Goal: Information Seeking & Learning: Learn about a topic

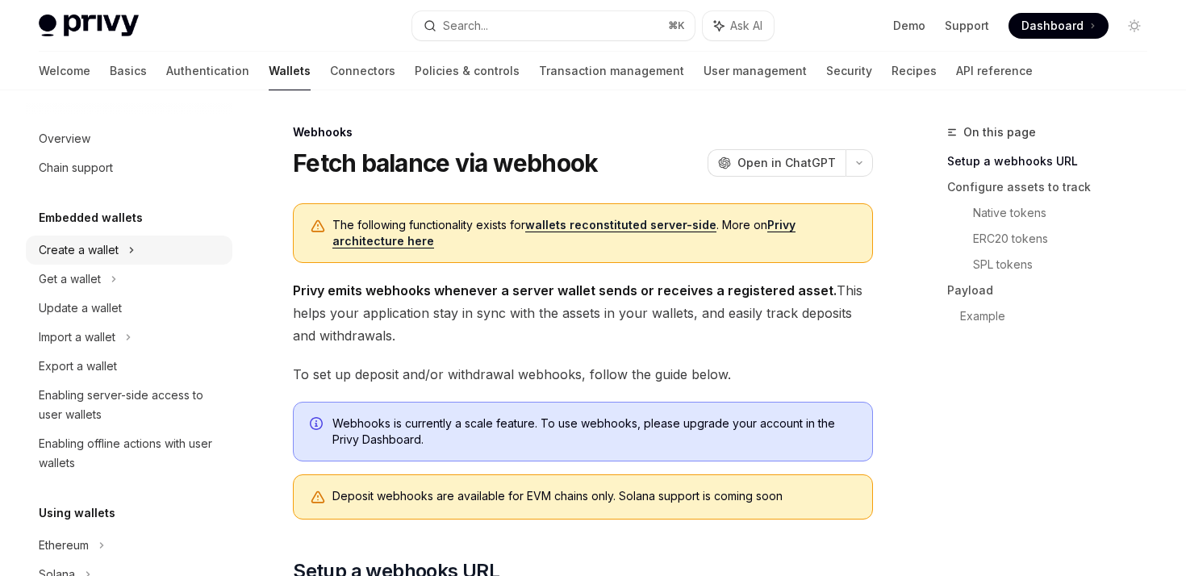
scroll to position [11, 0]
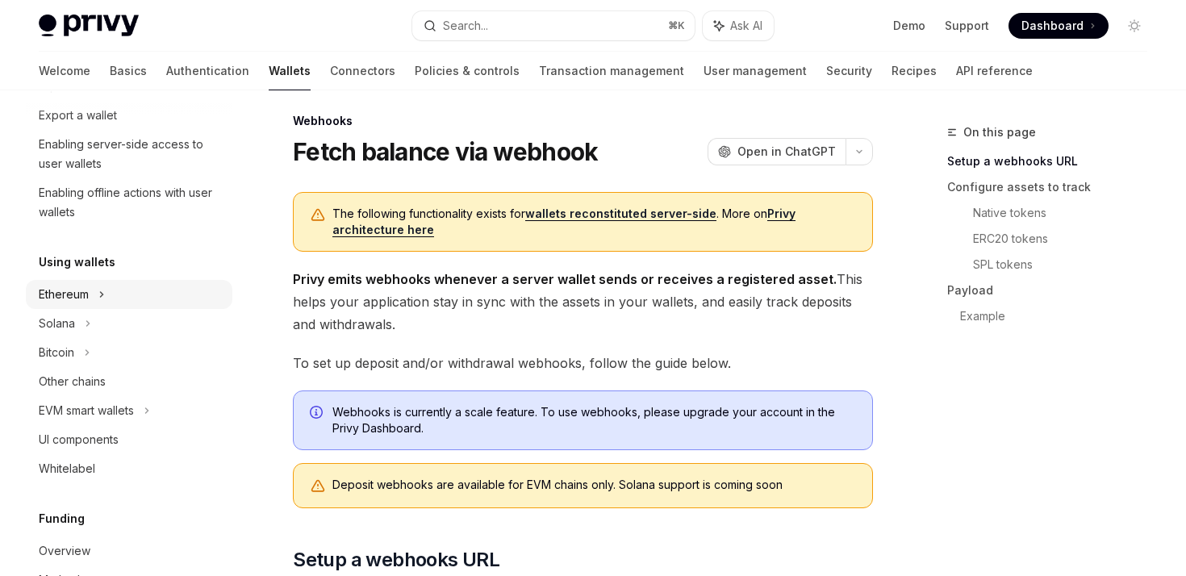
click at [74, 292] on div "Ethereum" at bounding box center [64, 294] width 50 height 19
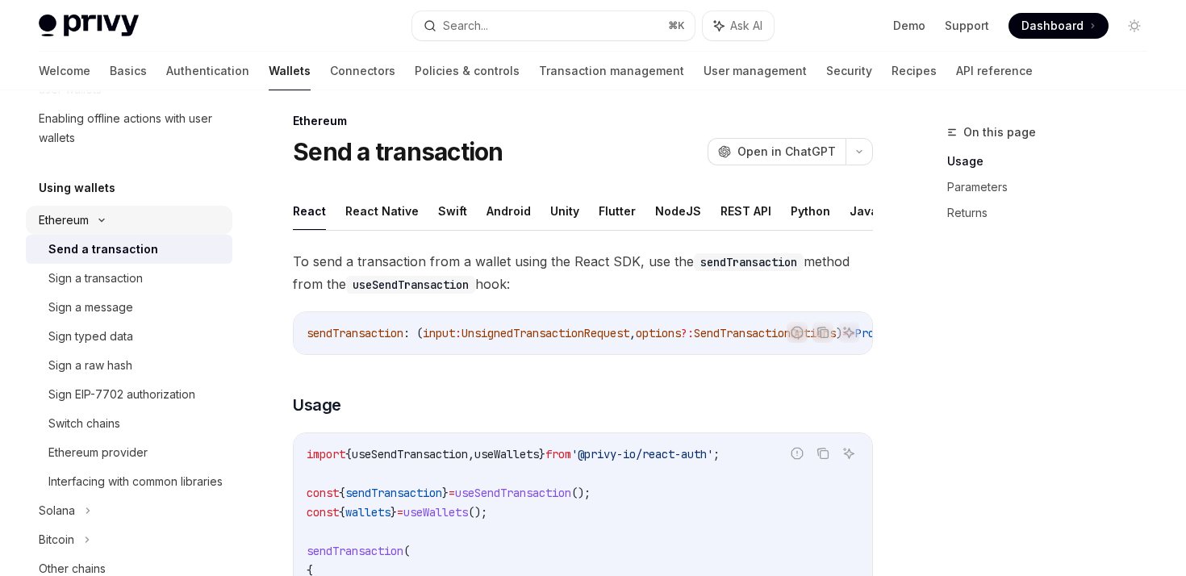
scroll to position [349, 0]
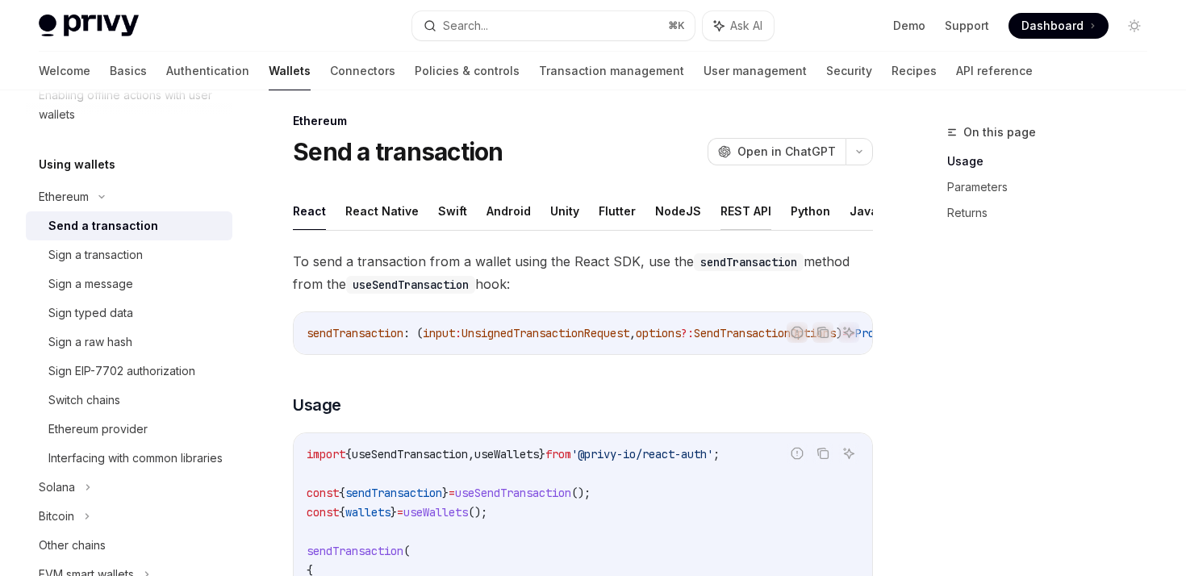
click at [721, 203] on button "REST API" at bounding box center [746, 211] width 51 height 38
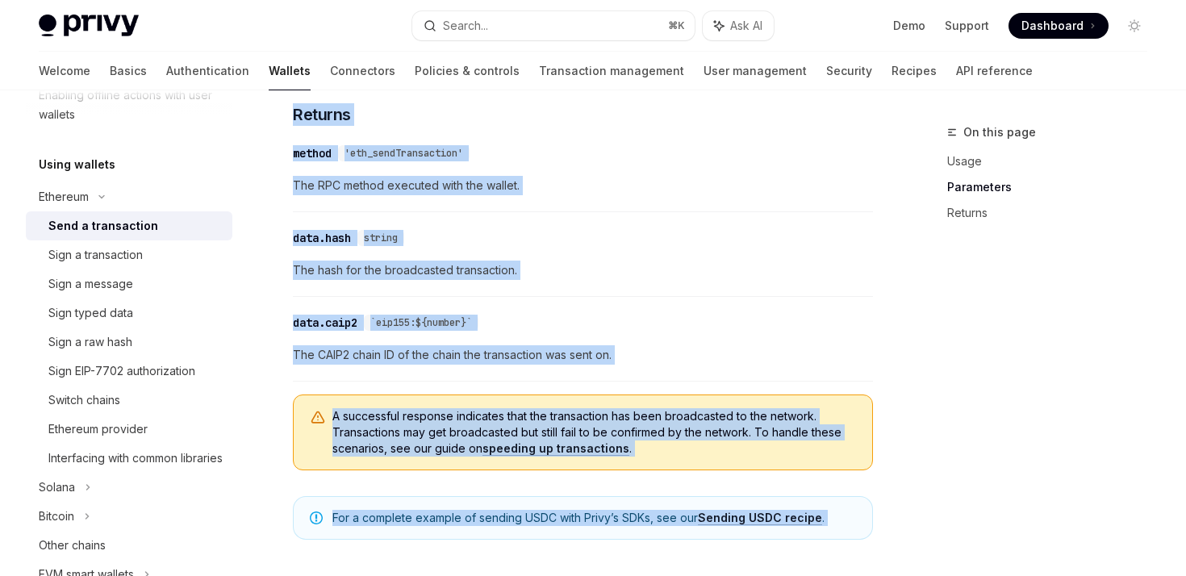
scroll to position [1620, 0]
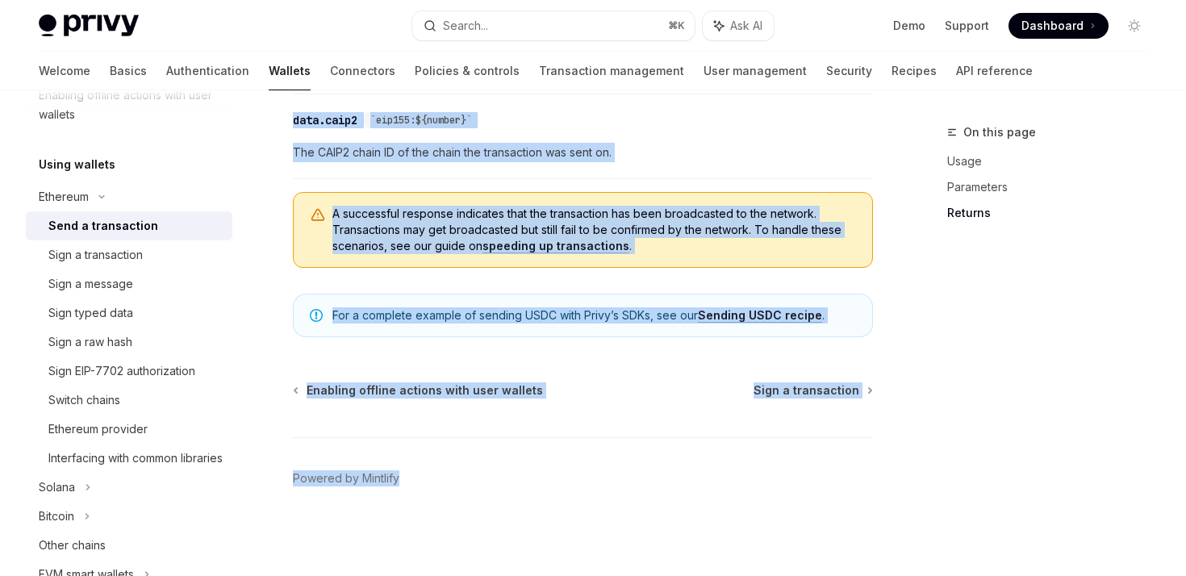
drag, startPoint x: 293, startPoint y: 116, endPoint x: 591, endPoint y: 605, distance: 572.5
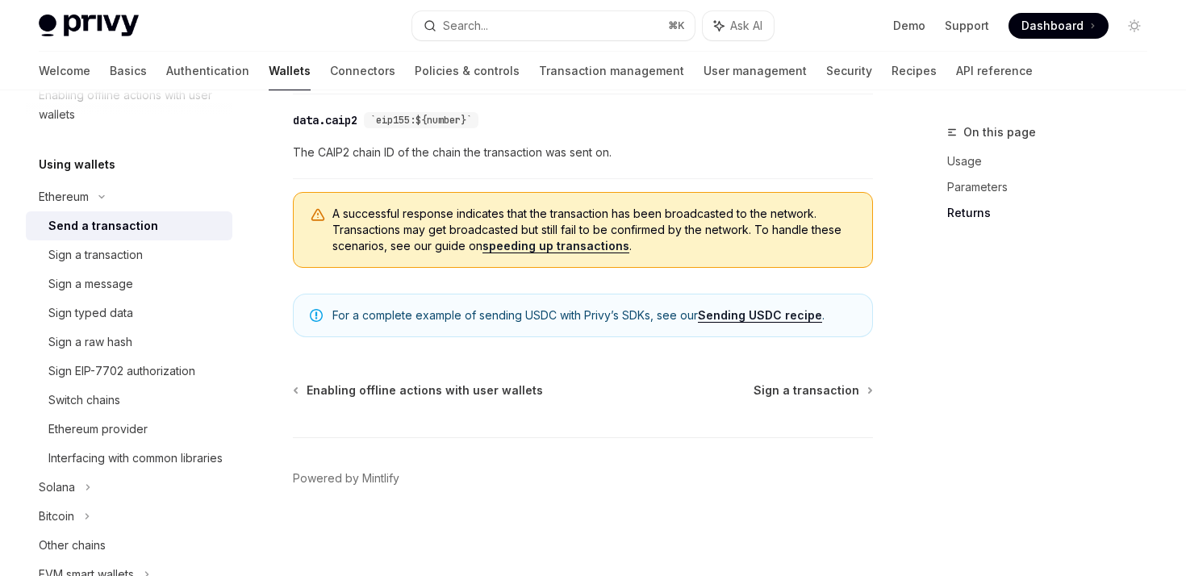
click at [719, 159] on span "The CAIP2 chain ID of the chain the transaction was sent on." at bounding box center [583, 152] width 580 height 19
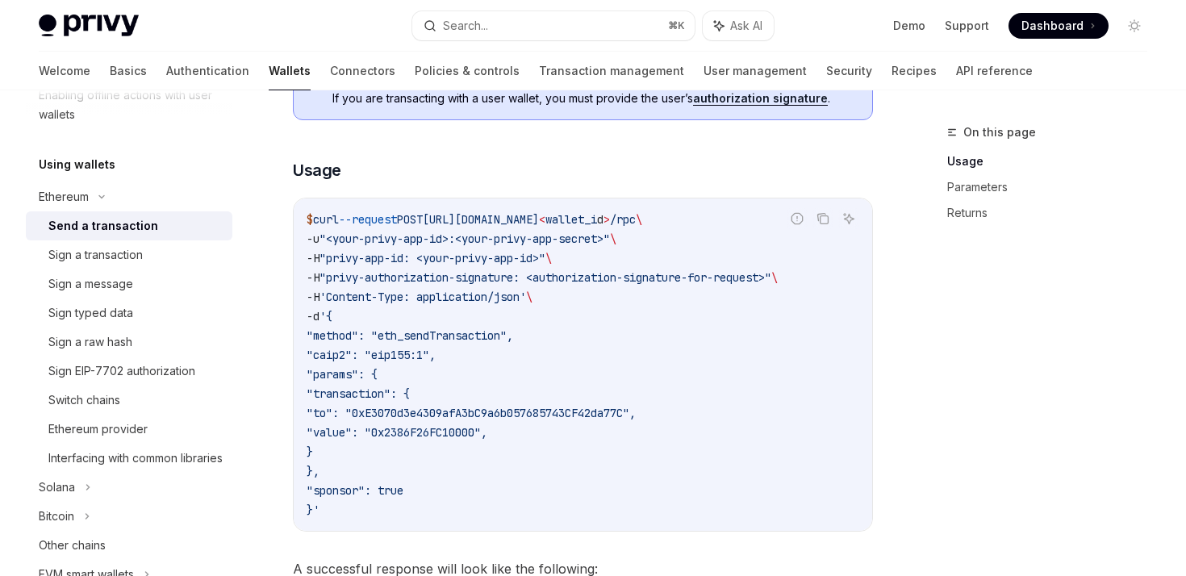
scroll to position [0, 0]
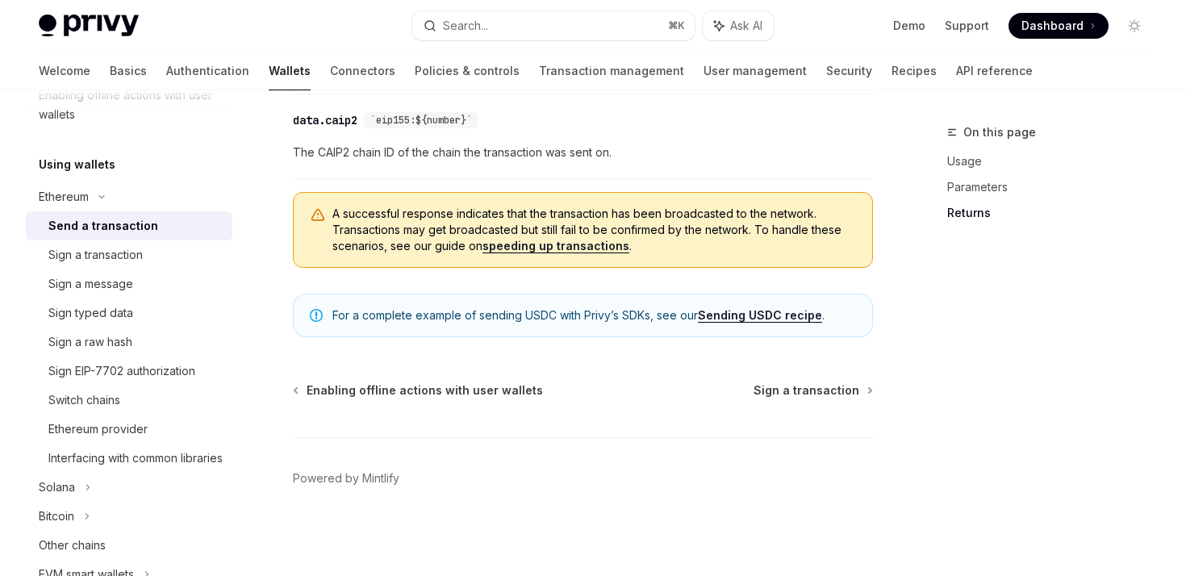
type textarea "*"
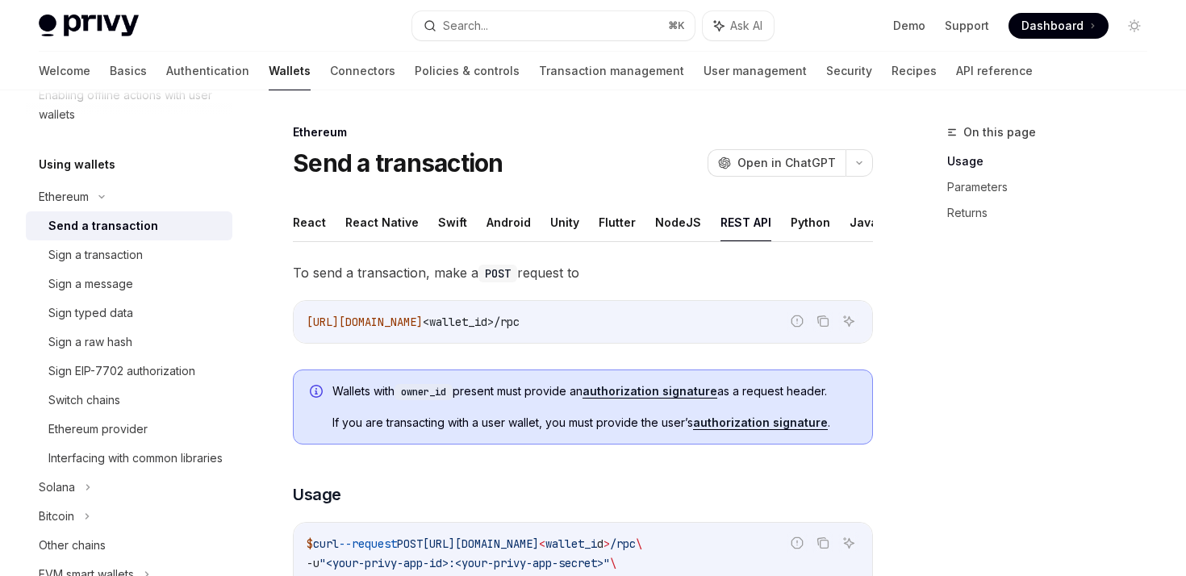
click at [704, 341] on div "[URL][DOMAIN_NAME] <wallet_id>/rpc" at bounding box center [583, 322] width 579 height 42
click at [861, 165] on icon "button" at bounding box center [859, 163] width 19 height 6
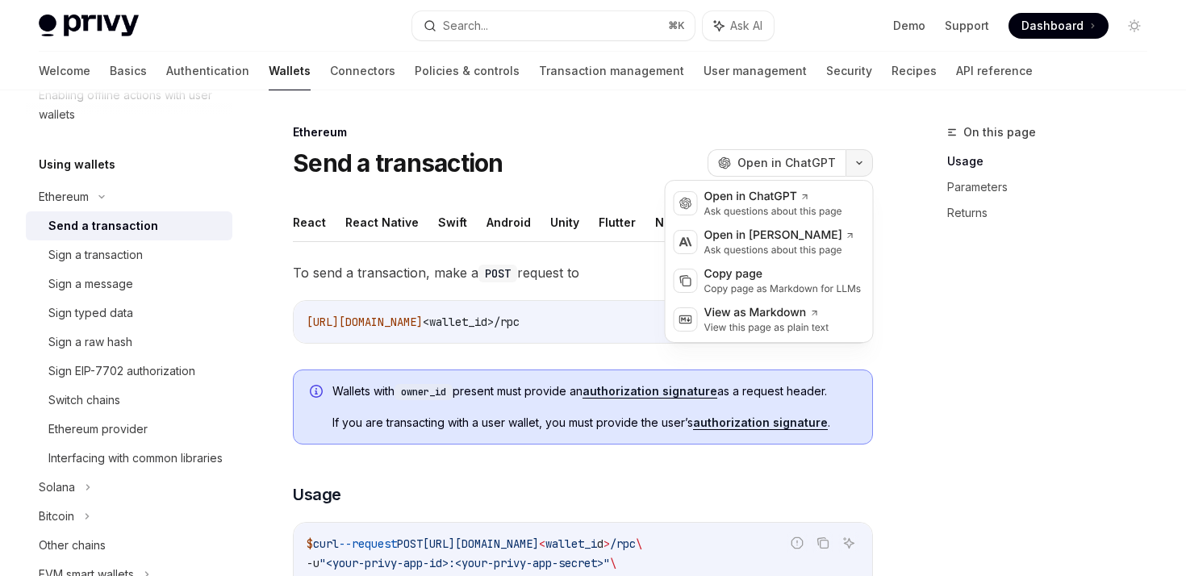
click at [861, 165] on icon "button" at bounding box center [859, 163] width 19 height 6
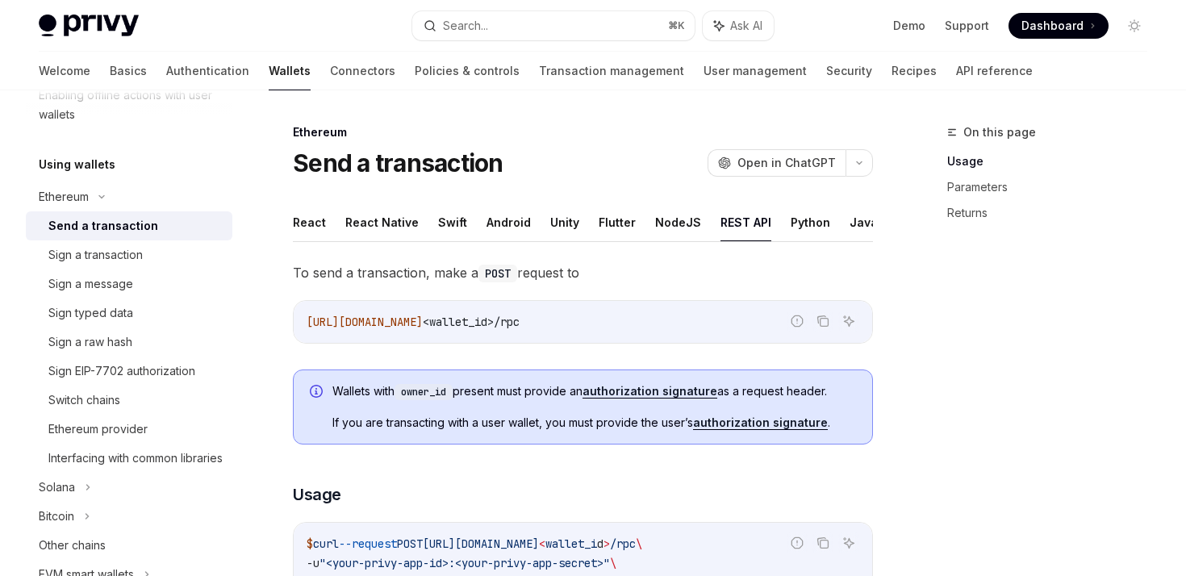
click at [821, 322] on icon "Copy the contents from the code block" at bounding box center [823, 321] width 13 height 13
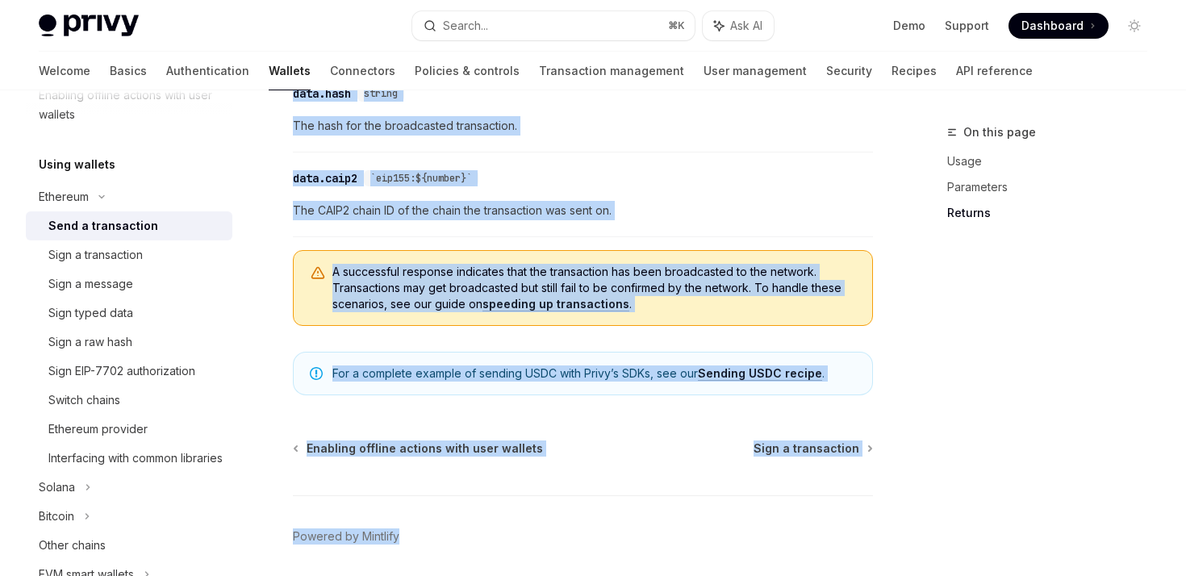
scroll to position [1620, 0]
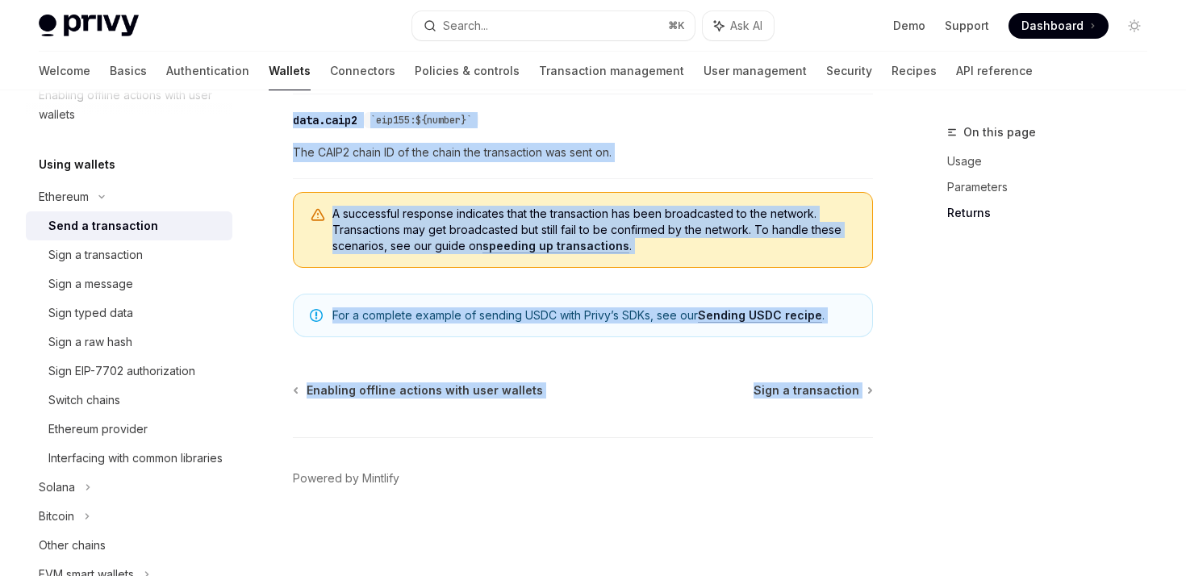
drag, startPoint x: 291, startPoint y: 132, endPoint x: 875, endPoint y: 435, distance: 657.5
copy div "Loremips Dolo s ametconsect AdipIS Elit se DoeiUSM TempOR Inci ut LaboREE Dolor…"
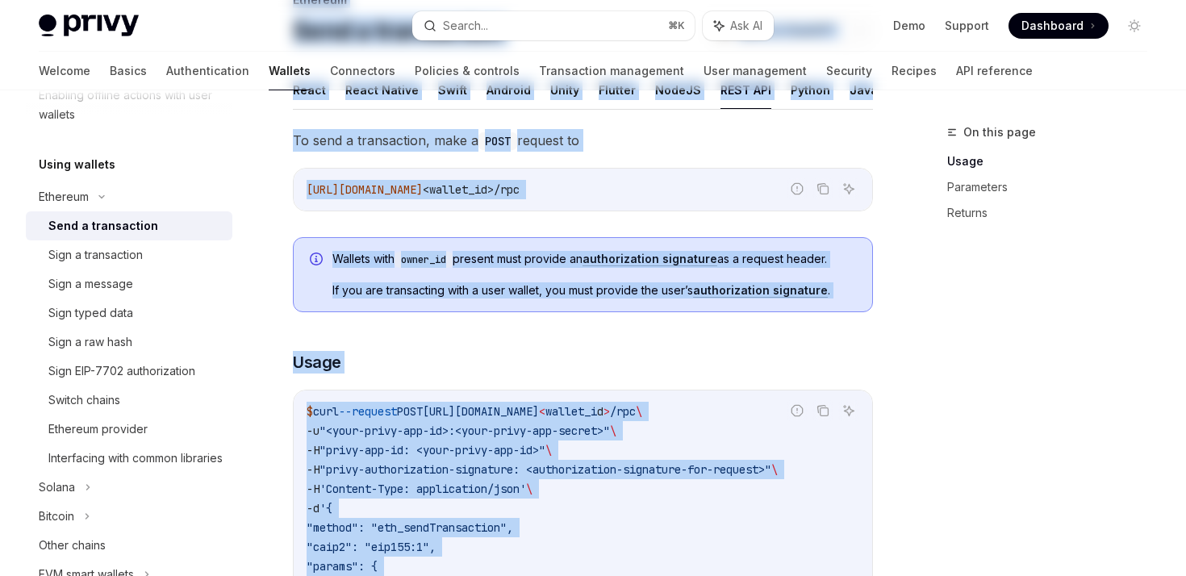
scroll to position [0, 0]
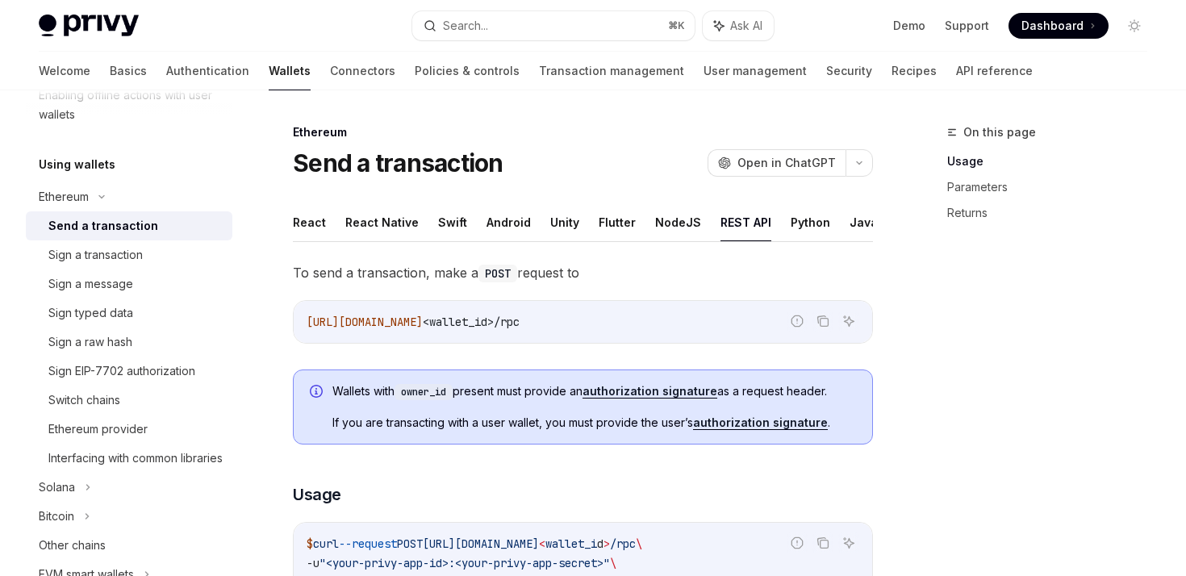
click at [743, 283] on span "To send a transaction, make a POST request to" at bounding box center [583, 272] width 580 height 23
click at [78, 259] on div "Sign a transaction" at bounding box center [95, 254] width 94 height 19
type textarea "*"
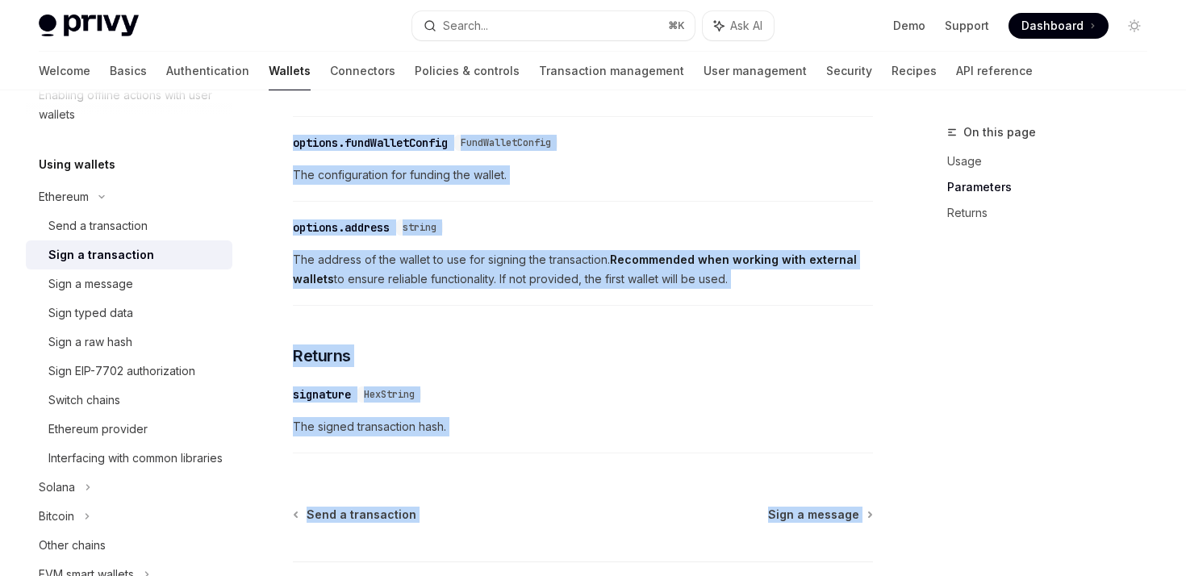
scroll to position [1079, 0]
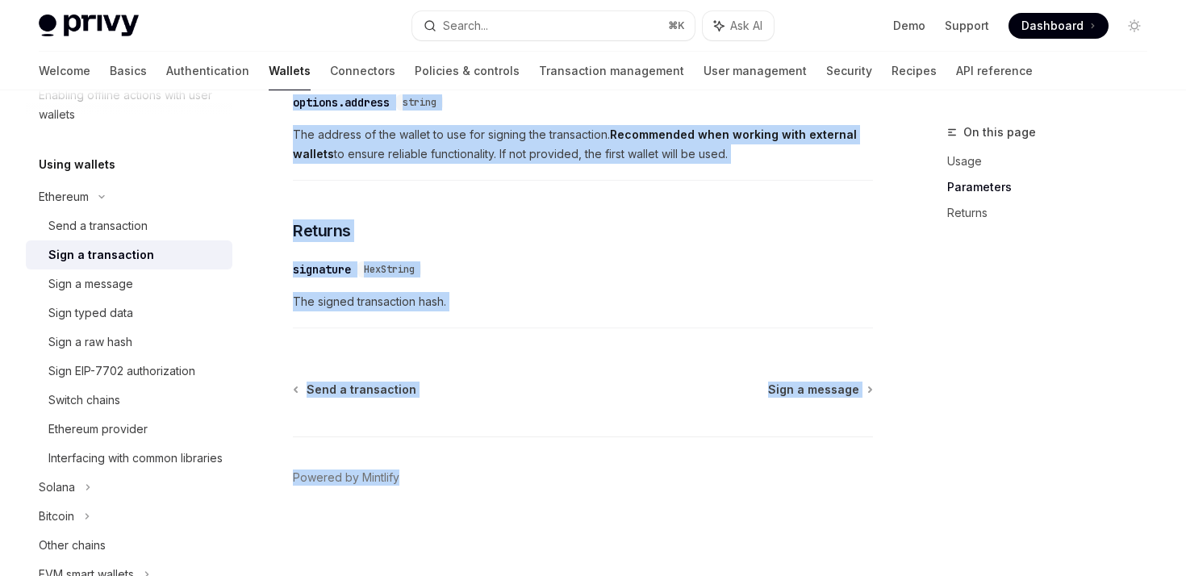
drag, startPoint x: 289, startPoint y: 123, endPoint x: 655, endPoint y: 640, distance: 633.1
copy div "Loremips Dolo s ametconsect AdipIS Elit se DoeiUSM TempOR Inci ut LaboREE Dolor…"
click at [138, 372] on div "Sign EIP-7702 authorization" at bounding box center [121, 370] width 147 height 19
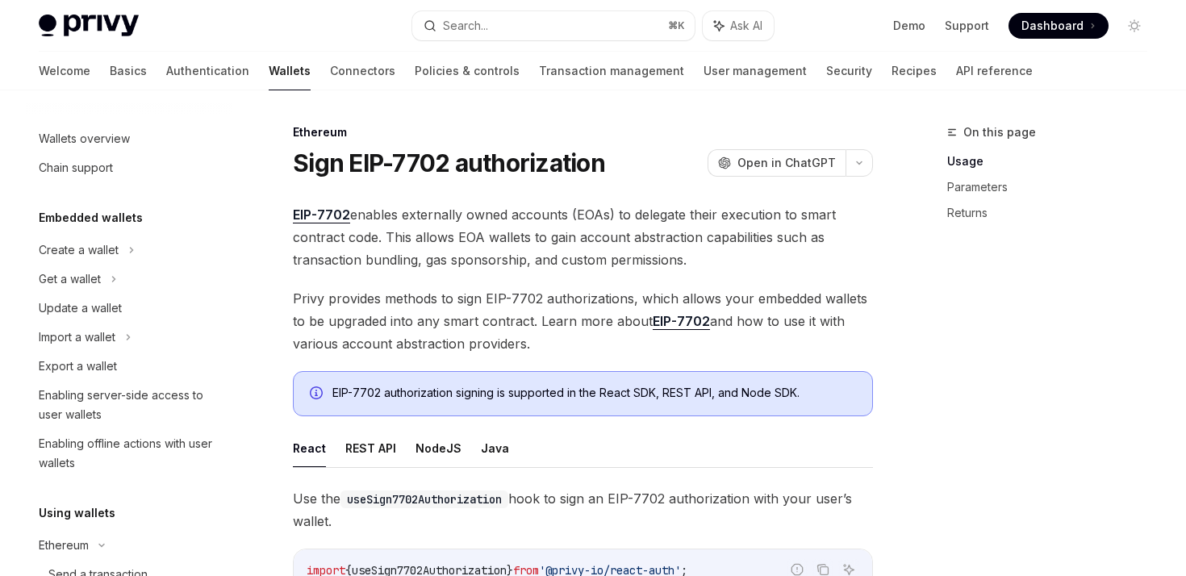
scroll to position [424, 0]
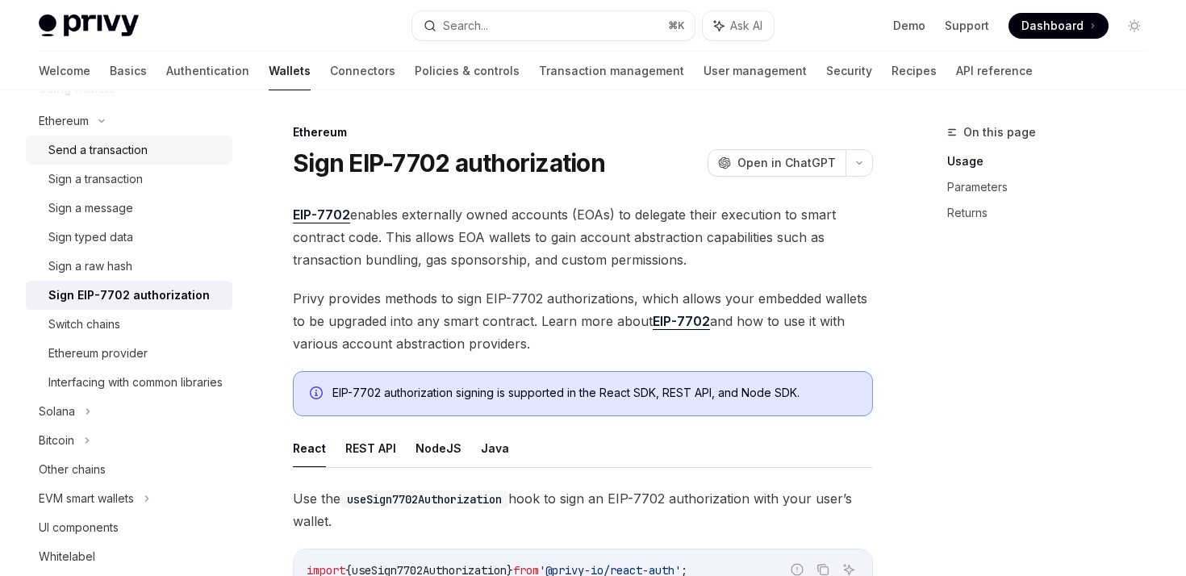
click at [111, 144] on div "Send a transaction" at bounding box center [97, 149] width 99 height 19
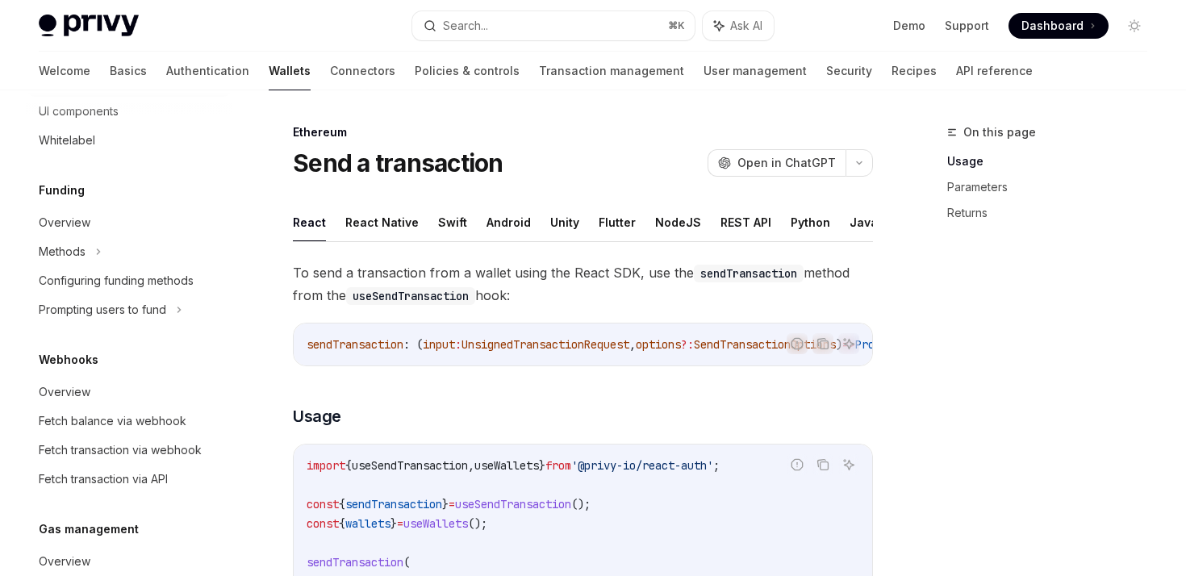
scroll to position [853, 0]
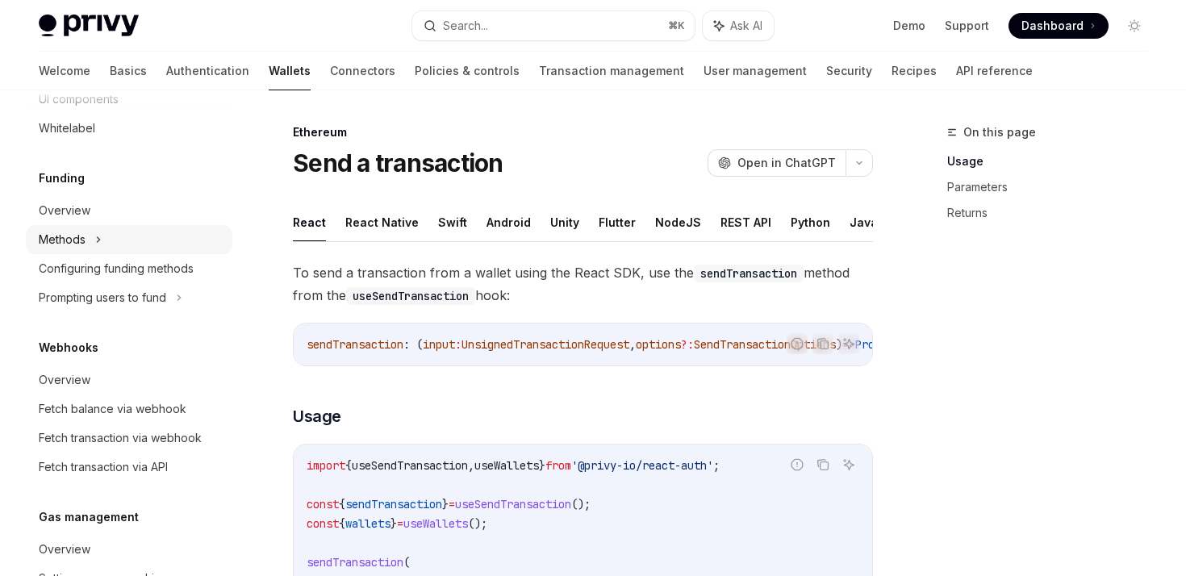
click at [74, 249] on div "Methods" at bounding box center [62, 239] width 47 height 19
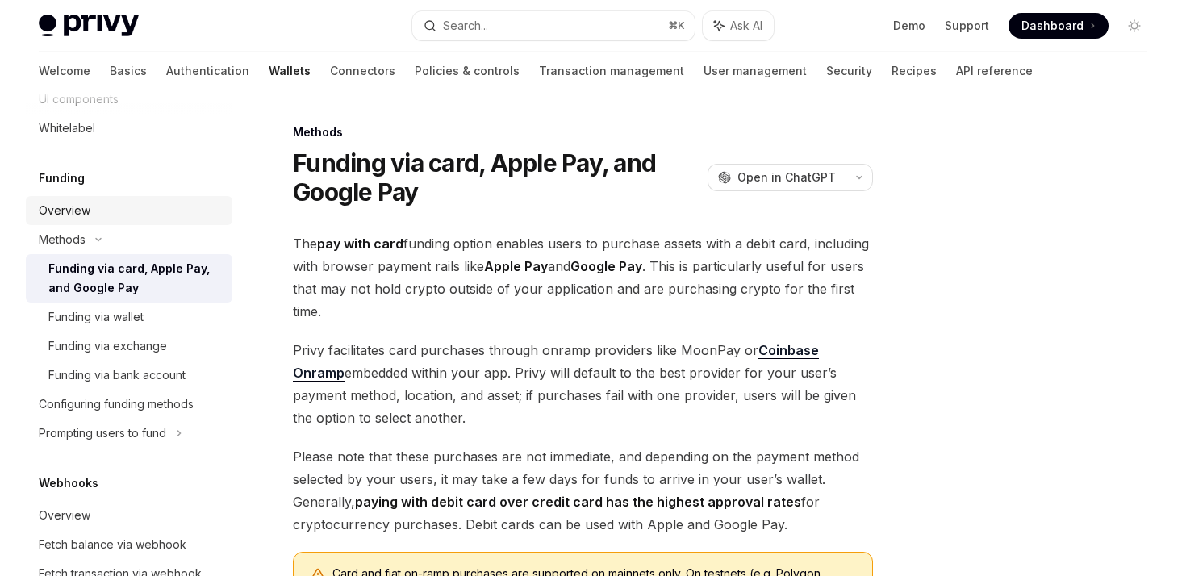
click at [66, 220] on div "Overview" at bounding box center [65, 210] width 52 height 19
type textarea "*"
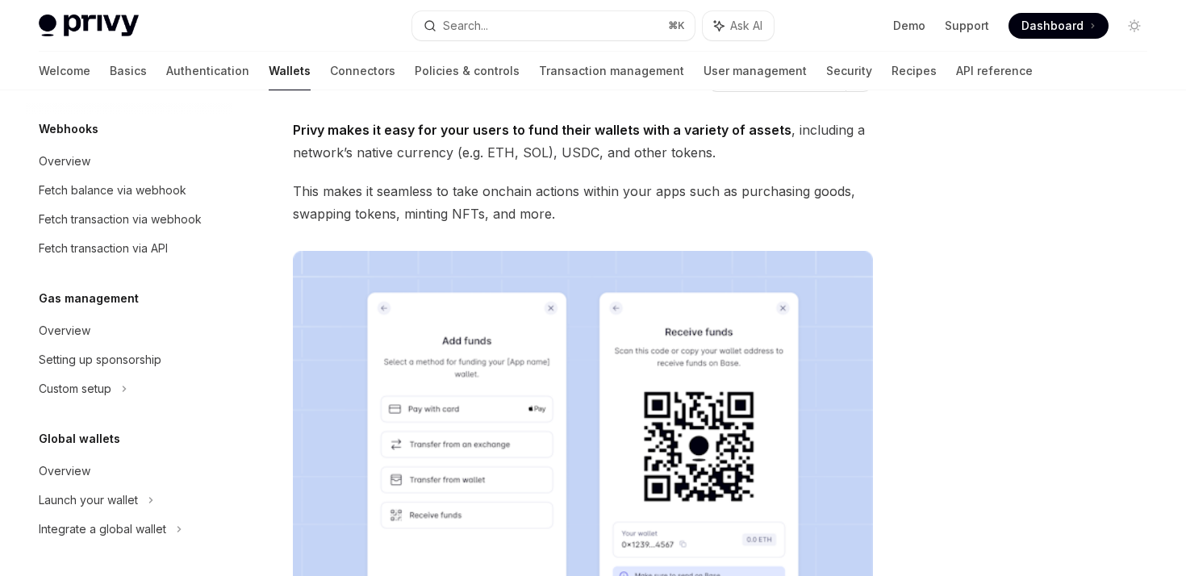
scroll to position [92, 0]
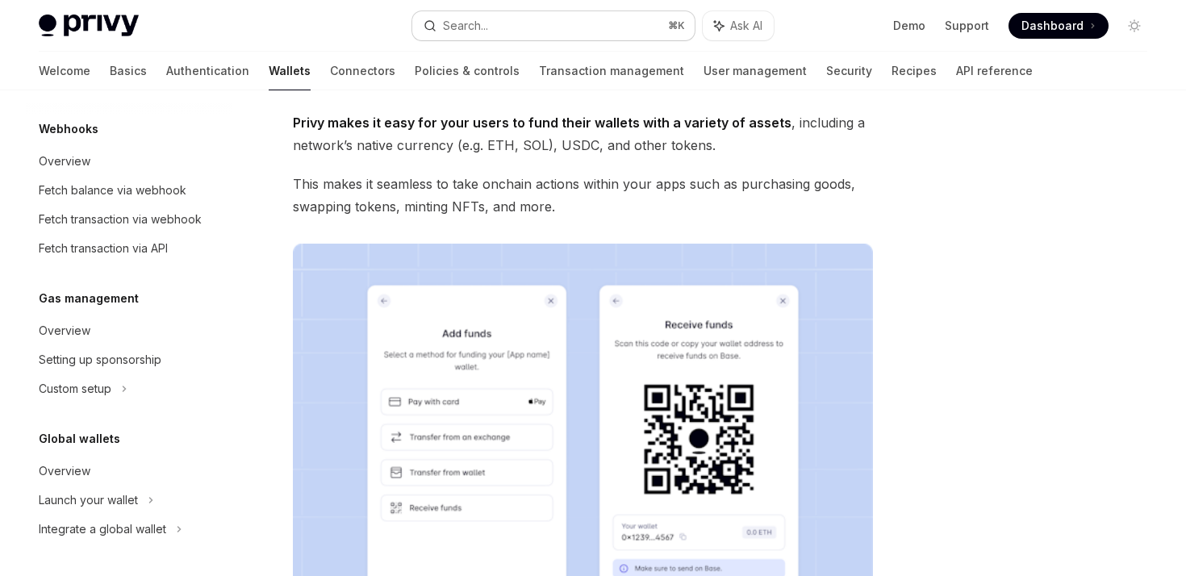
click at [619, 20] on button "Search... ⌘ K" at bounding box center [553, 25] width 282 height 29
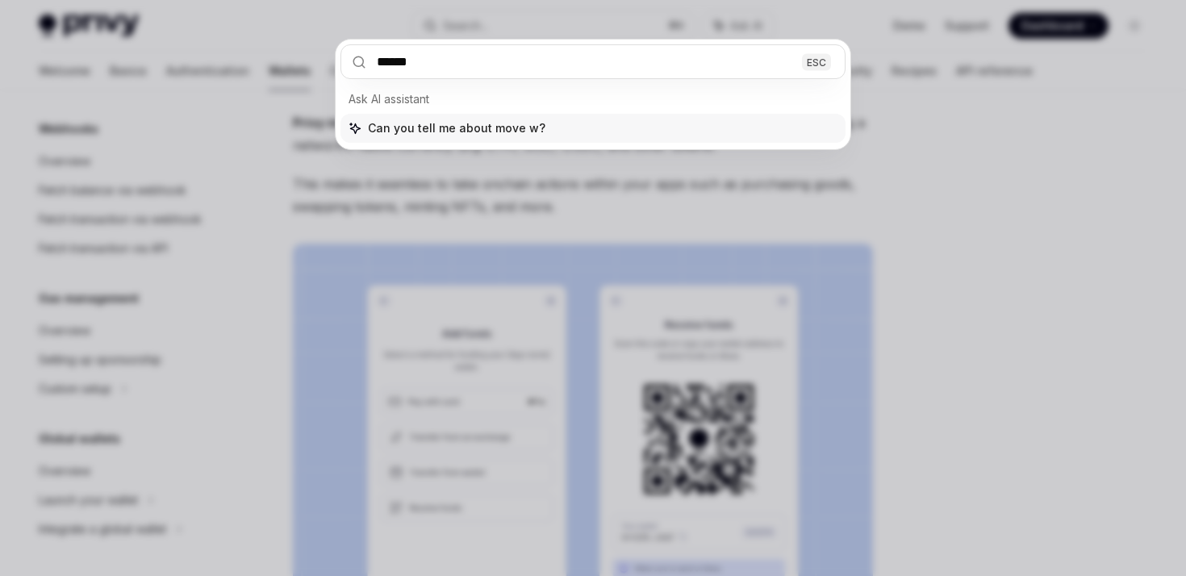
type input "****"
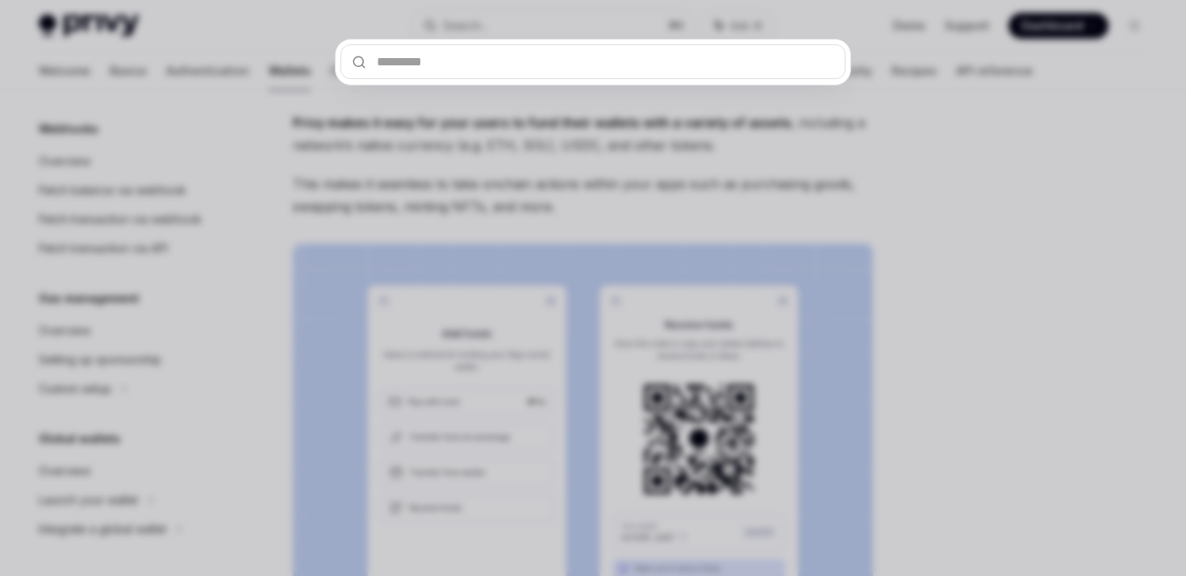
type input "*"
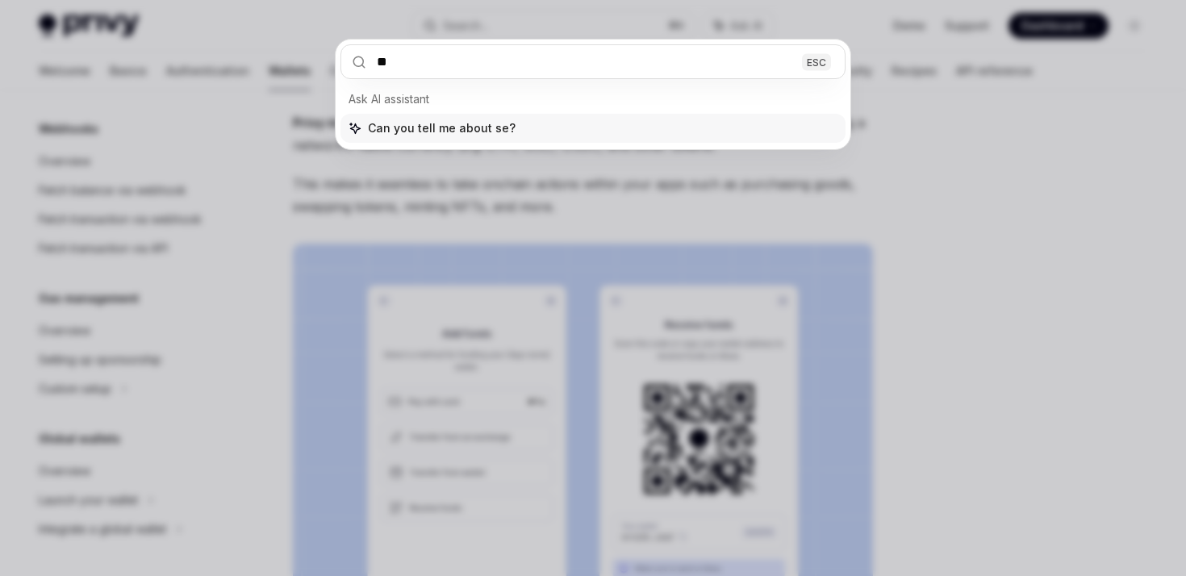
type input "*"
type input "**********"
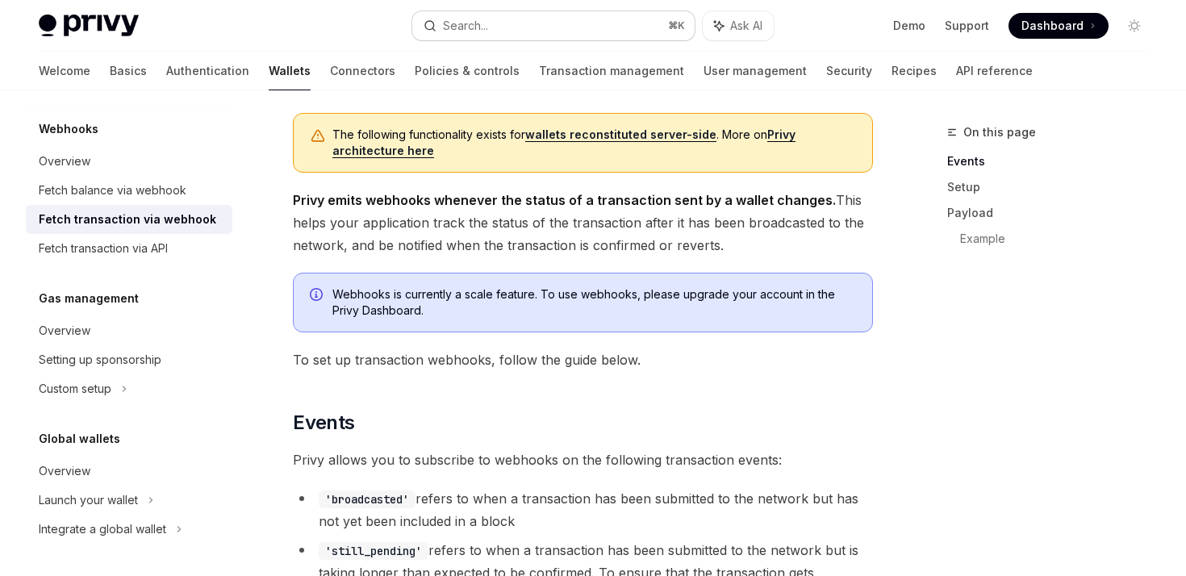
click at [517, 19] on button "Search... ⌘ K" at bounding box center [553, 25] width 282 height 29
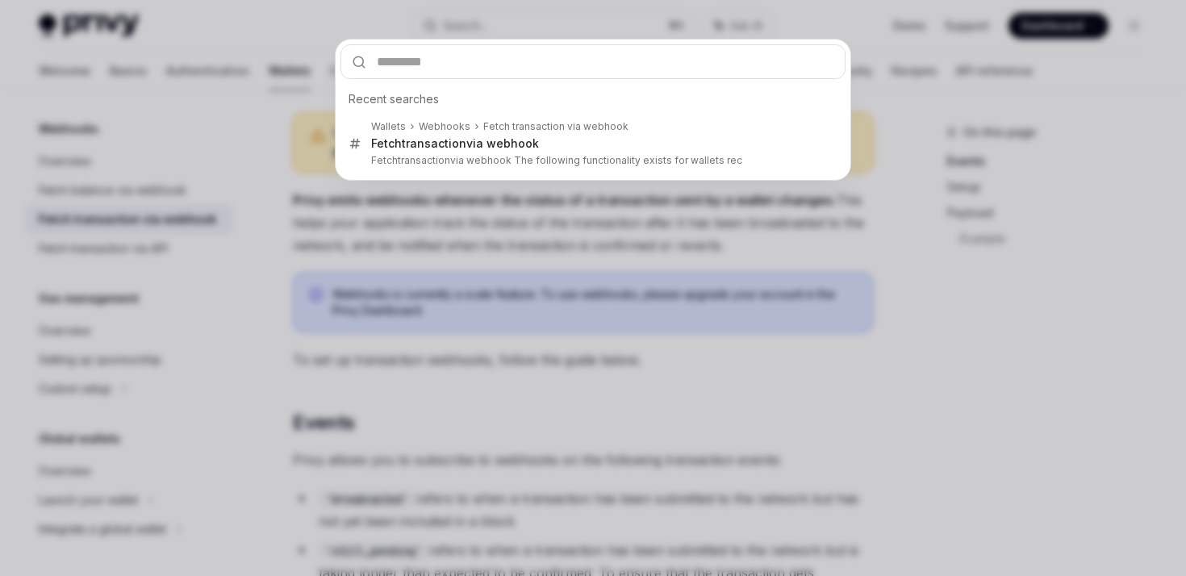
click at [666, 422] on div "Recent searches Wallets Webhooks Fetch transaction via webhook Fetch transactio…" at bounding box center [593, 288] width 1186 height 576
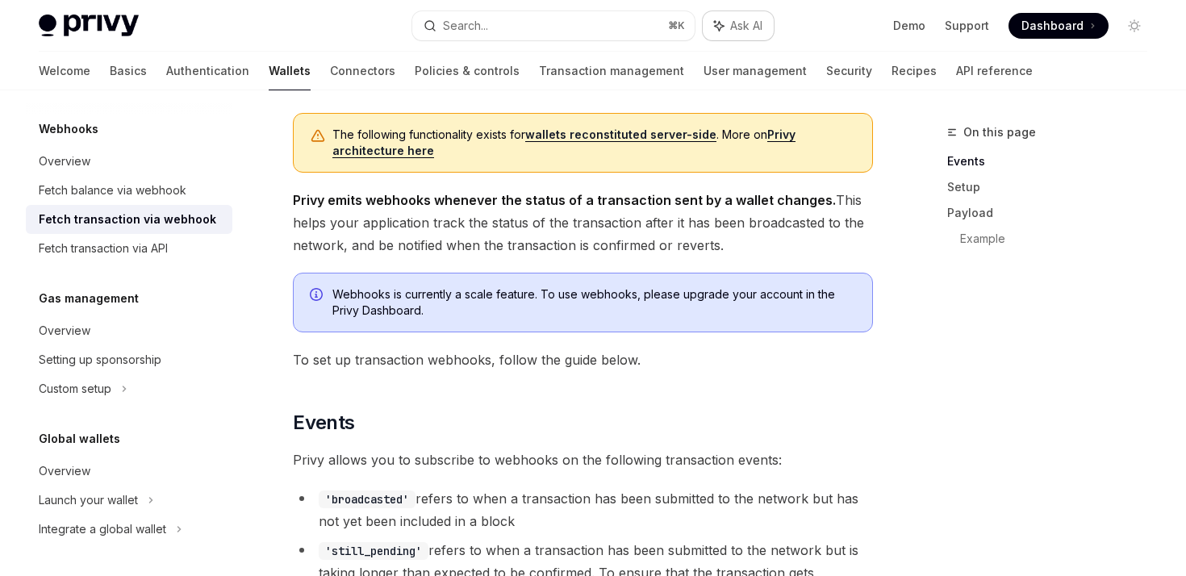
click at [733, 26] on span "Ask AI" at bounding box center [746, 26] width 32 height 16
type textarea "*"
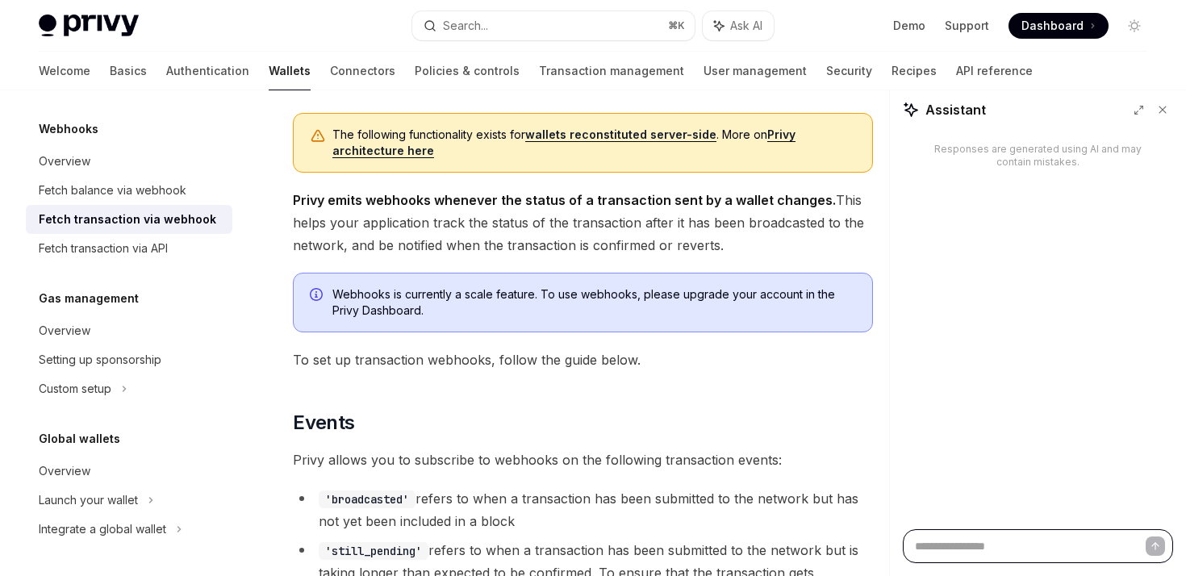
click at [950, 549] on textarea at bounding box center [1038, 546] width 270 height 34
type textarea "*"
type textarea "**"
type textarea "*"
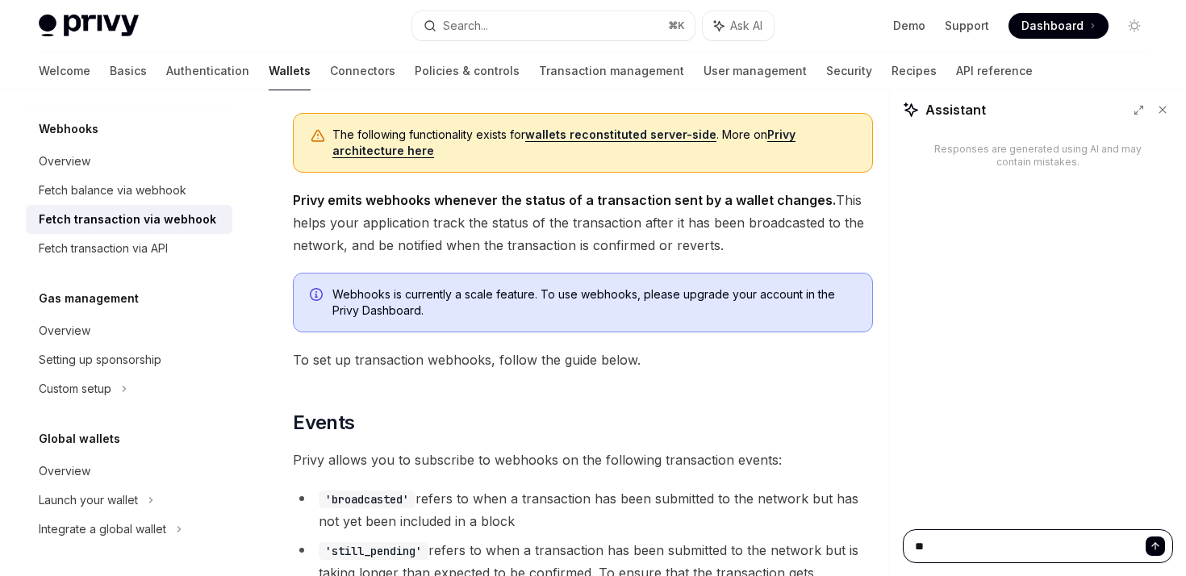
type textarea "***"
type textarea "*"
type textarea "****"
type textarea "*"
type textarea "*****"
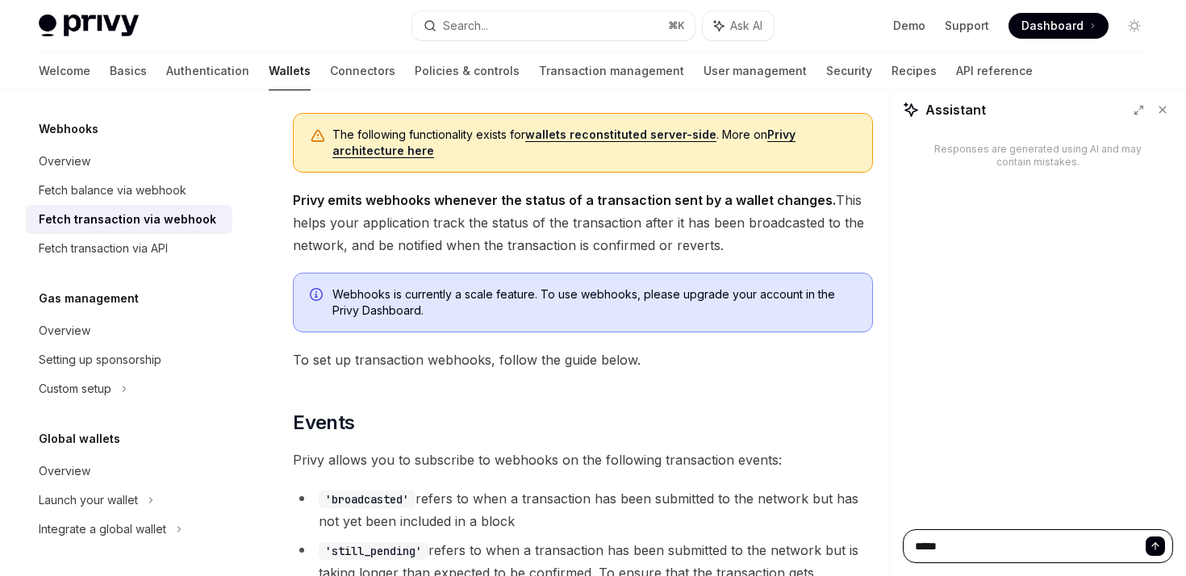
type textarea "*"
type textarea "******"
type textarea "*"
type textarea "******"
type textarea "*"
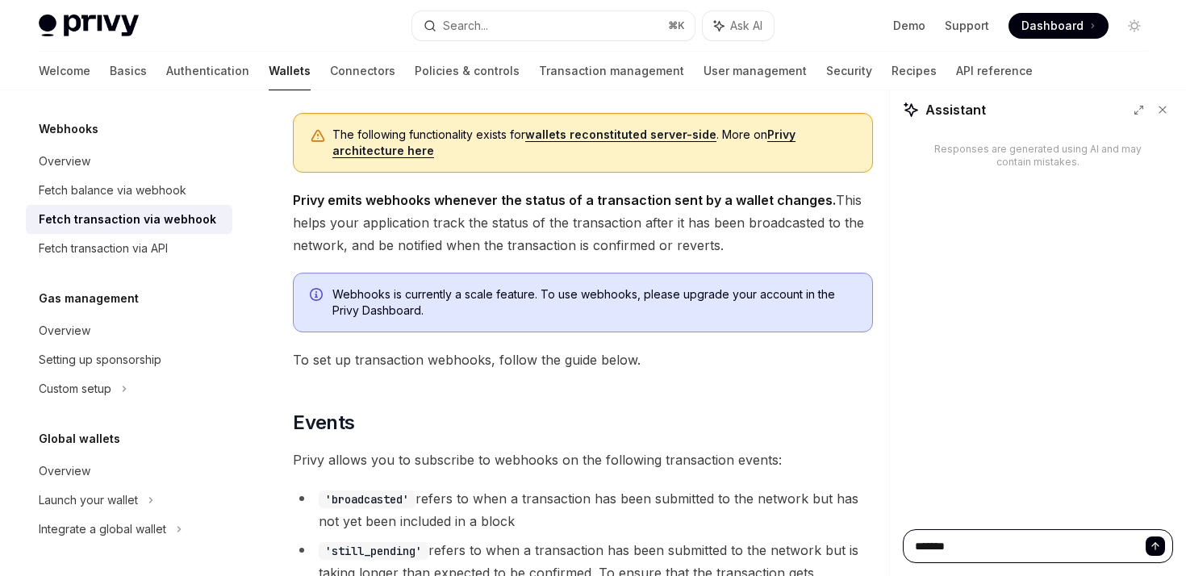
type textarea "********"
type textarea "*"
type textarea "*********"
type textarea "*"
type textarea "*********"
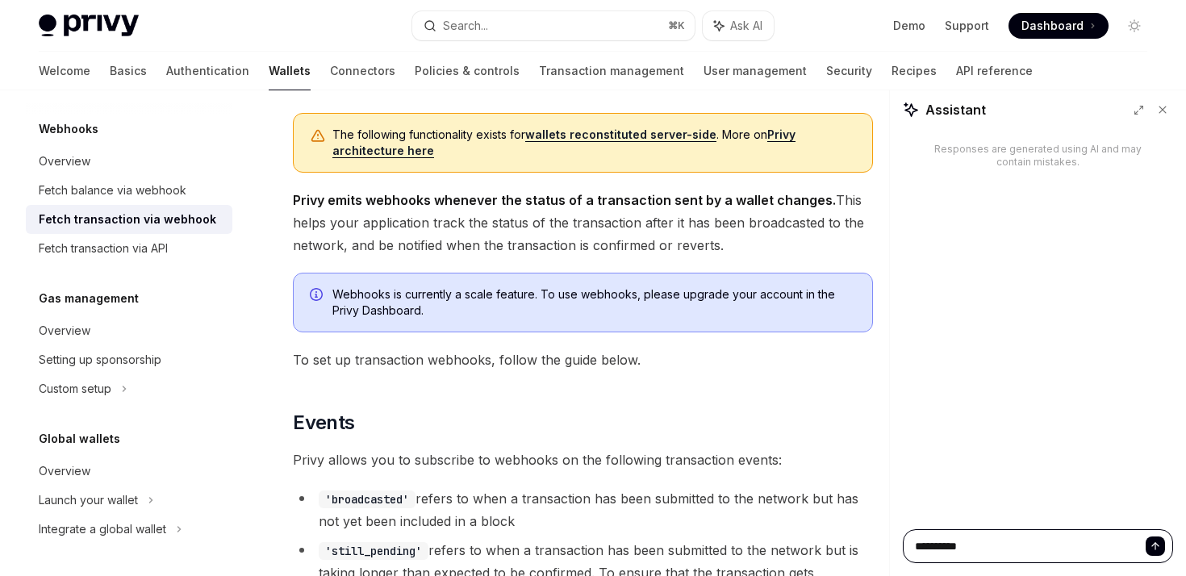
type textarea "*"
type textarea "**********"
type textarea "*"
type textarea "**********"
type textarea "*"
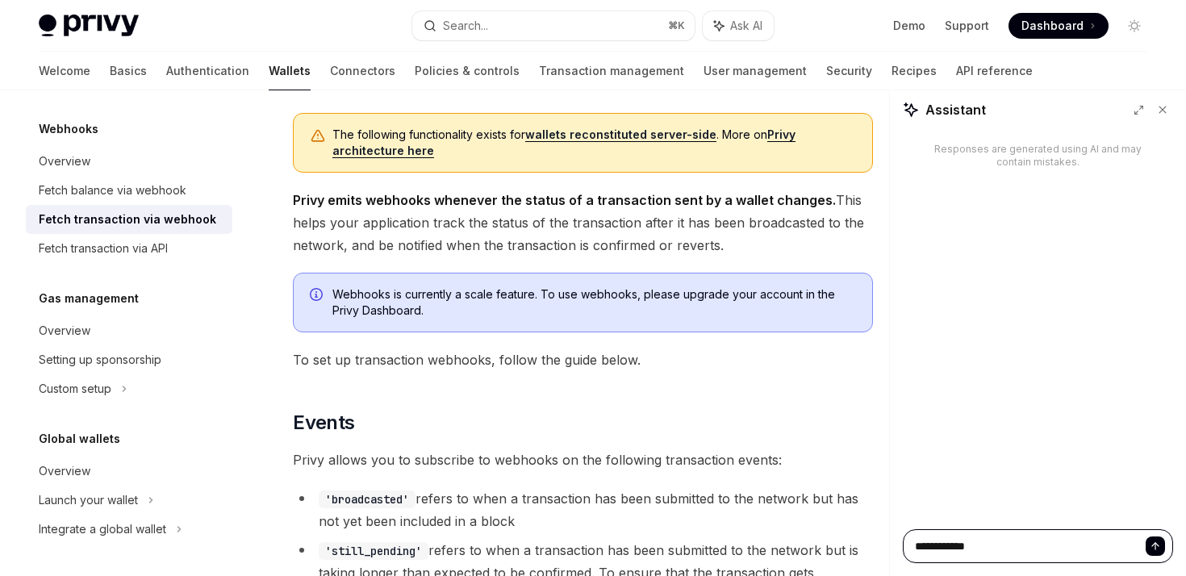
type textarea "**********"
type textarea "*"
type textarea "**********"
type textarea "*"
type textarea "**********"
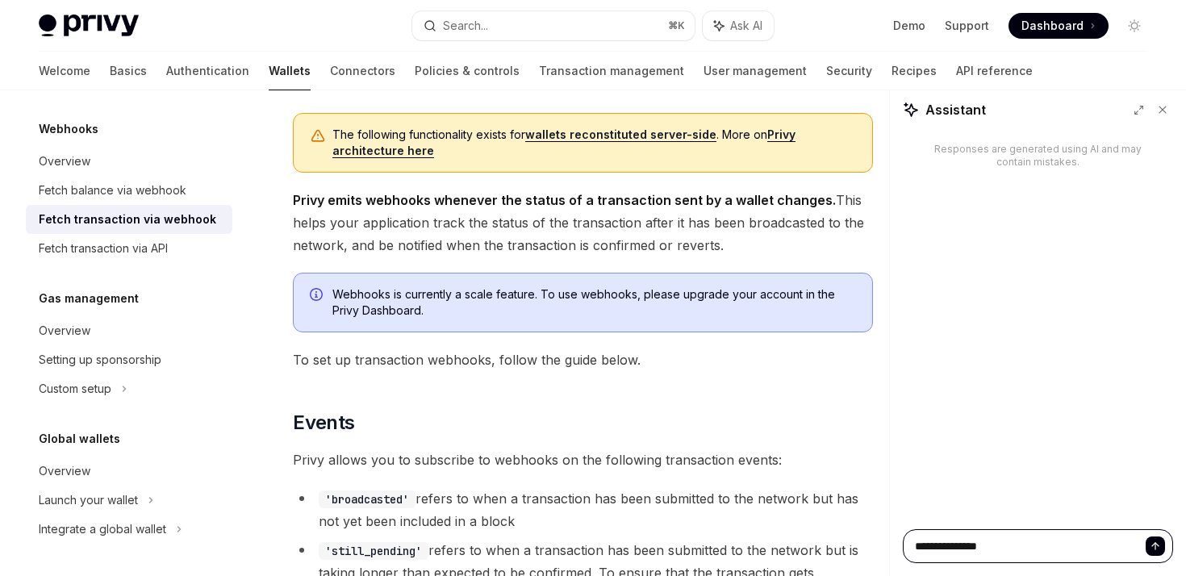
type textarea "*"
type textarea "**********"
type textarea "*"
type textarea "**********"
type textarea "*"
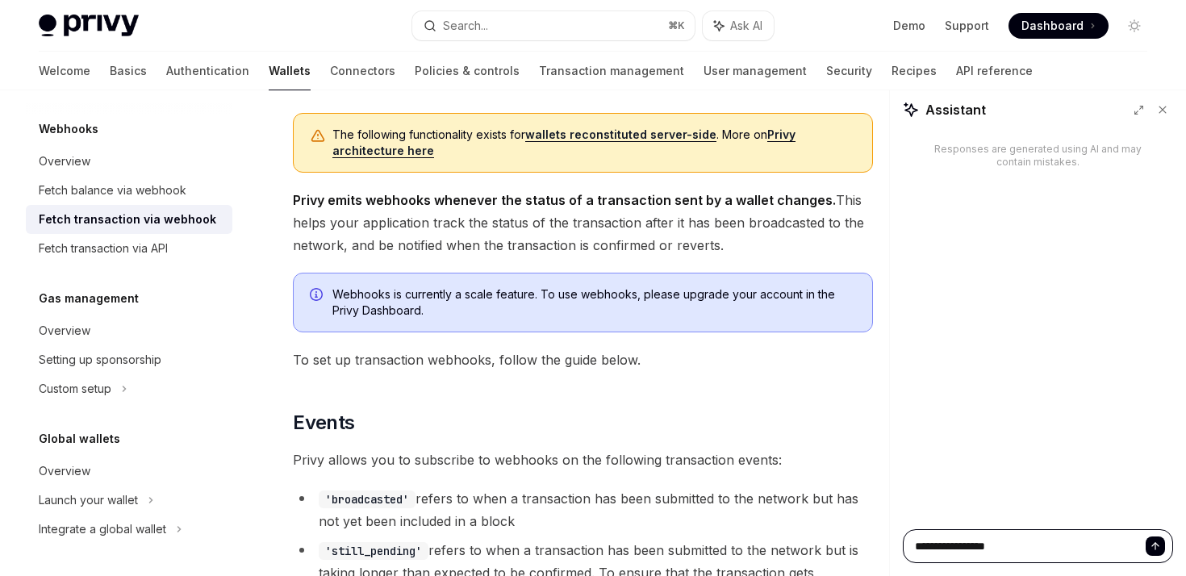
type textarea "**********"
type textarea "*"
type textarea "**********"
type textarea "*"
type textarea "**********"
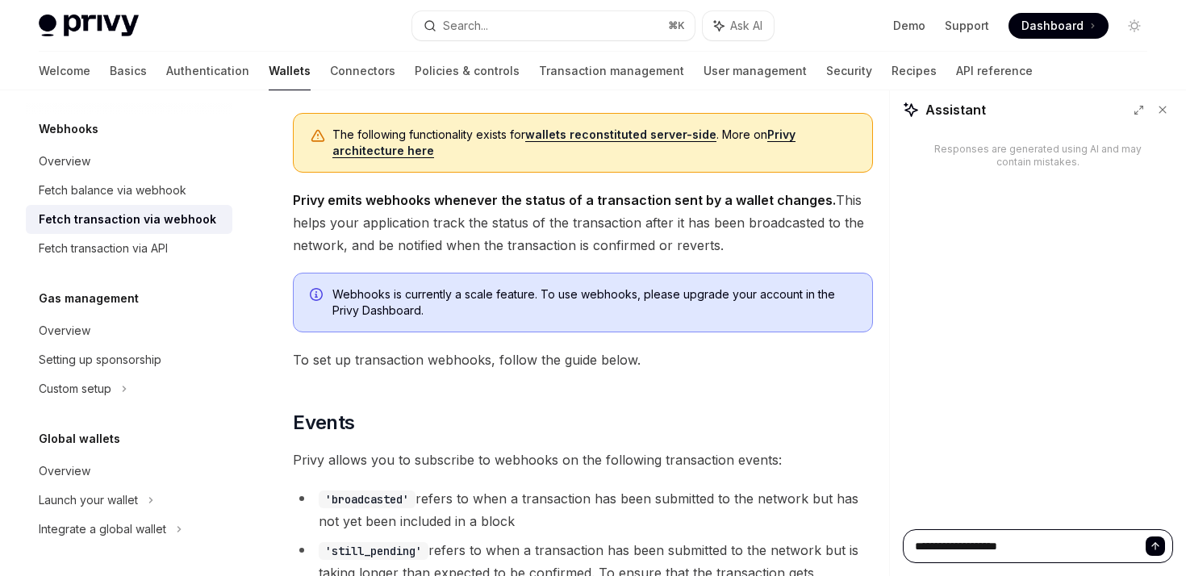
type textarea "*"
type textarea "**********"
type textarea "*"
type textarea "**********"
type textarea "*"
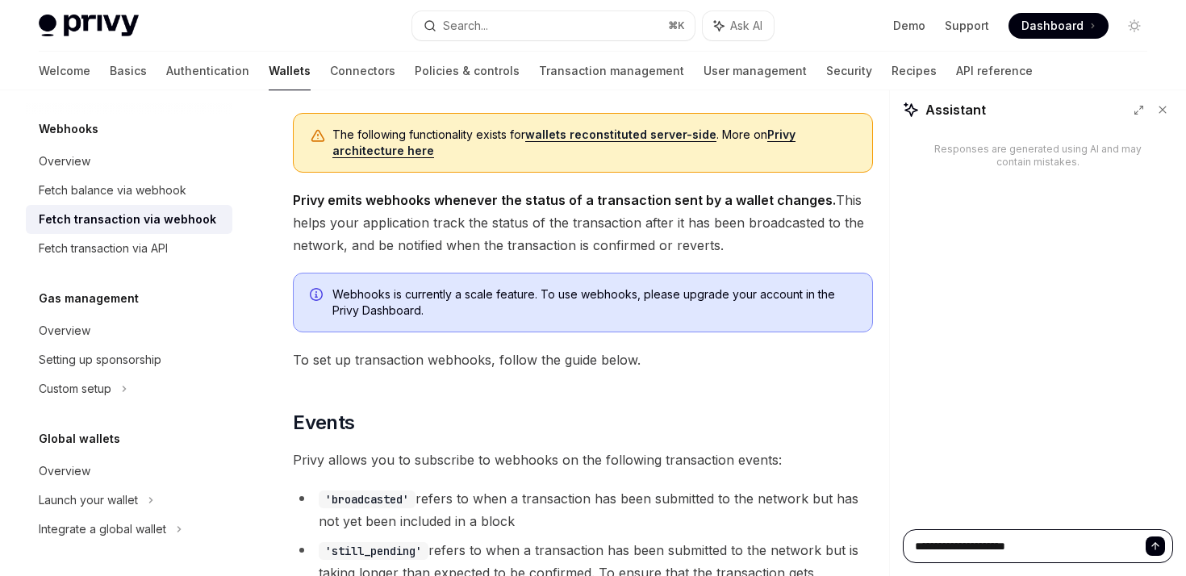
type textarea "**********"
type textarea "*"
type textarea "**********"
type textarea "*"
type textarea "**********"
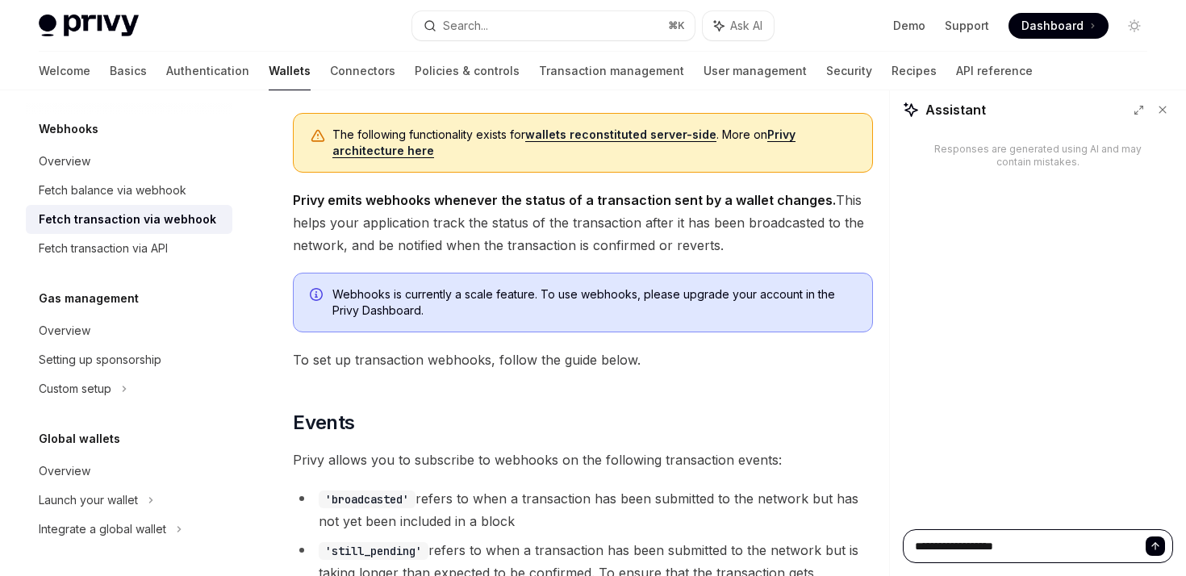
type textarea "*"
type textarea "**********"
type textarea "*"
type textarea "**********"
type textarea "*"
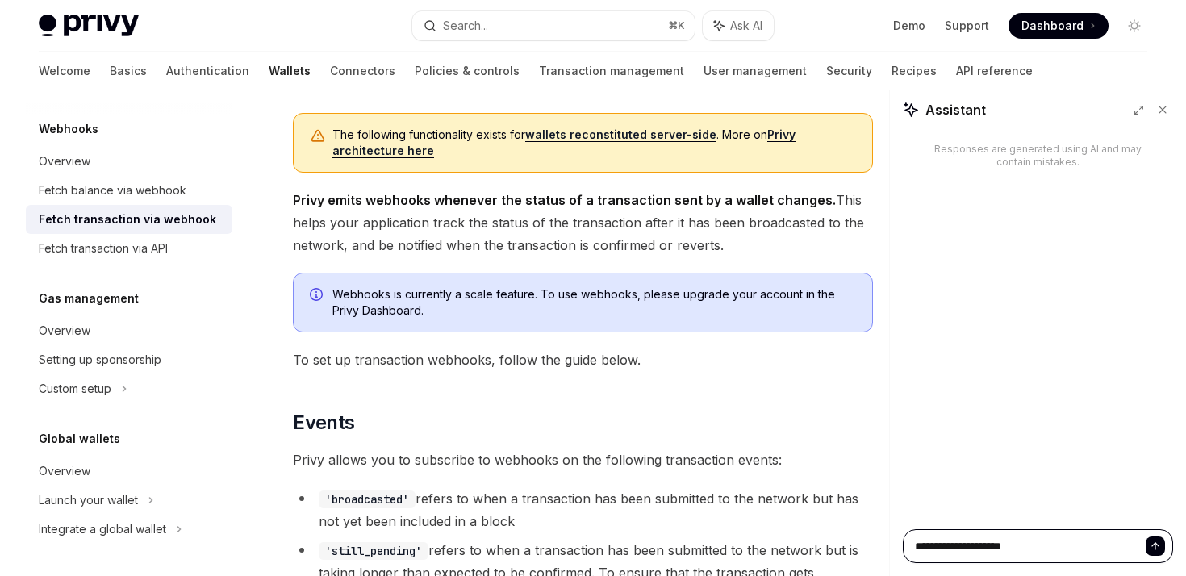
type textarea "**********"
type textarea "*"
type textarea "**********"
type textarea "*"
type textarea "**********"
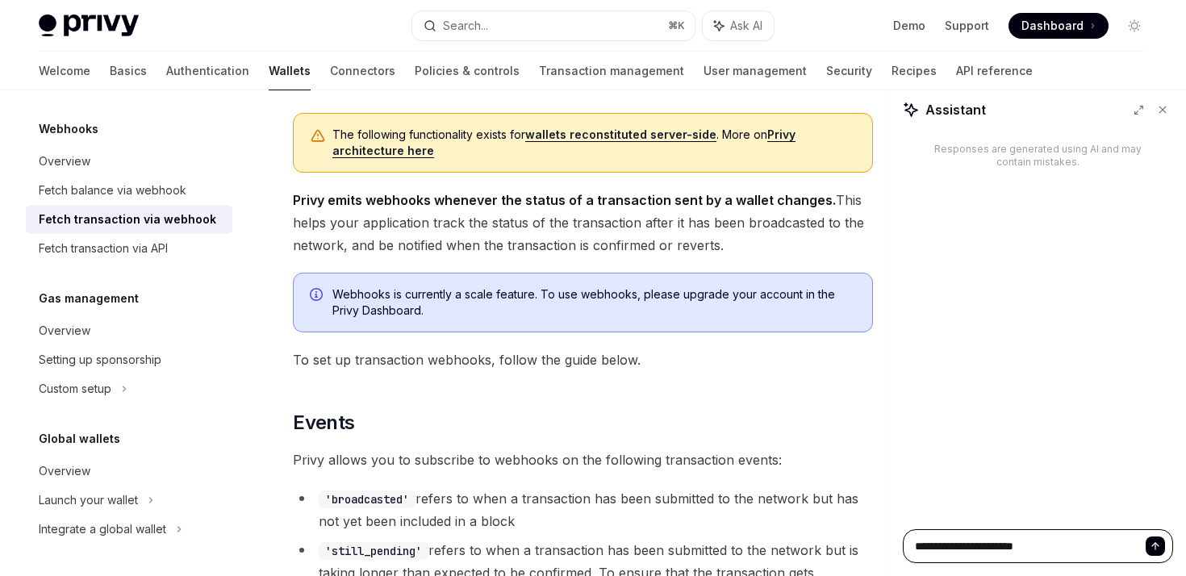
type textarea "*"
type textarea "**********"
type textarea "*"
type textarea "**********"
type textarea "*"
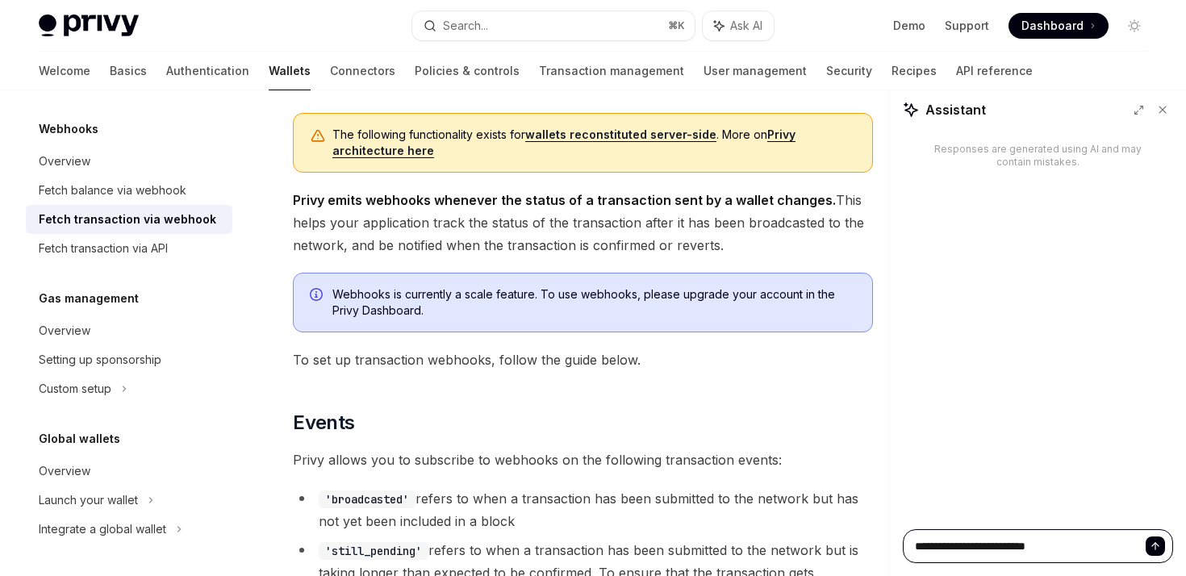
type textarea "**********"
type textarea "*"
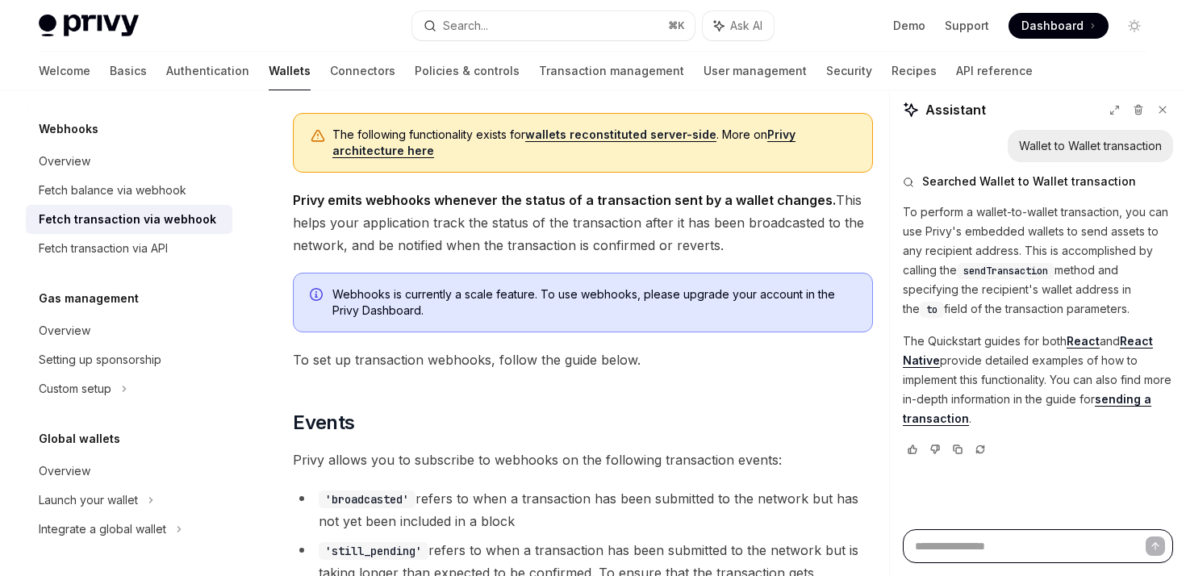
scroll to position [0, 0]
type textarea "*"
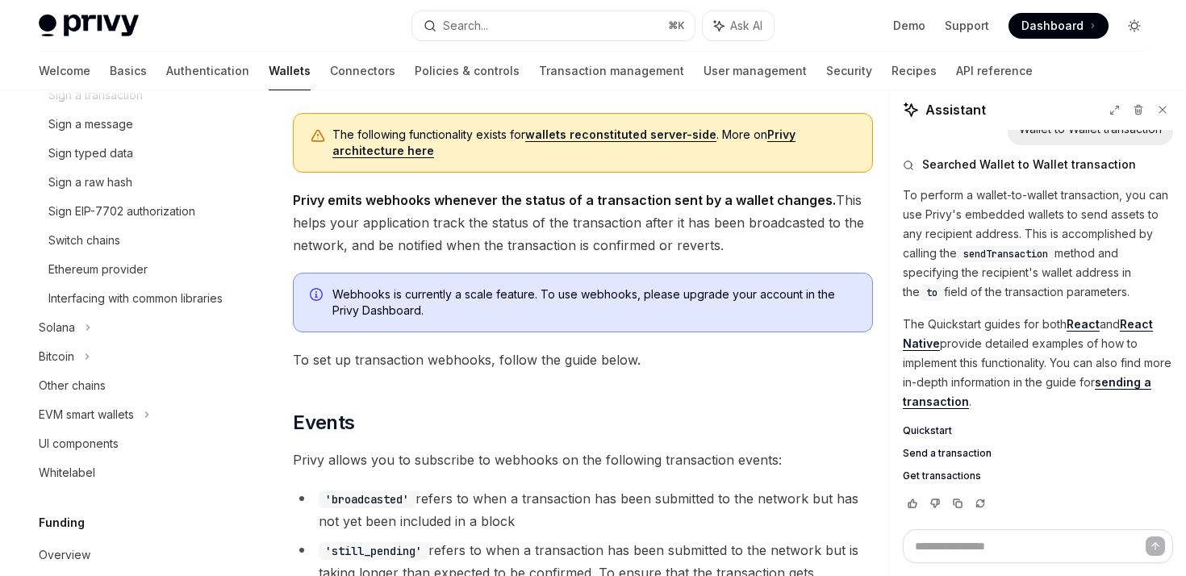
scroll to position [296, 0]
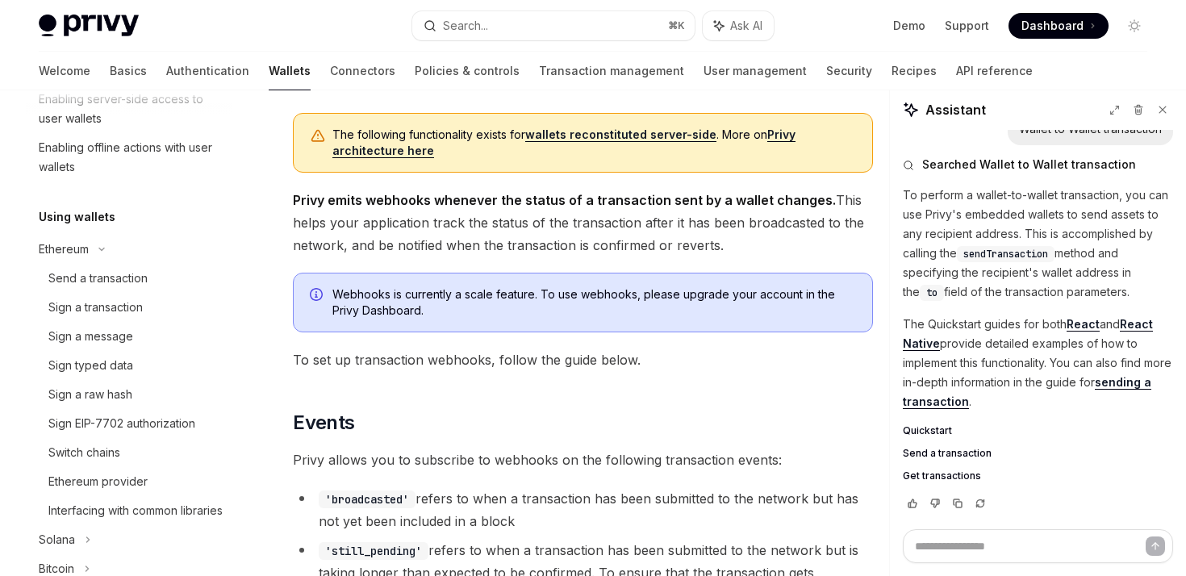
click at [956, 403] on link "sending a transaction" at bounding box center [1027, 392] width 249 height 34
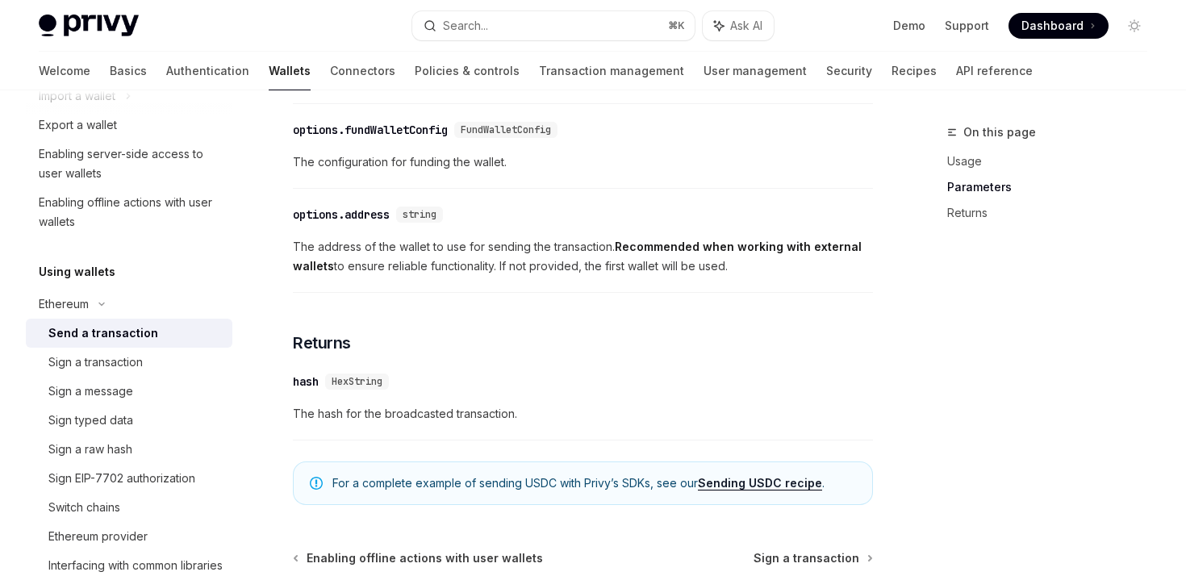
scroll to position [1135, 0]
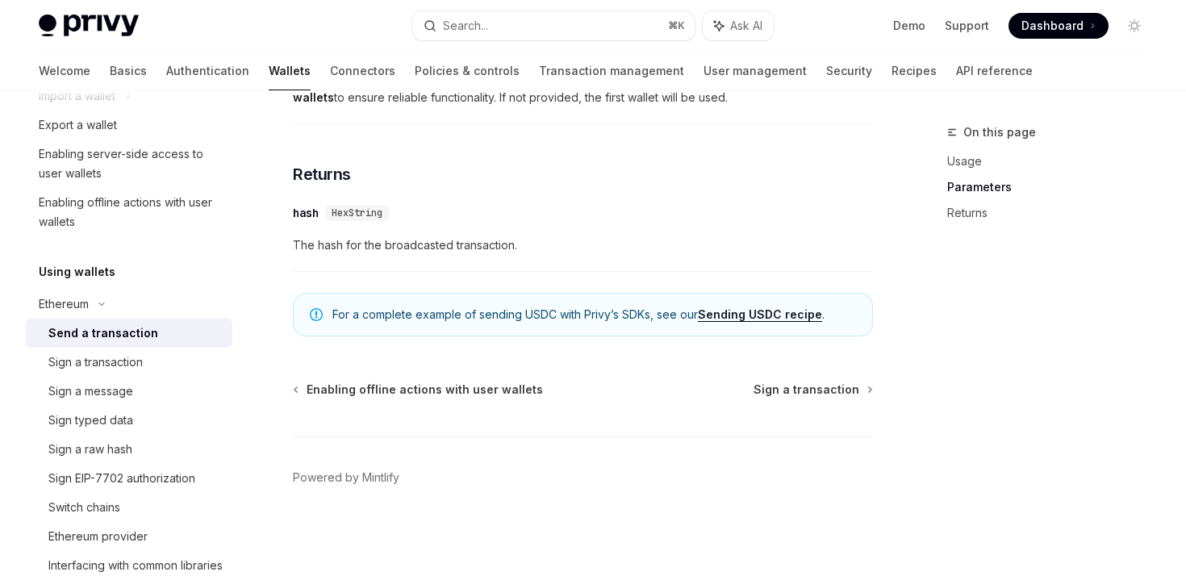
click at [725, 314] on link "Sending USDC recipe" at bounding box center [760, 314] width 124 height 15
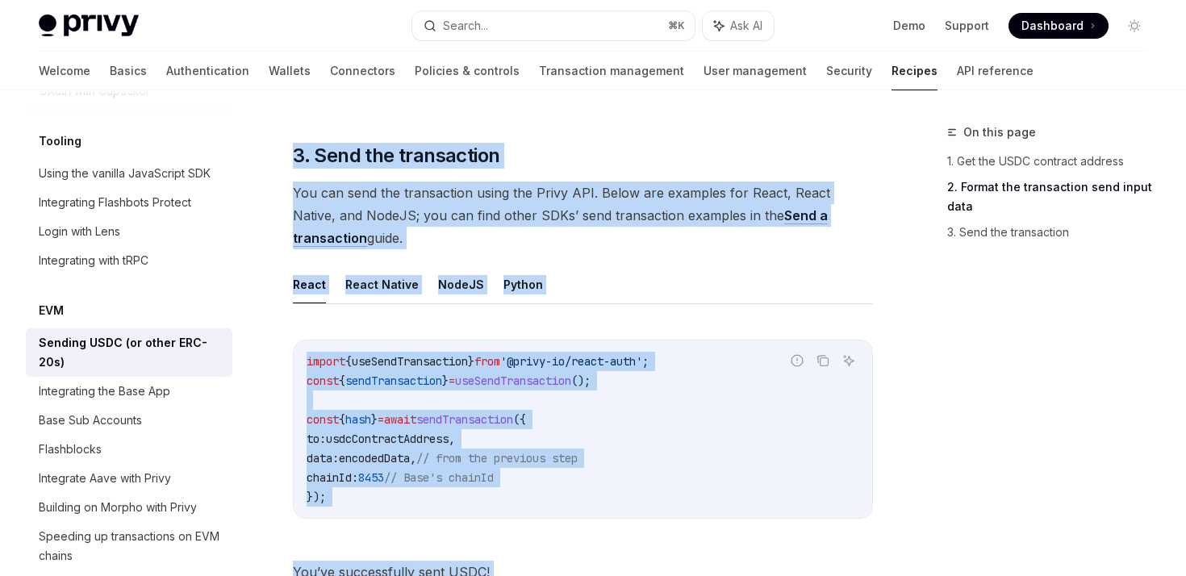
scroll to position [1424, 0]
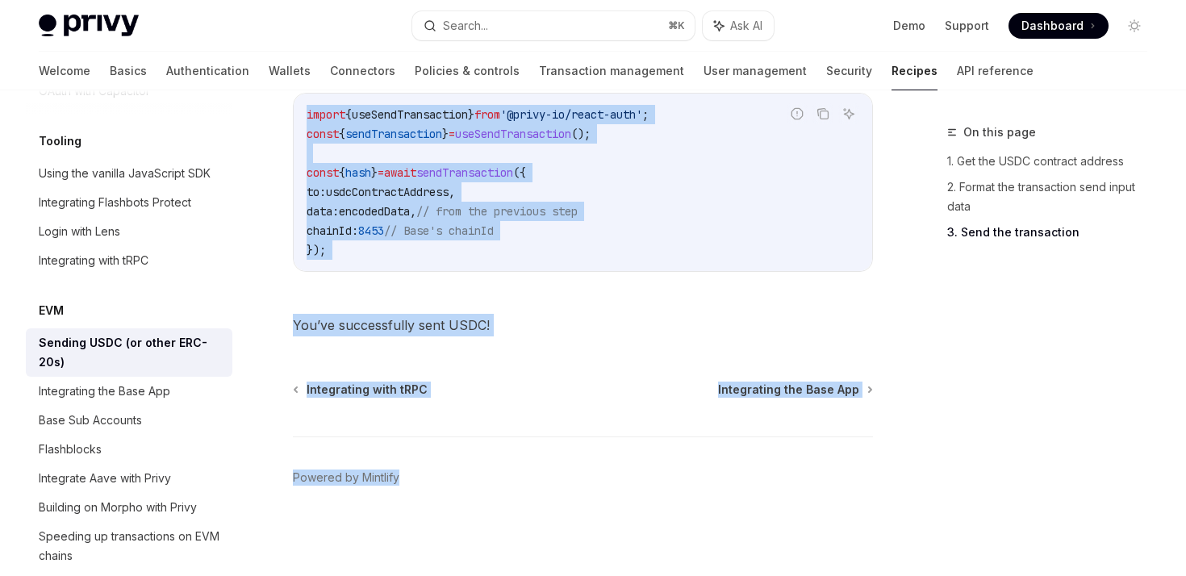
drag, startPoint x: 285, startPoint y: 127, endPoint x: 585, endPoint y: 623, distance: 579.2
copy div "EVM Sending USDC (or other ERC-20s) OpenAI Open in ChatGPT OpenAI Open in ChatG…"
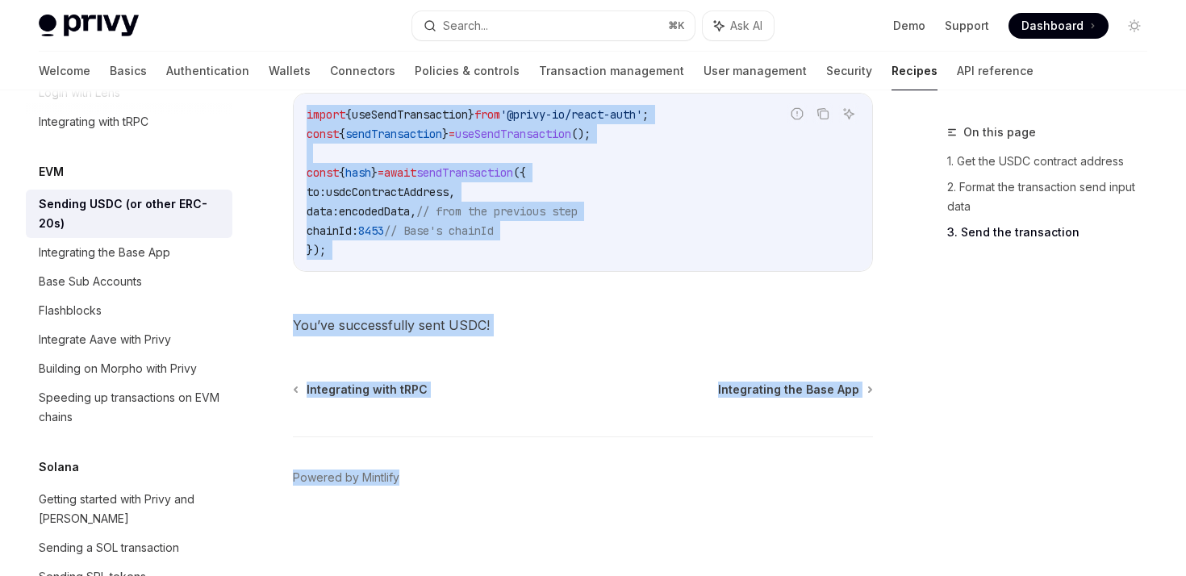
scroll to position [2241, 0]
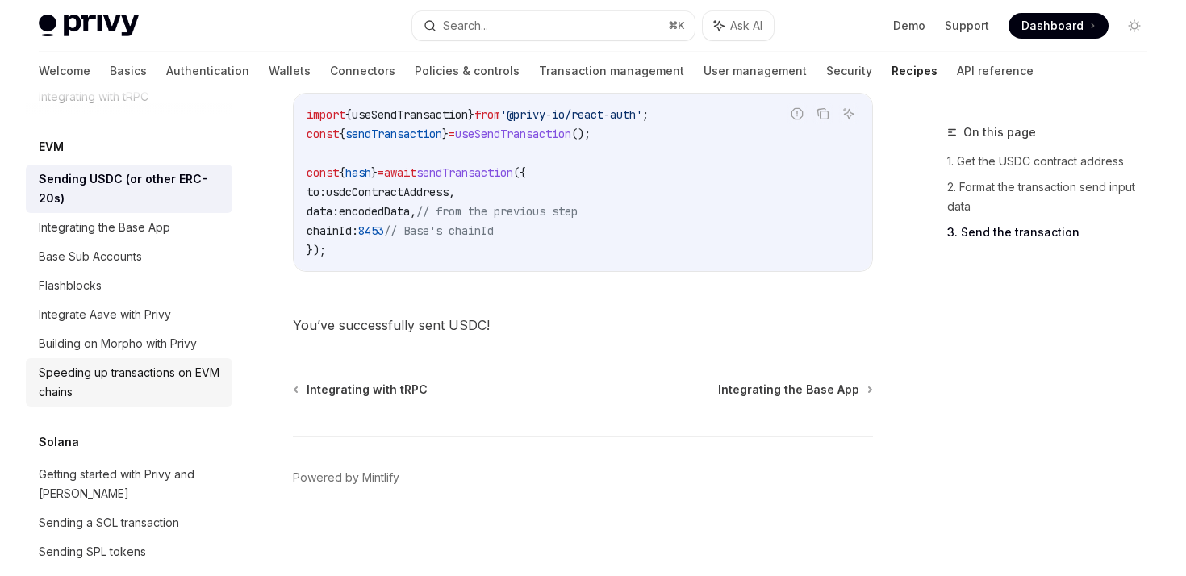
scroll to position [2259, 0]
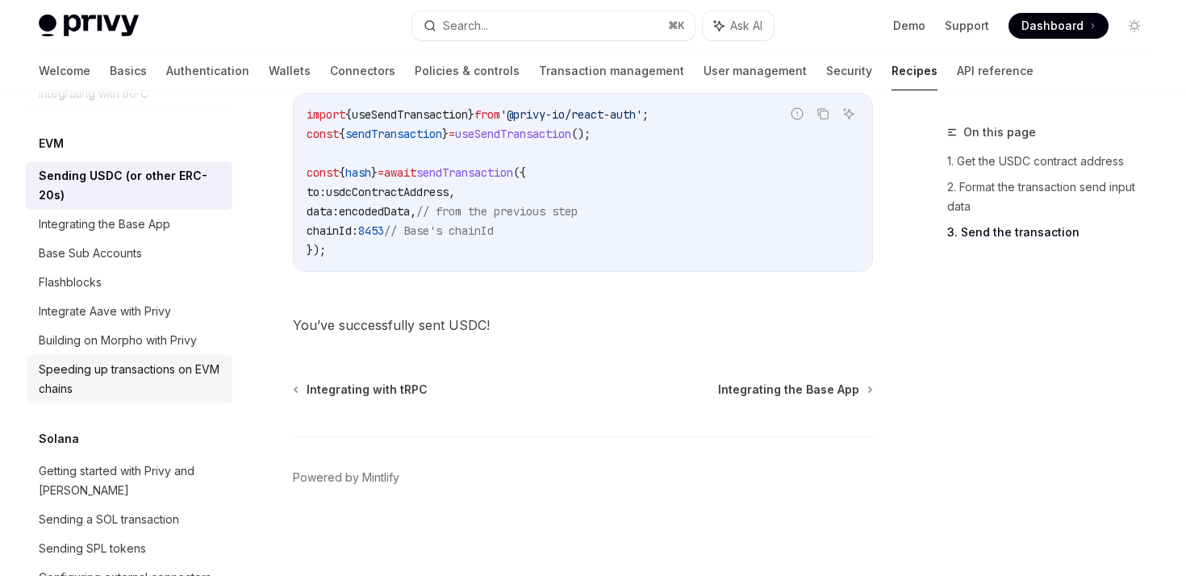
click at [94, 360] on div "Speeding up transactions on EVM chains" at bounding box center [131, 379] width 184 height 39
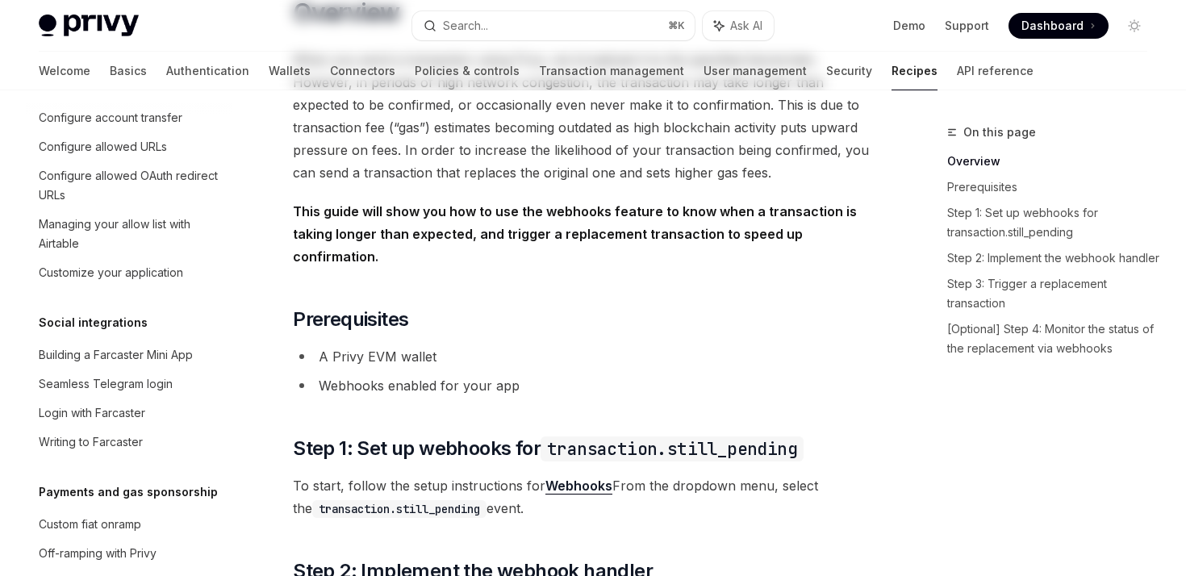
scroll to position [2, 0]
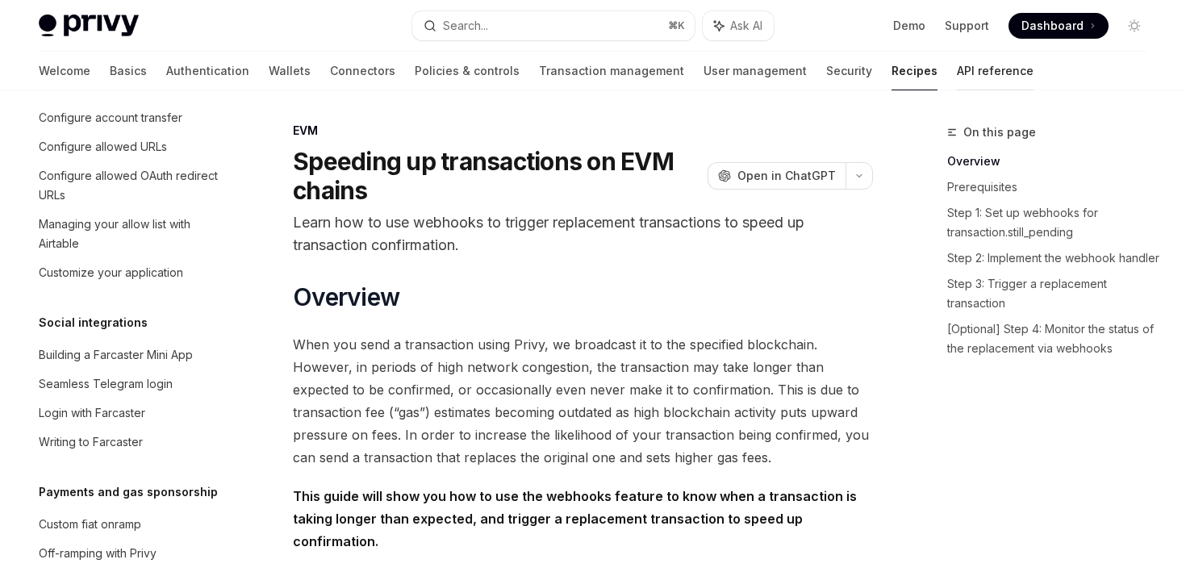
click at [957, 75] on link "API reference" at bounding box center [995, 71] width 77 height 39
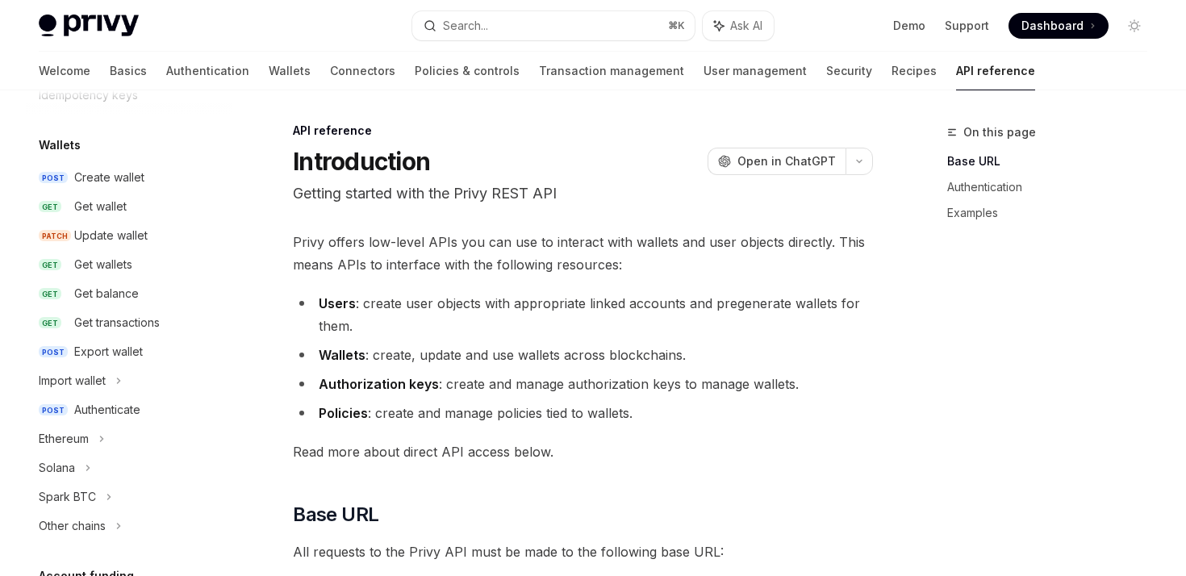
scroll to position [124, 0]
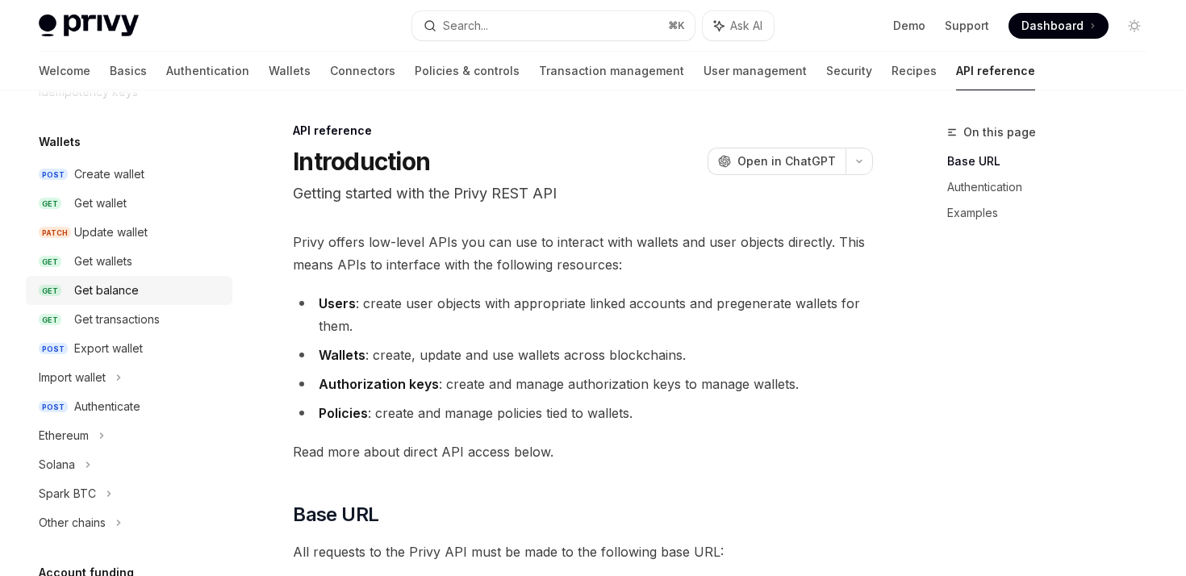
click at [87, 300] on link "GET Get balance" at bounding box center [129, 290] width 207 height 29
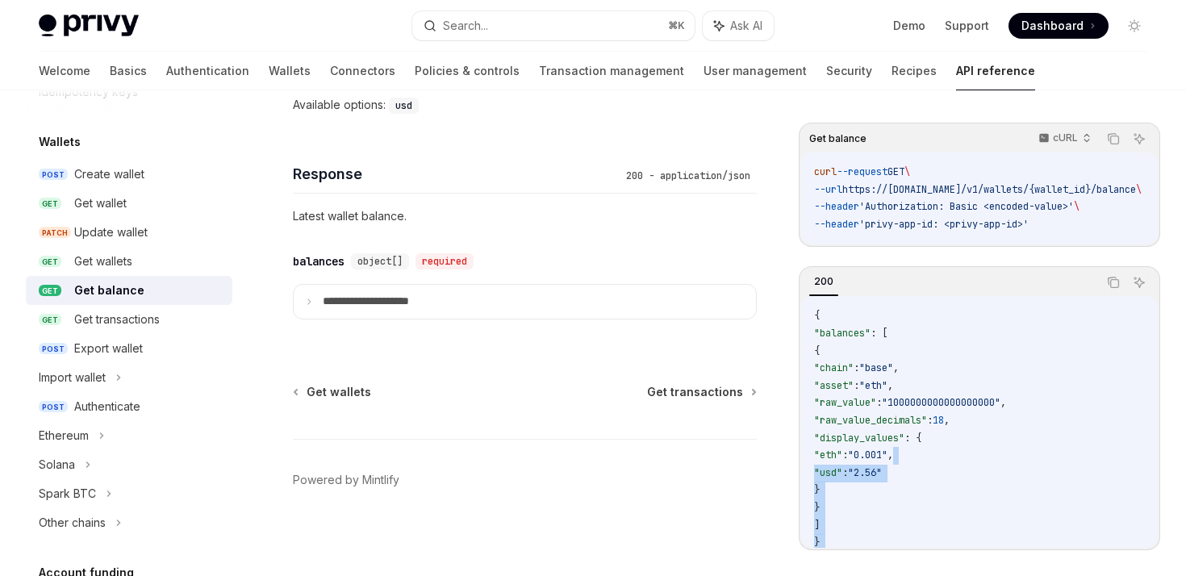
drag, startPoint x: 290, startPoint y: 127, endPoint x: 971, endPoint y: 465, distance: 759.9
click at [639, 201] on div "Response 200 - application/json Latest wallet balance." at bounding box center [525, 183] width 464 height 98
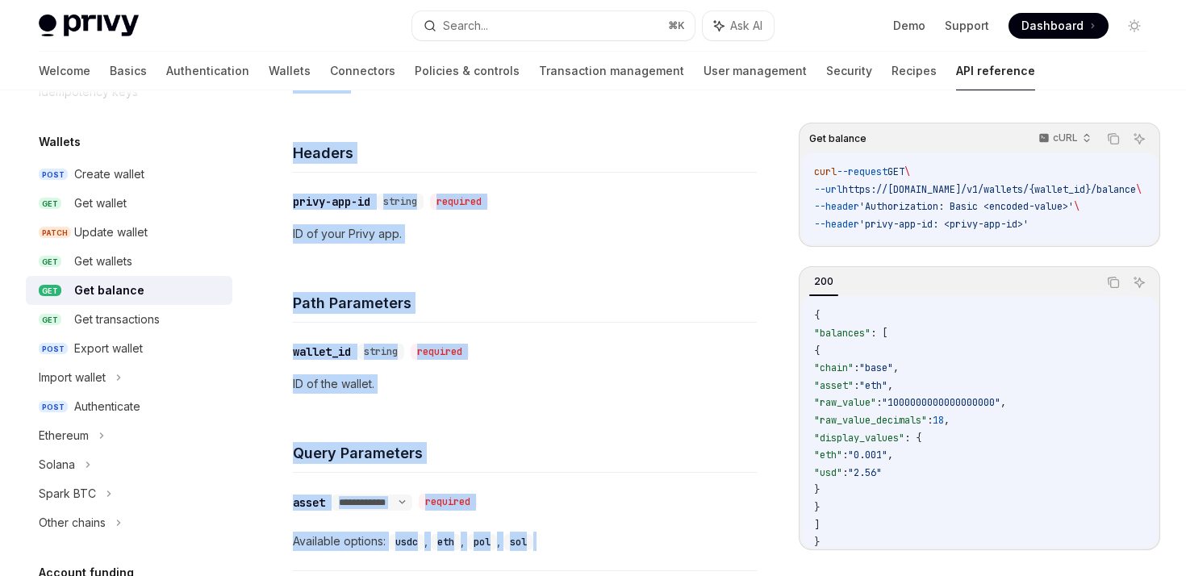
scroll to position [1002, 0]
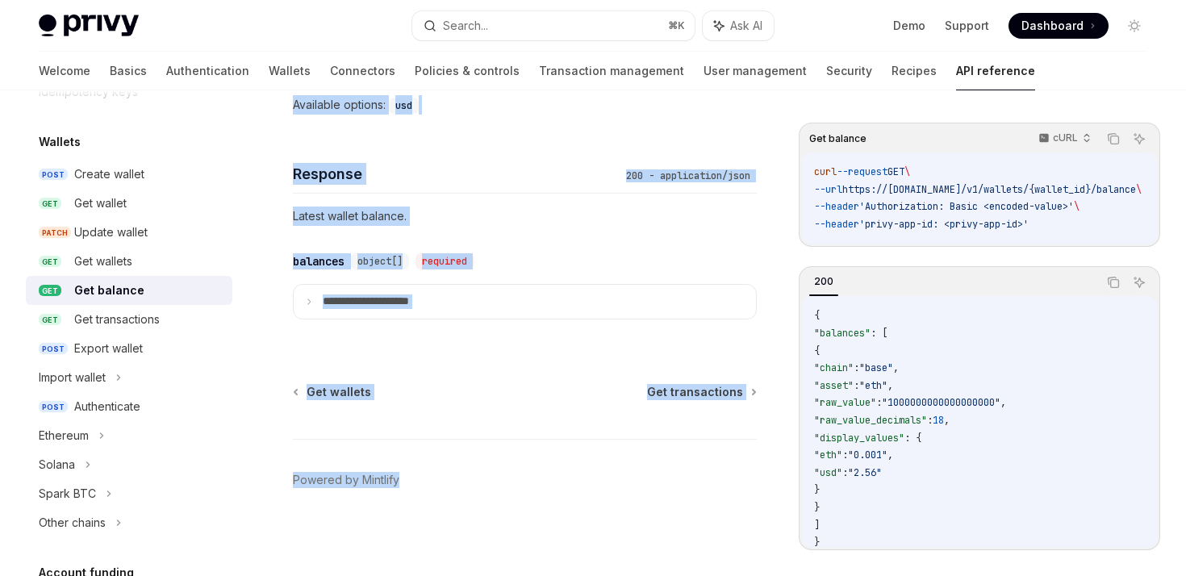
drag, startPoint x: 298, startPoint y: 118, endPoint x: 578, endPoint y: 626, distance: 580.3
copy div "**********"
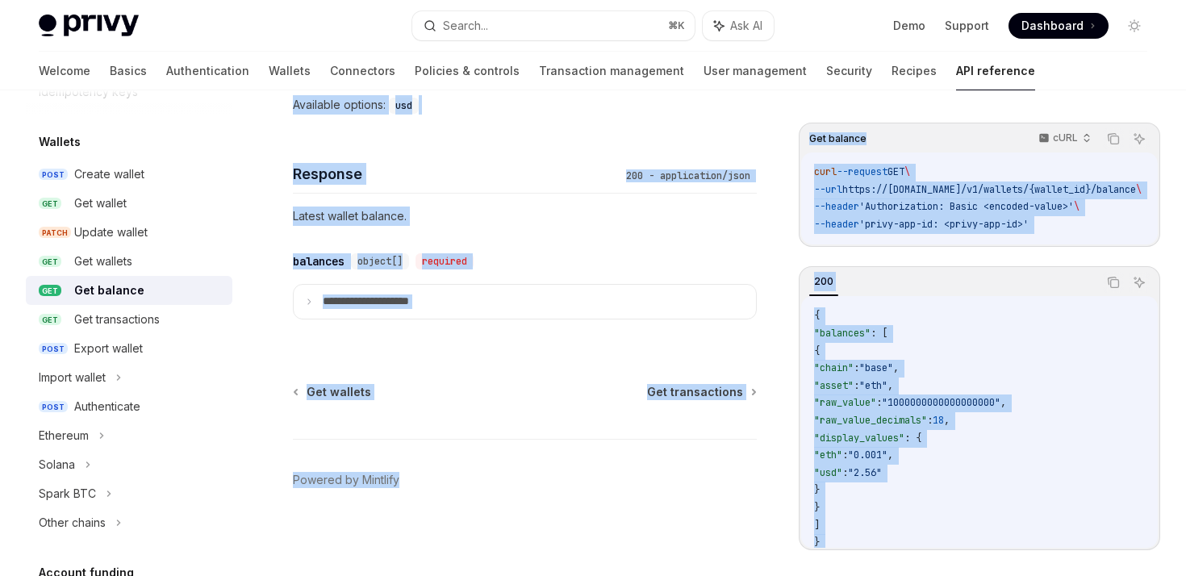
drag, startPoint x: 805, startPoint y: 134, endPoint x: 999, endPoint y: 629, distance: 531.1
copy div "Get balance cURL Copy Ask AI curl --request GET \ --url https://api.privy.io/v1…"
click at [139, 324] on div "Get transactions" at bounding box center [117, 319] width 86 height 19
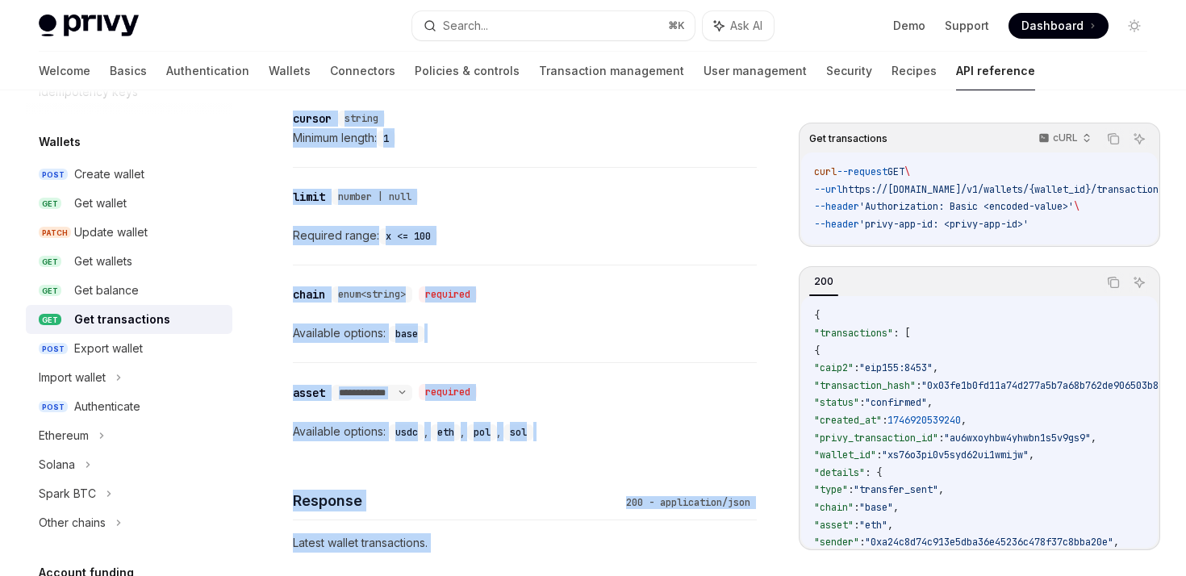
scroll to position [1120, 0]
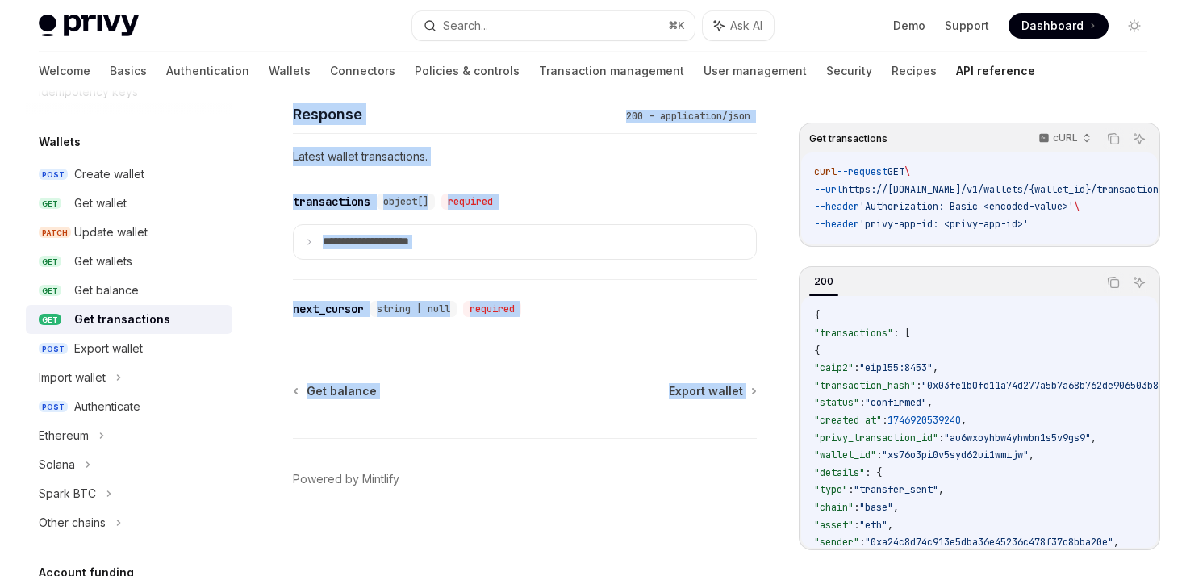
drag, startPoint x: 290, startPoint y: 124, endPoint x: 746, endPoint y: 410, distance: 537.3
copy div "Wallets Get transactions OpenAI Open in ChatGPT Get incoming and outgoing trans…"
click at [1117, 147] on button "Copy the contents from the code block" at bounding box center [1113, 138] width 21 height 21
click at [1109, 285] on icon "Copy the contents from the code block" at bounding box center [1113, 281] width 8 height 7
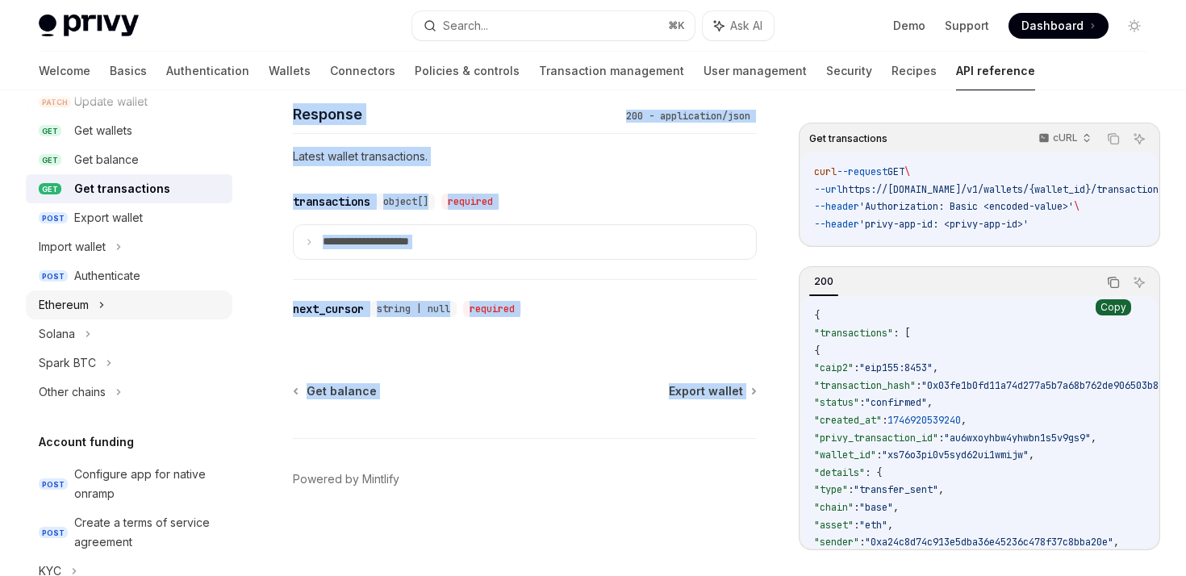
scroll to position [278, 0]
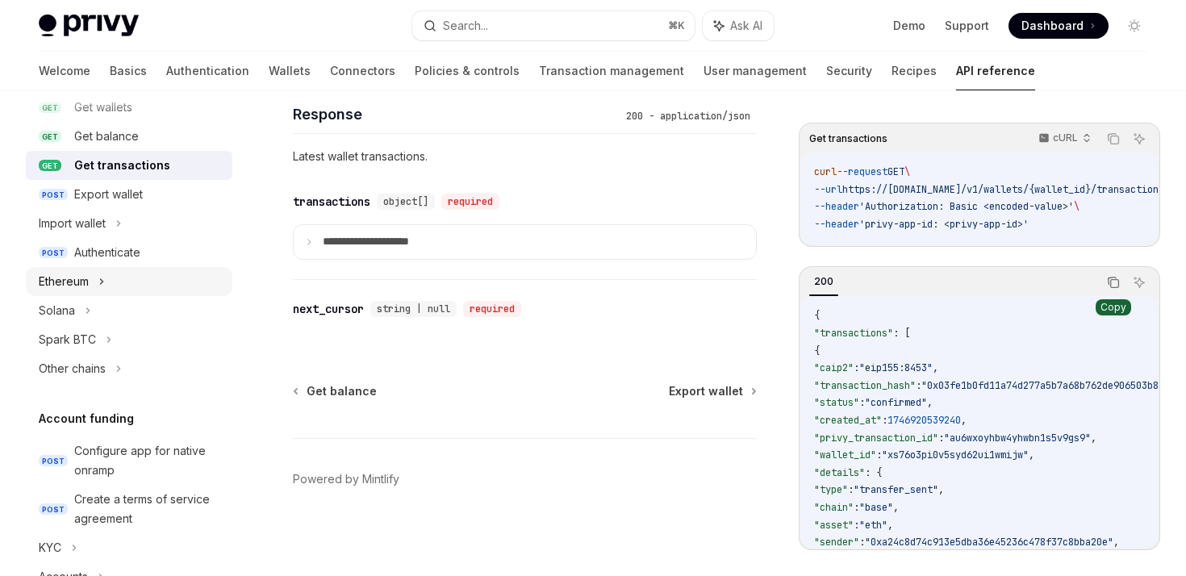
click at [74, 282] on div "Ethereum" at bounding box center [64, 281] width 50 height 19
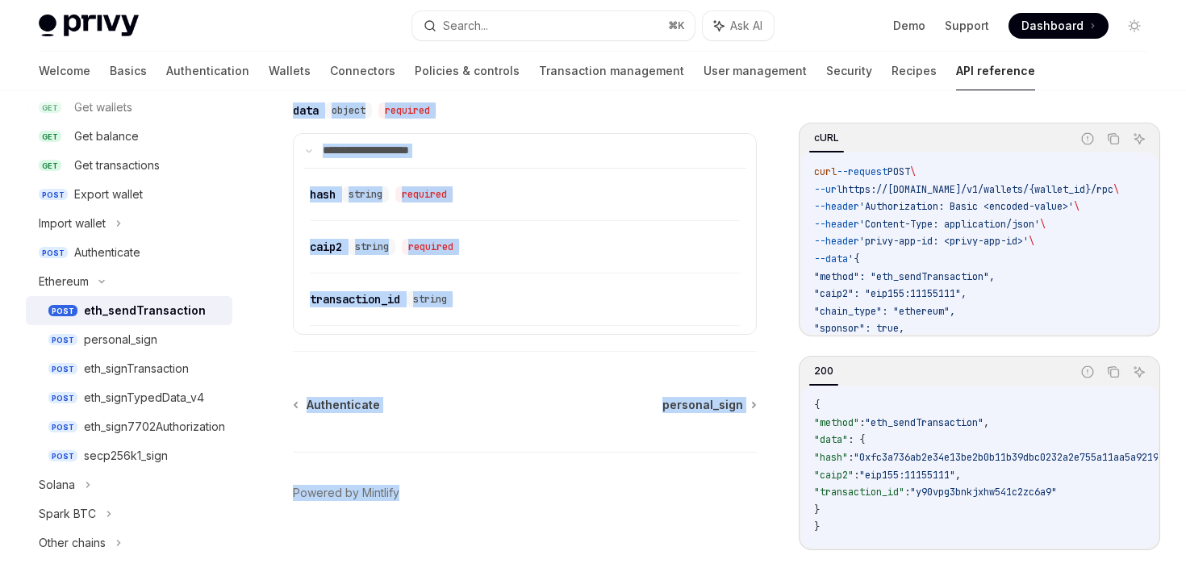
scroll to position [2062, 0]
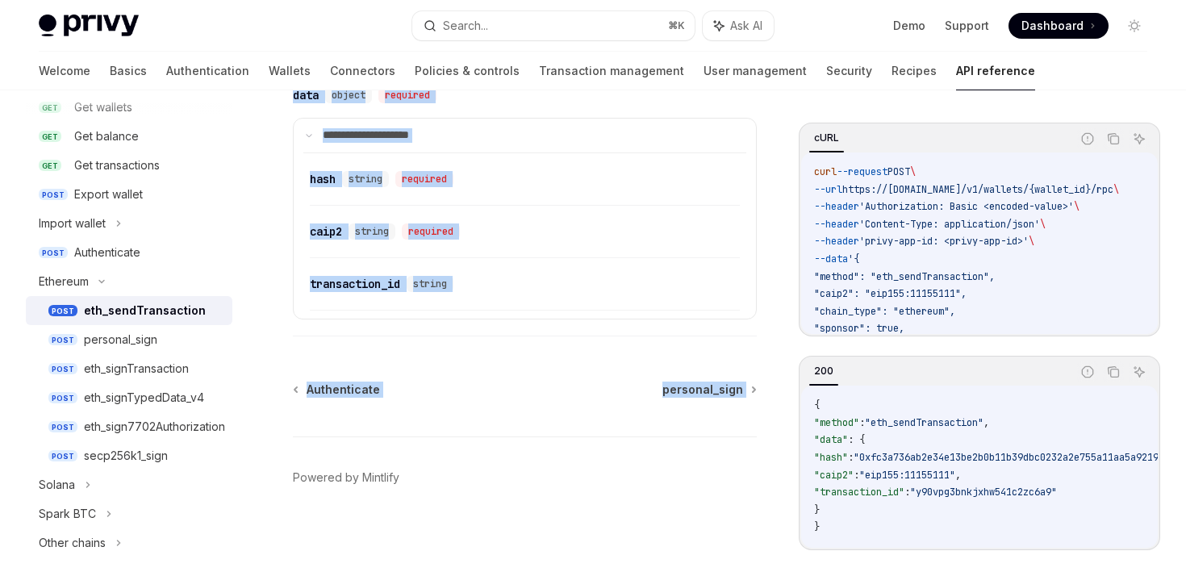
drag, startPoint x: 293, startPoint y: 128, endPoint x: 528, endPoint y: 399, distance: 359.2
copy div "Ethereum eth_sendTransaction OpenAI Open in ChatGPT Sign and send a transaction…"
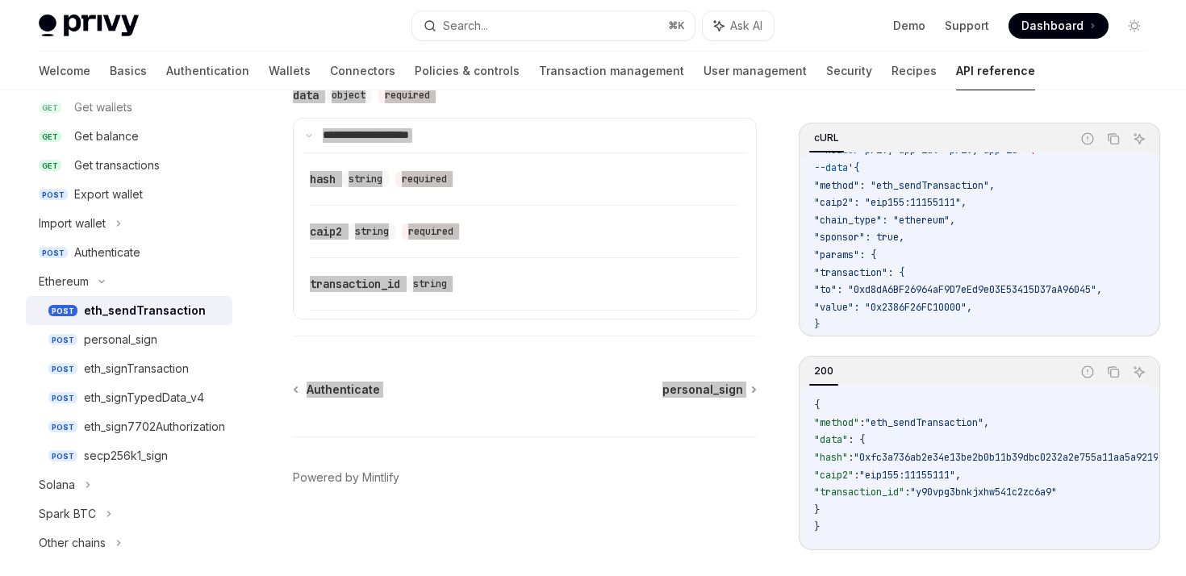
scroll to position [139, 0]
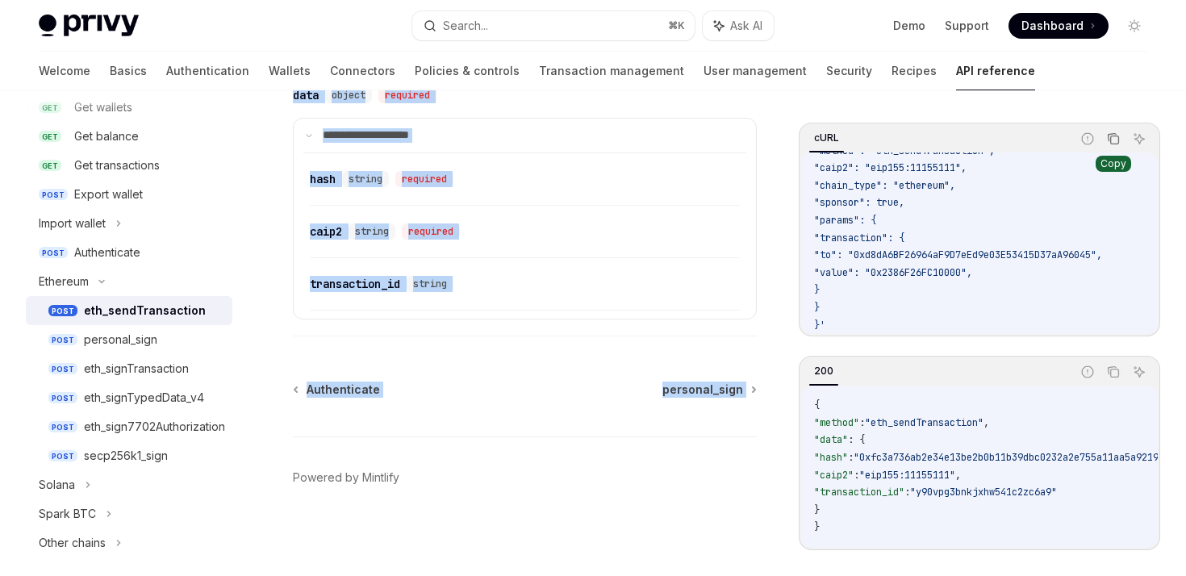
click at [1117, 146] on button "Copy the contents from the code block" at bounding box center [1113, 138] width 21 height 21
click at [1112, 366] on icon "Copy the contents from the code block" at bounding box center [1113, 371] width 13 height 13
click at [115, 346] on div "personal_sign" at bounding box center [120, 339] width 73 height 19
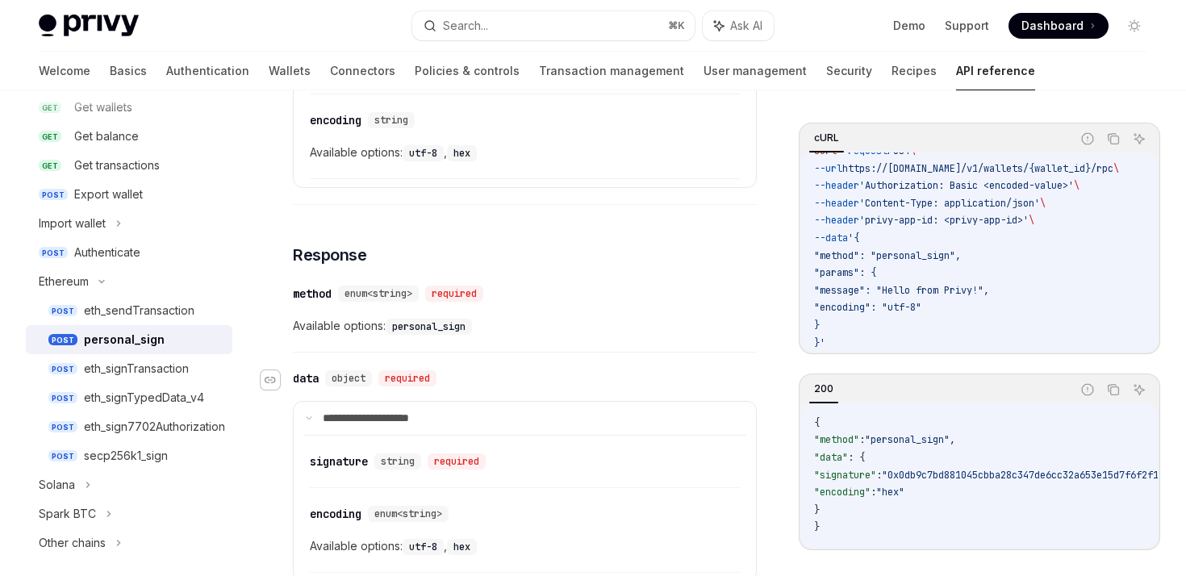
scroll to position [847, 0]
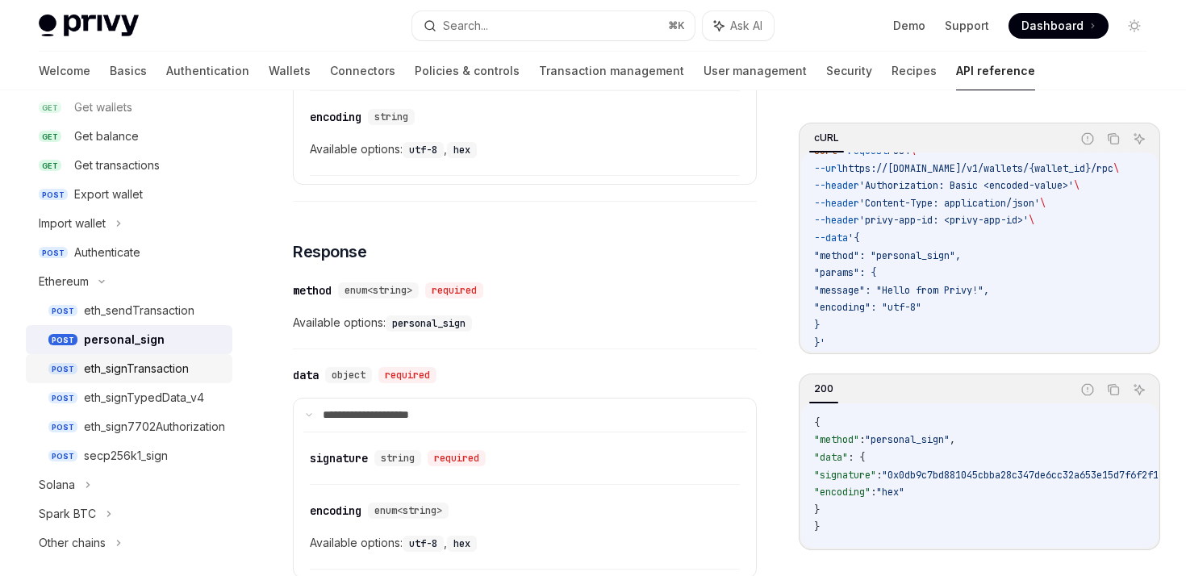
click at [216, 370] on div "eth_signTransaction" at bounding box center [153, 368] width 139 height 19
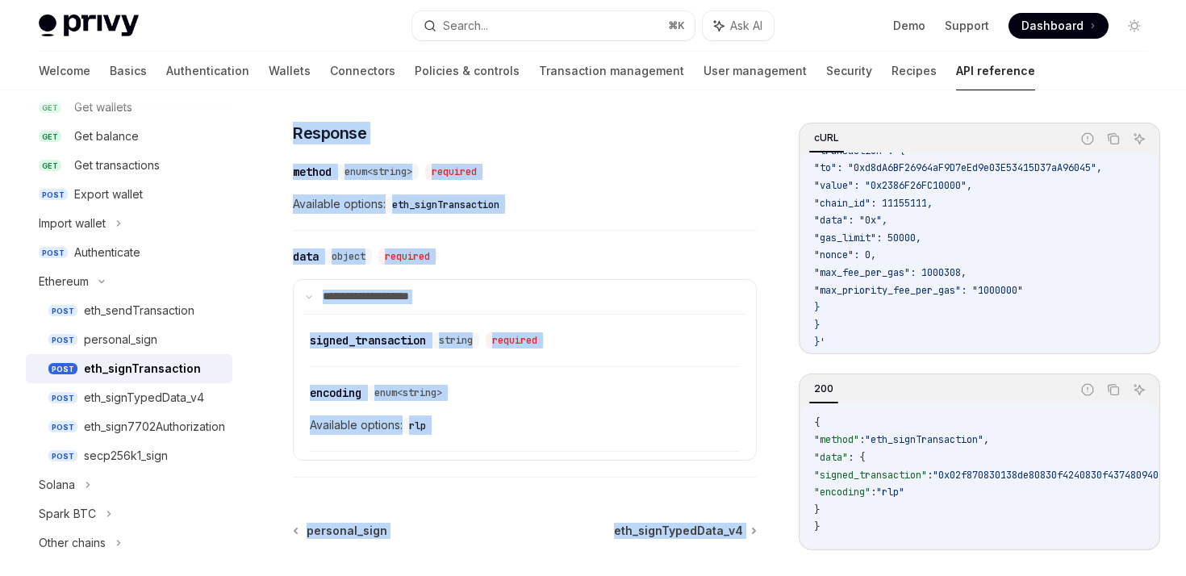
scroll to position [1614, 0]
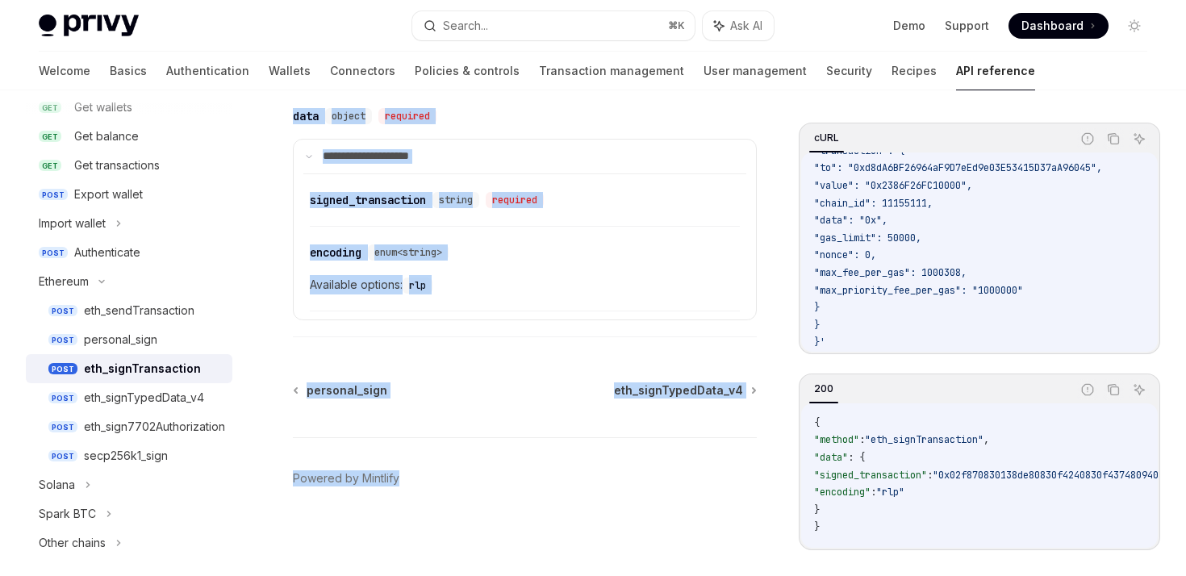
drag, startPoint x: 292, startPoint y: 125, endPoint x: 658, endPoint y: 642, distance: 633.3
copy div "Ethereum eth_signTransaction OpenAI Open in ChatGPT Sign a transaction using th…"
click at [1110, 139] on icon "Copy the contents from the code block" at bounding box center [1113, 138] width 13 height 13
click at [1118, 387] on icon "Copy the contents from the code block" at bounding box center [1115, 391] width 8 height 8
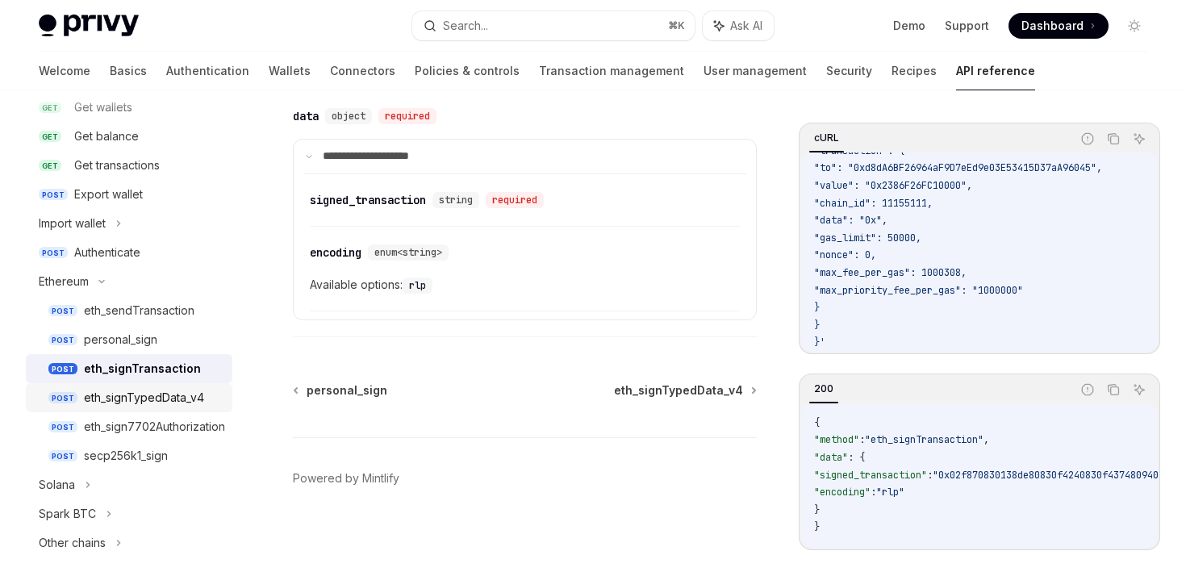
click at [136, 403] on div "eth_signTypedData_v4" at bounding box center [144, 397] width 120 height 19
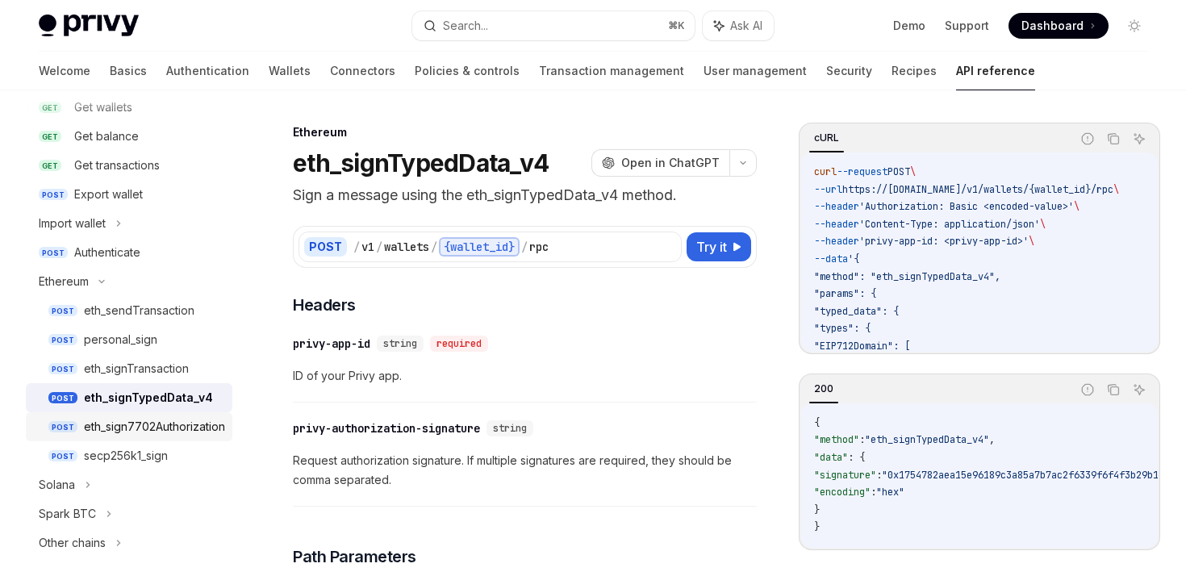
click at [139, 434] on div "eth_sign7702Authorization" at bounding box center [154, 426] width 141 height 19
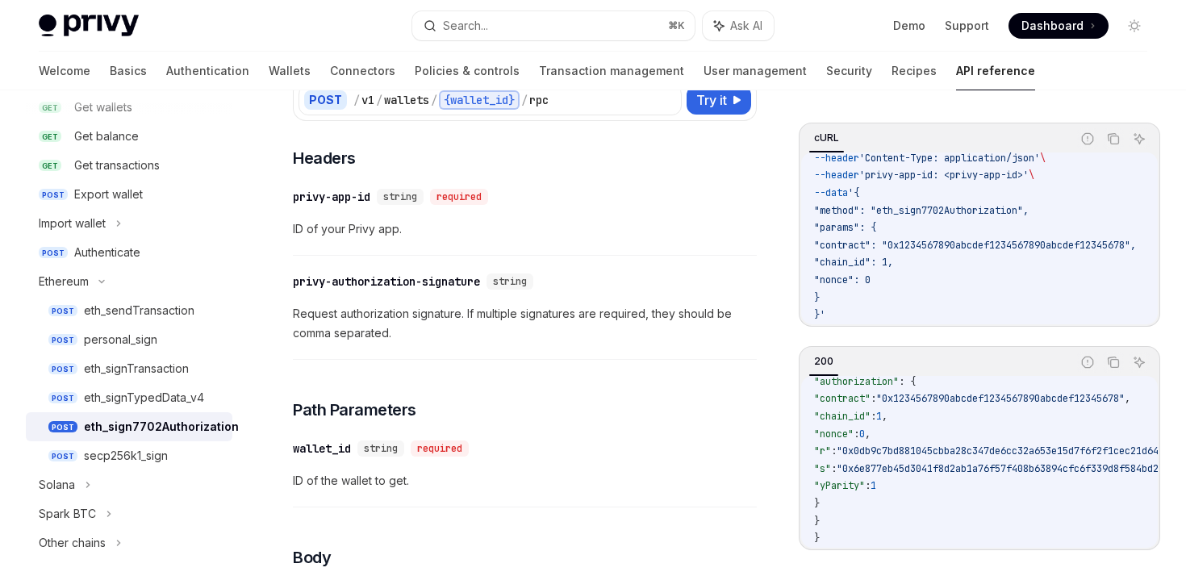
scroll to position [186, 0]
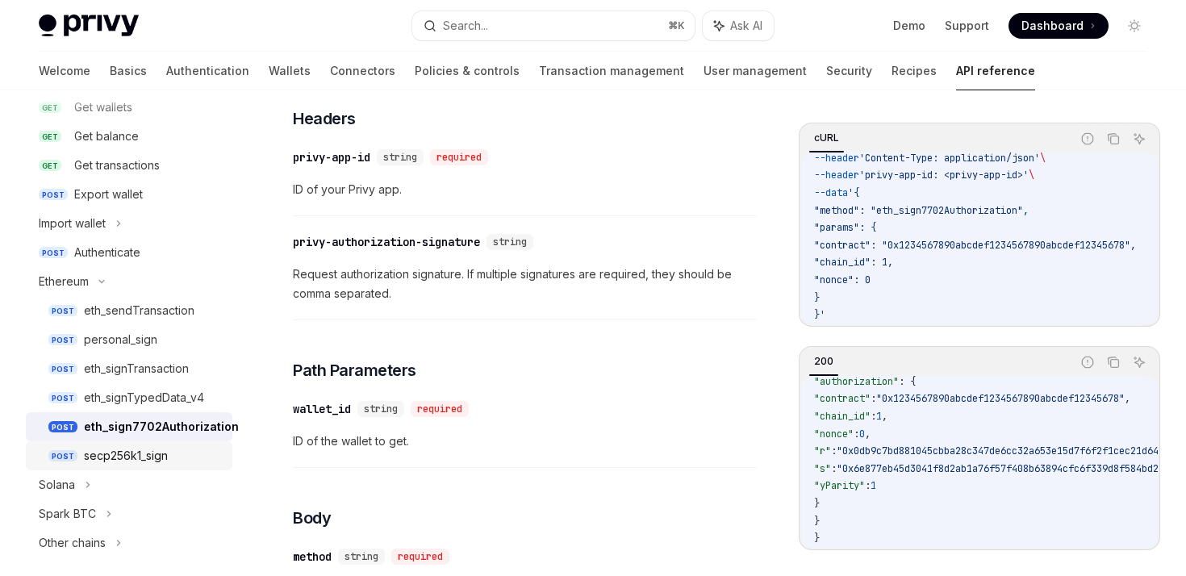
click at [109, 454] on div "secp256k1_sign" at bounding box center [126, 455] width 84 height 19
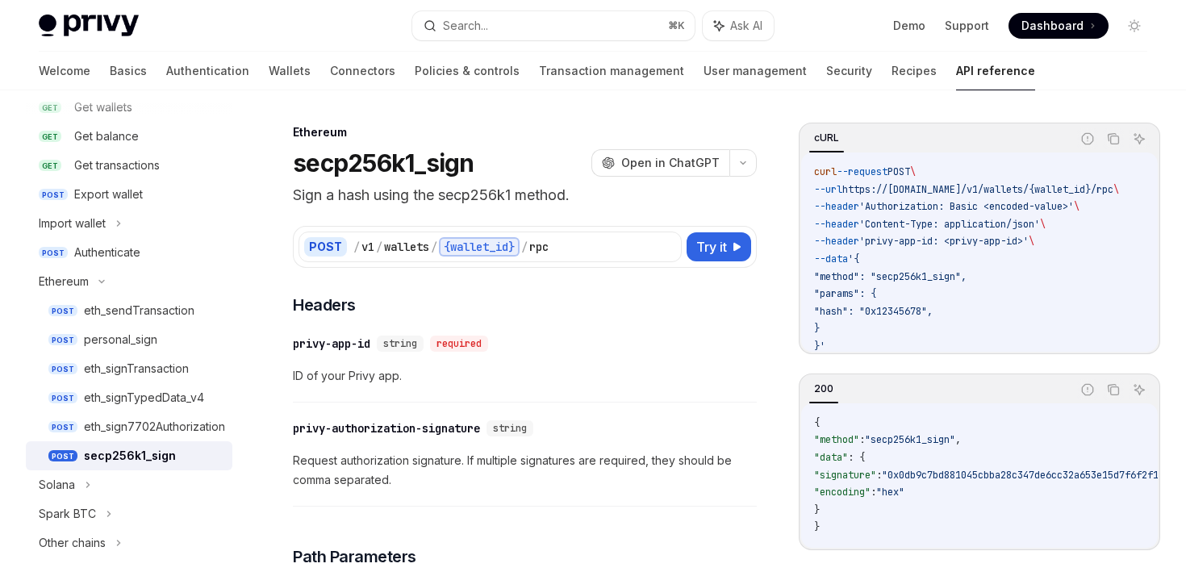
click at [294, 132] on div "Ethereum" at bounding box center [525, 132] width 464 height 16
click at [293, 132] on div "Ethereum" at bounding box center [525, 132] width 464 height 16
click at [417, 136] on div "Ethereum" at bounding box center [525, 132] width 464 height 16
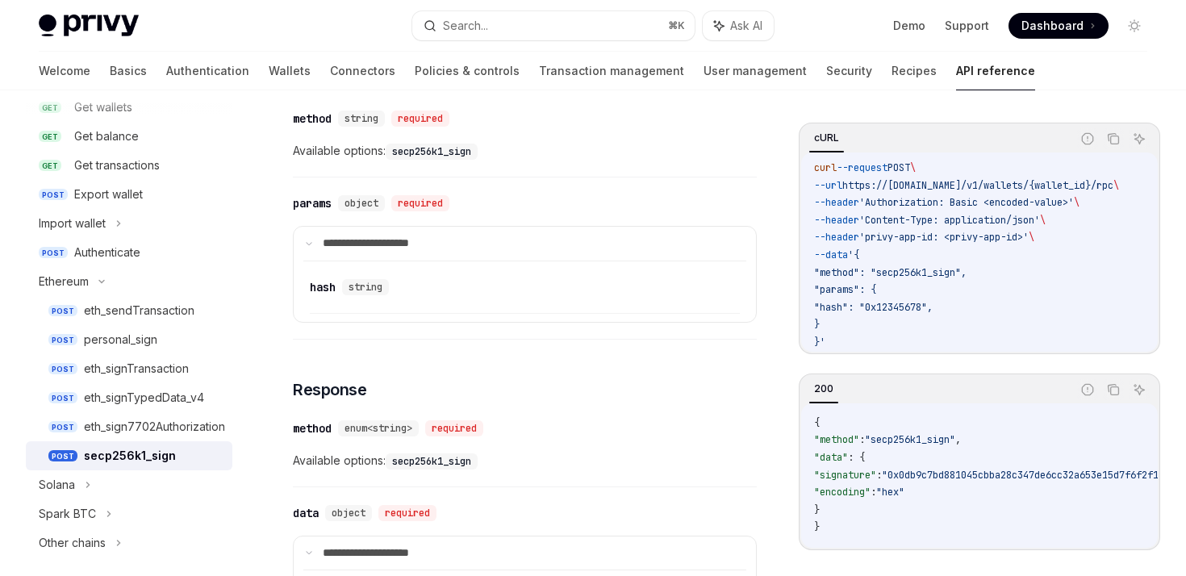
scroll to position [457, 0]
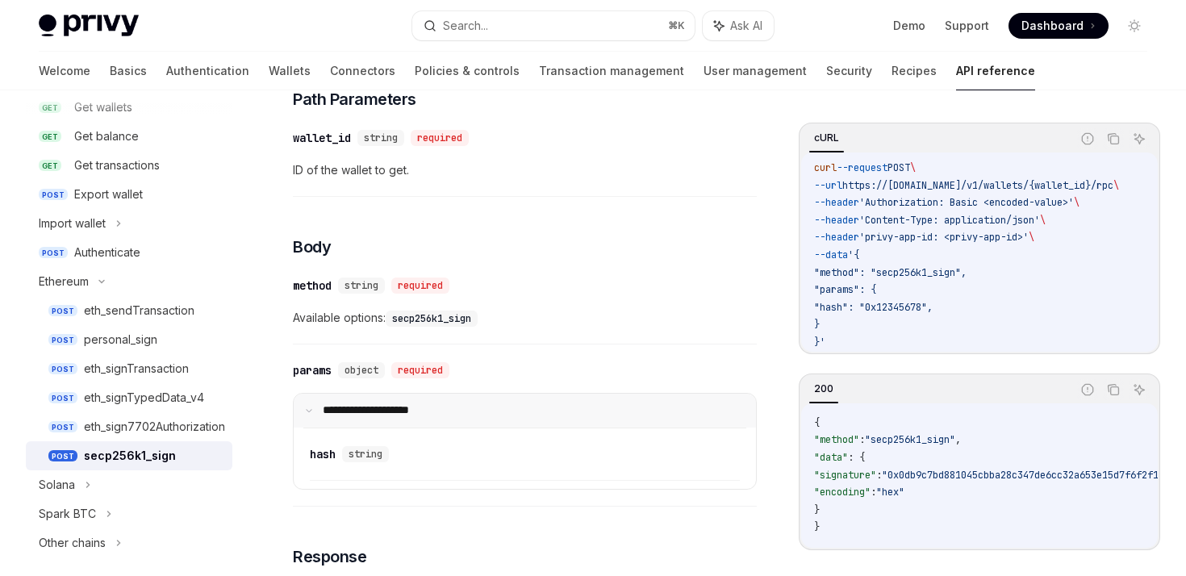
click at [314, 416] on summary "**********" at bounding box center [525, 411] width 462 height 34
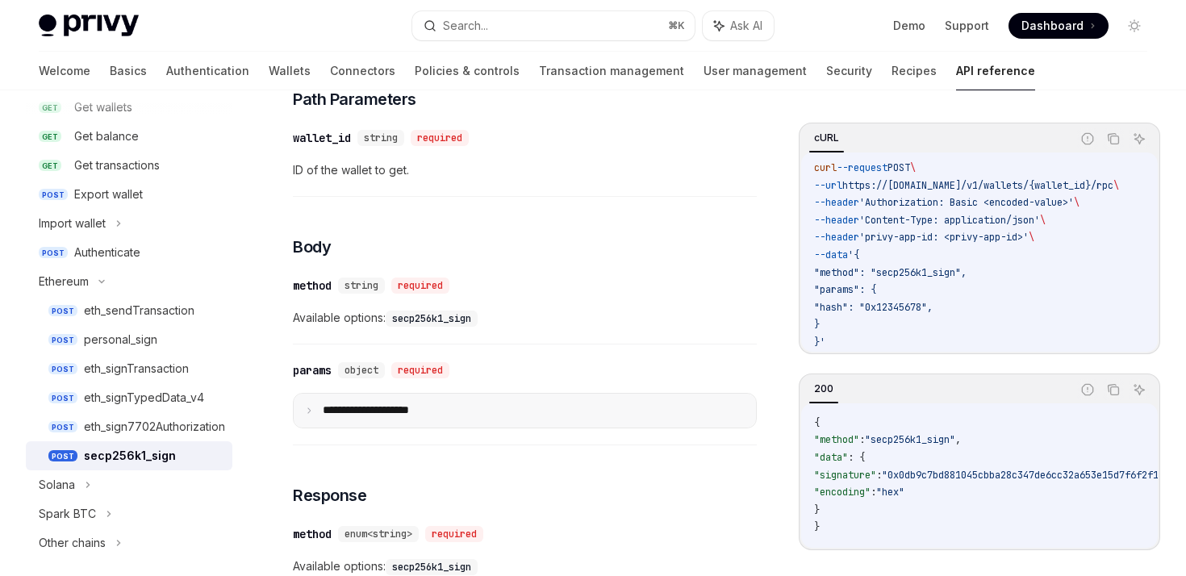
click at [313, 416] on summary "**********" at bounding box center [525, 411] width 462 height 34
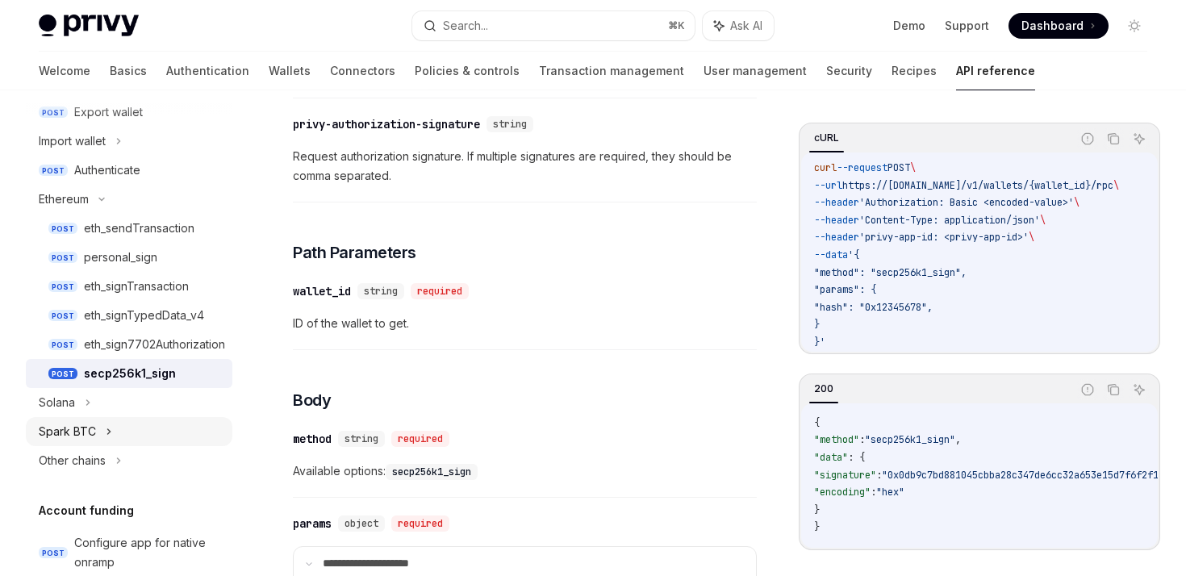
scroll to position [351, 0]
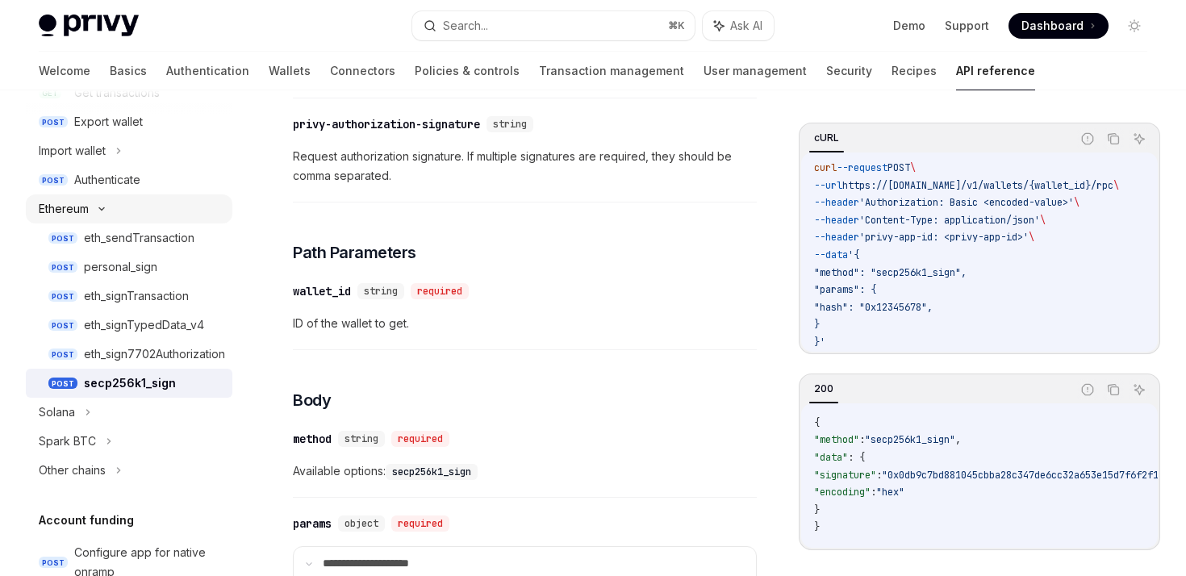
click at [102, 208] on icon at bounding box center [101, 209] width 19 height 6
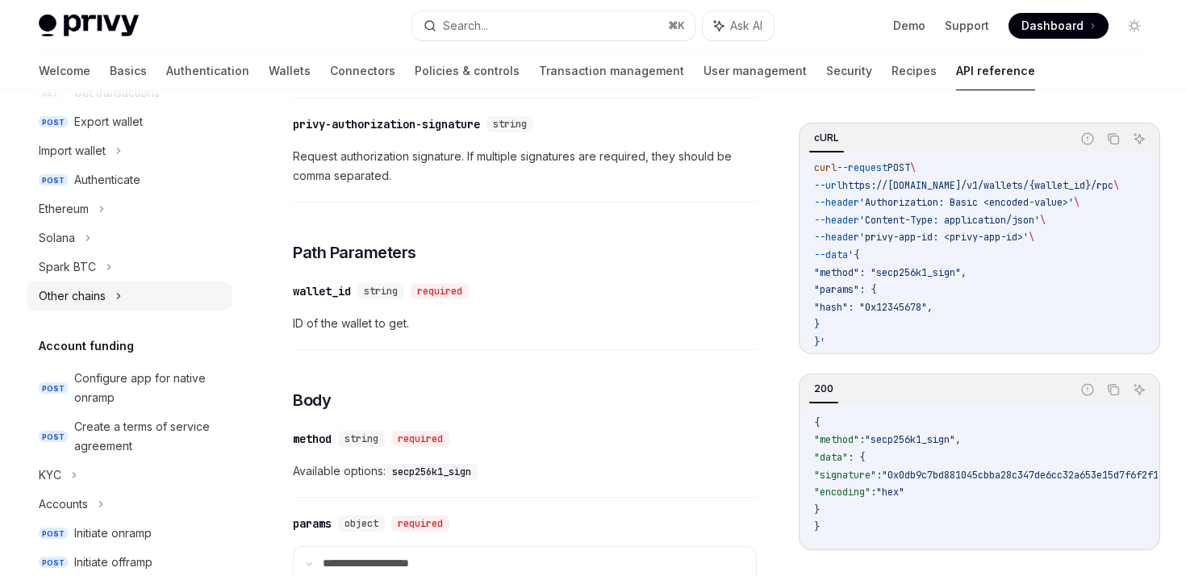
click at [121, 296] on icon at bounding box center [118, 295] width 6 height 19
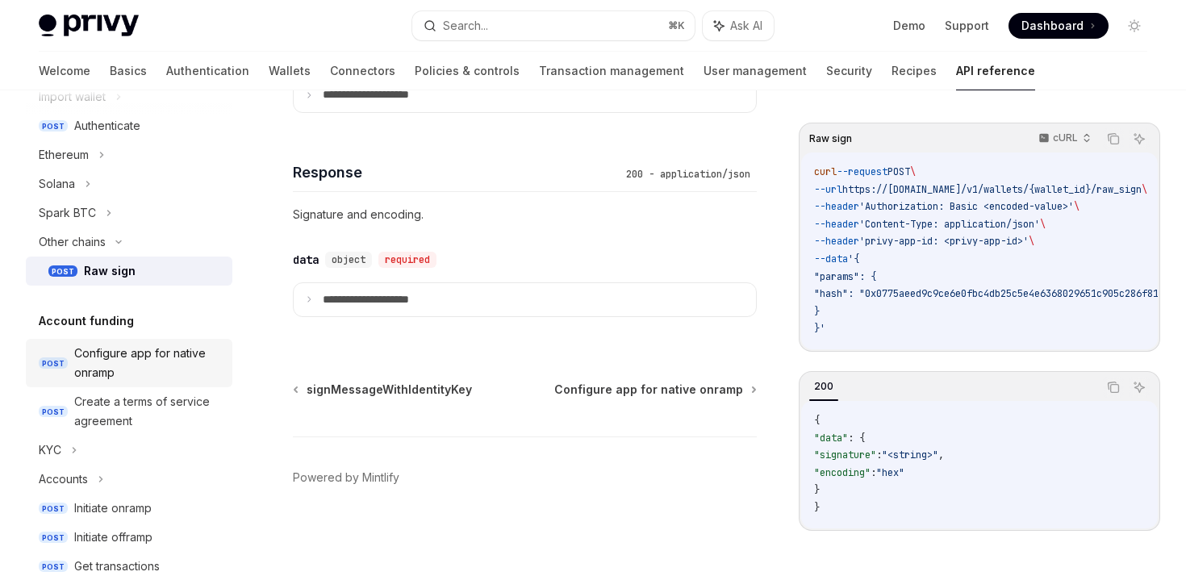
click at [110, 360] on div "Configure app for native onramp" at bounding box center [148, 363] width 148 height 39
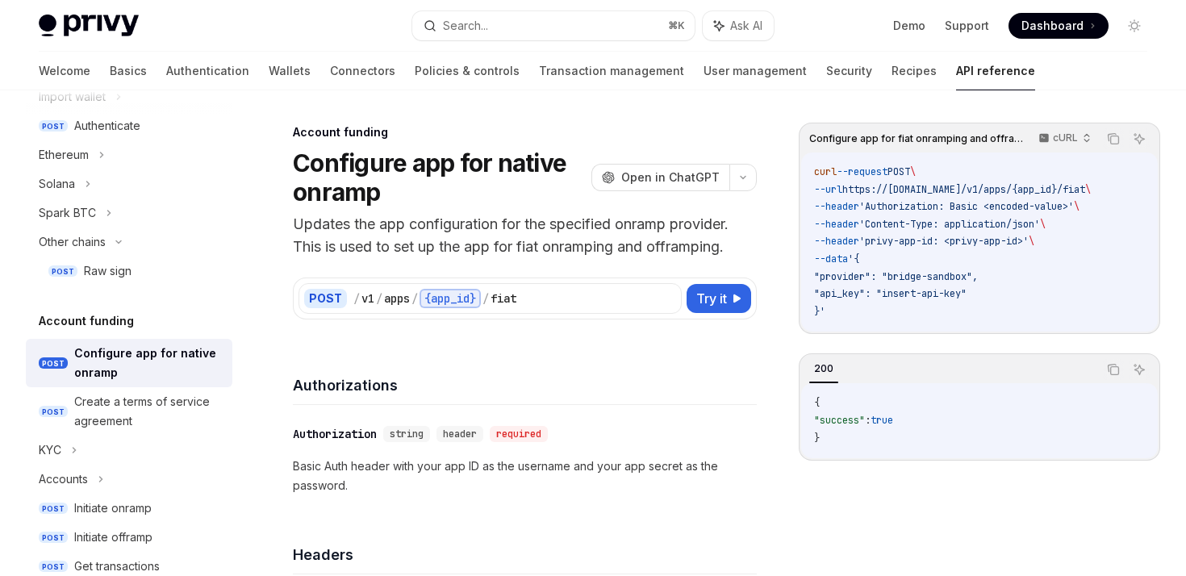
click at [432, 258] on div "POST / v1 / apps / {app_id} / fiat Try it Configure app for fiat onramping and …" at bounding box center [525, 288] width 464 height 61
drag, startPoint x: 307, startPoint y: 249, endPoint x: 420, endPoint y: 250, distance: 113.8
click at [420, 250] on p "Updates the app configuration for the specified onramp provider. This is used t…" at bounding box center [525, 235] width 464 height 45
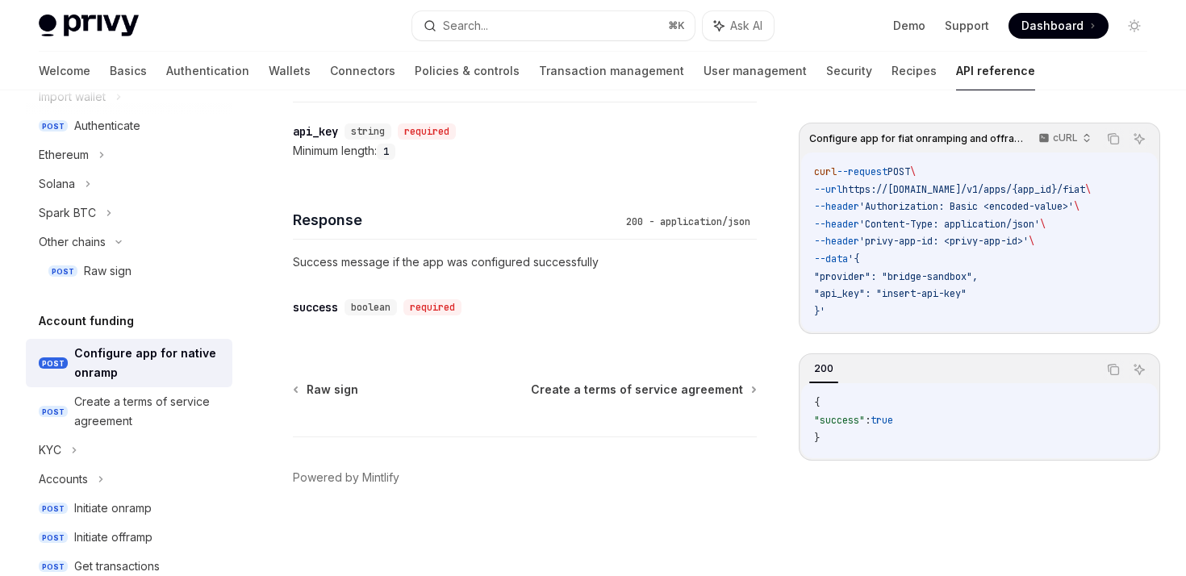
scroll to position [564, 0]
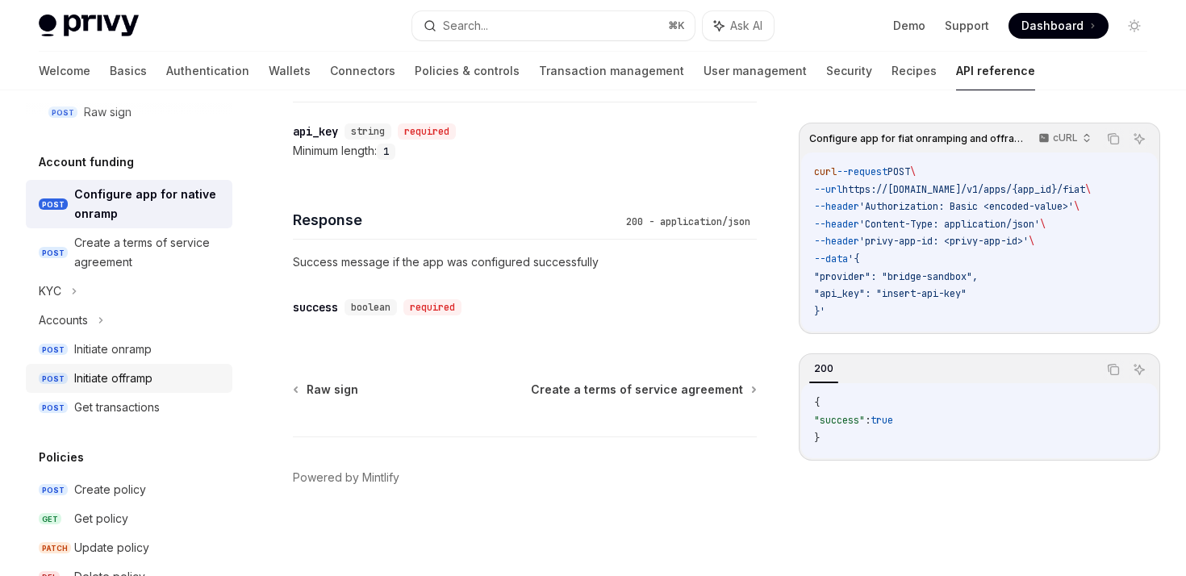
click at [102, 389] on link "POST Initiate offramp" at bounding box center [129, 378] width 207 height 29
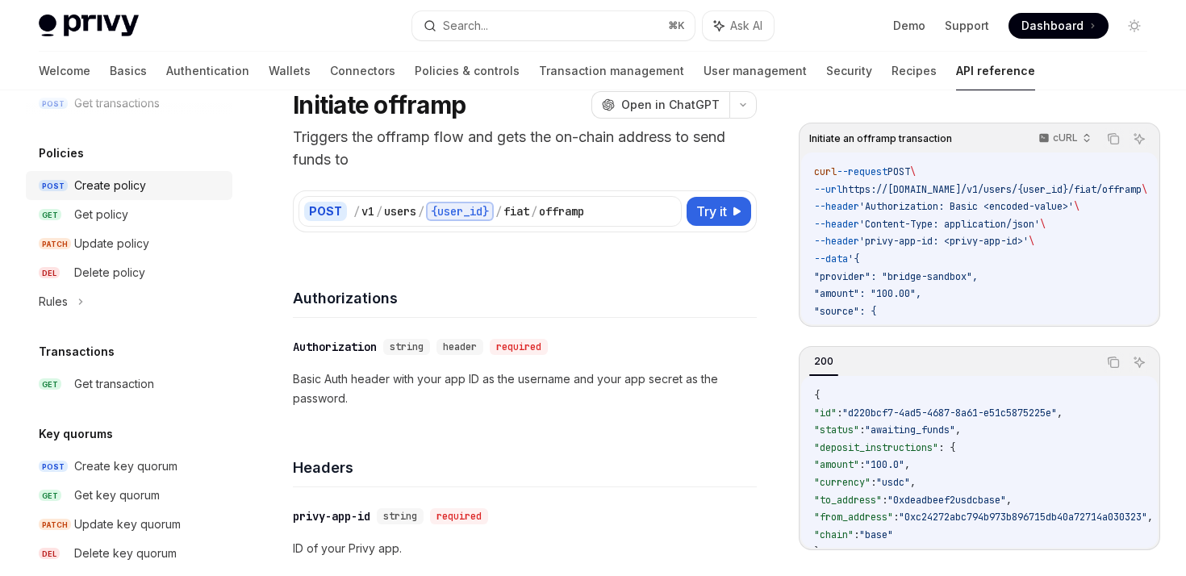
scroll to position [938, 0]
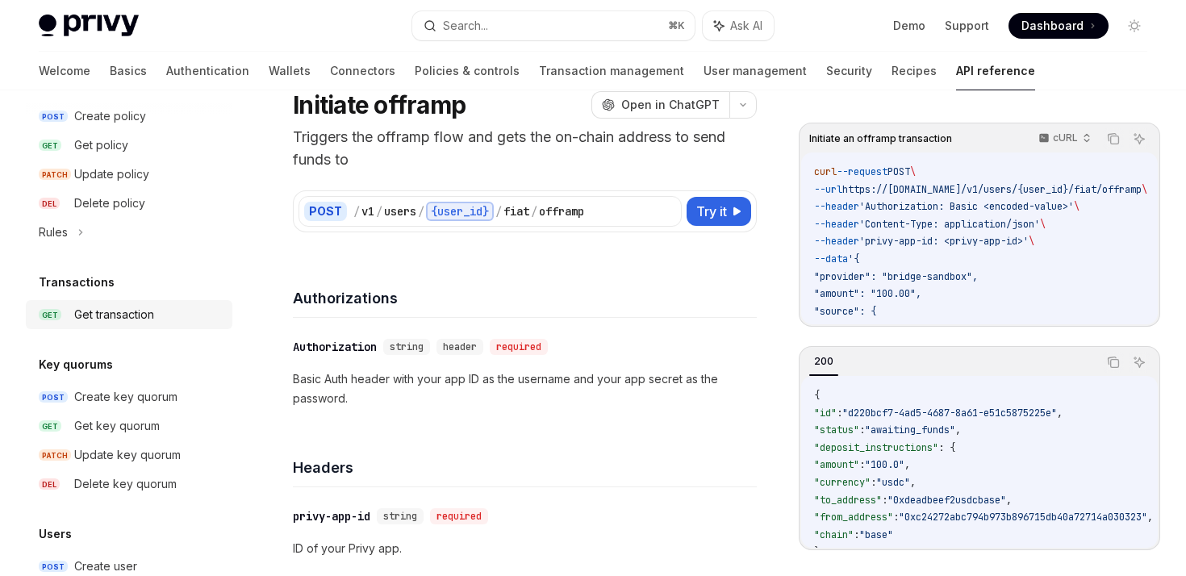
click at [94, 324] on link "GET Get transaction" at bounding box center [129, 314] width 207 height 29
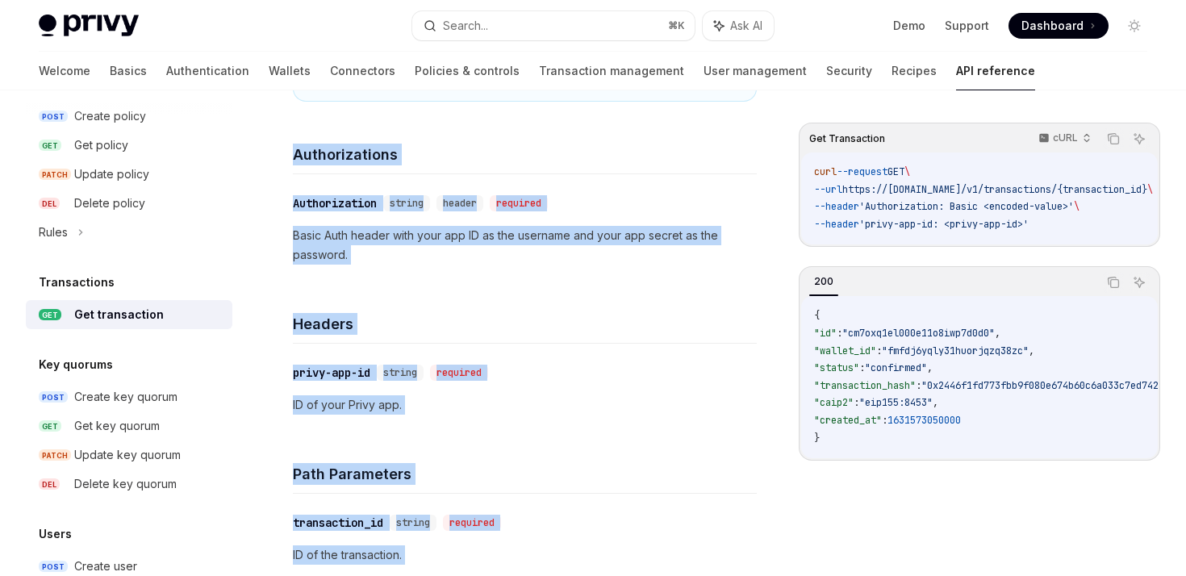
scroll to position [1132, 0]
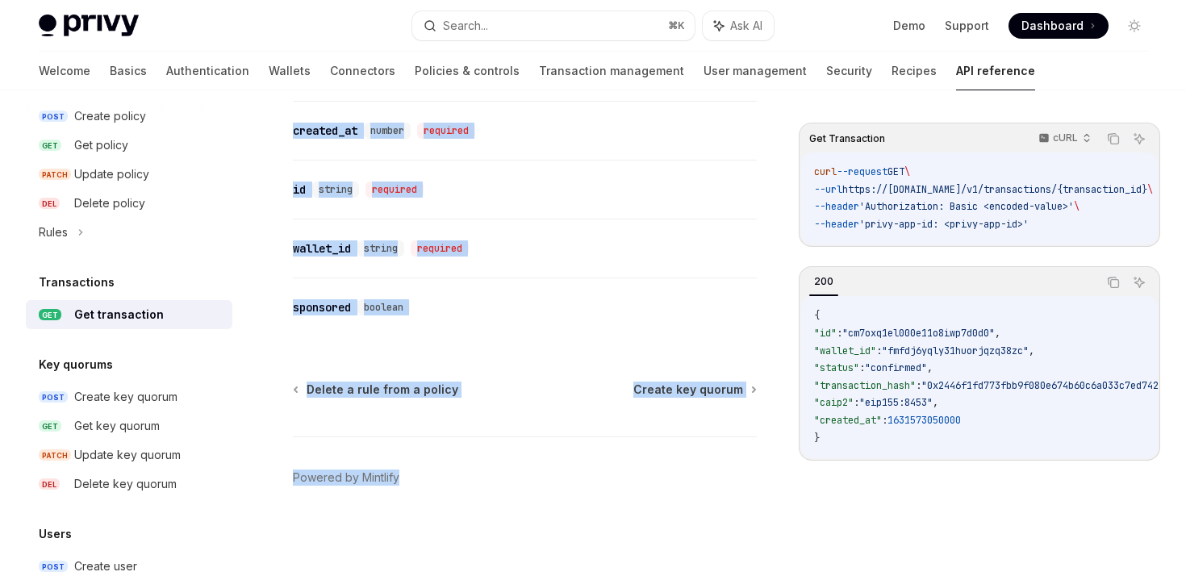
drag, startPoint x: 297, startPoint y: 129, endPoint x: 652, endPoint y: 642, distance: 624.0
copy div "ransactions Get transaction OpenAI Open in ChatGPT Get a transaction by transac…"
click at [1113, 137] on icon "Copy the contents from the code block" at bounding box center [1113, 138] width 13 height 13
click at [1113, 137] on icon "Copy the contents from the code block" at bounding box center [1113, 139] width 13 height 9
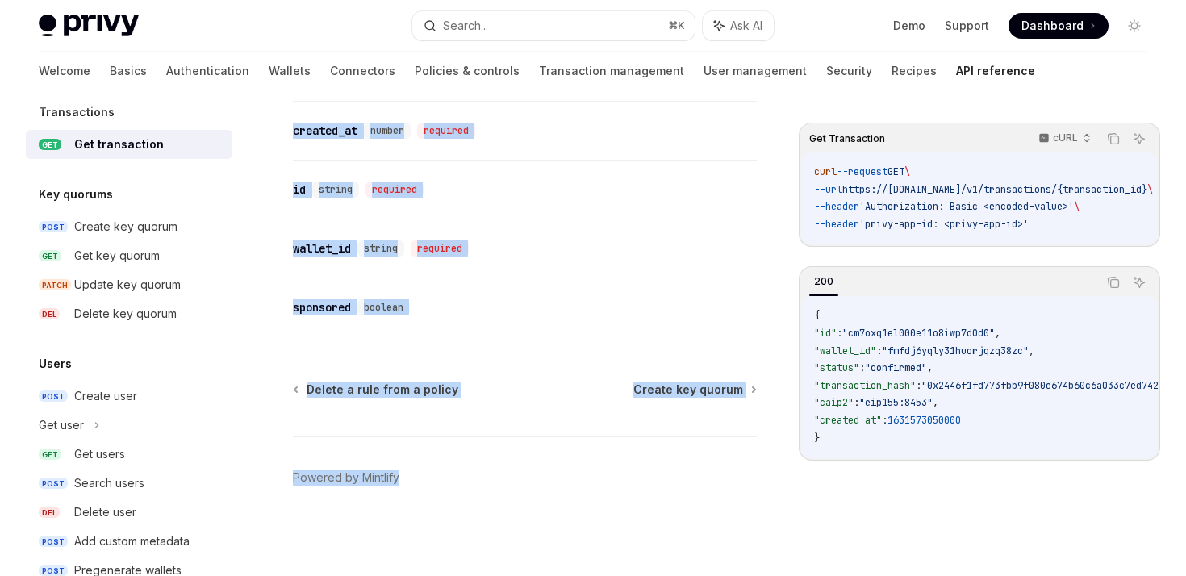
scroll to position [1149, 0]
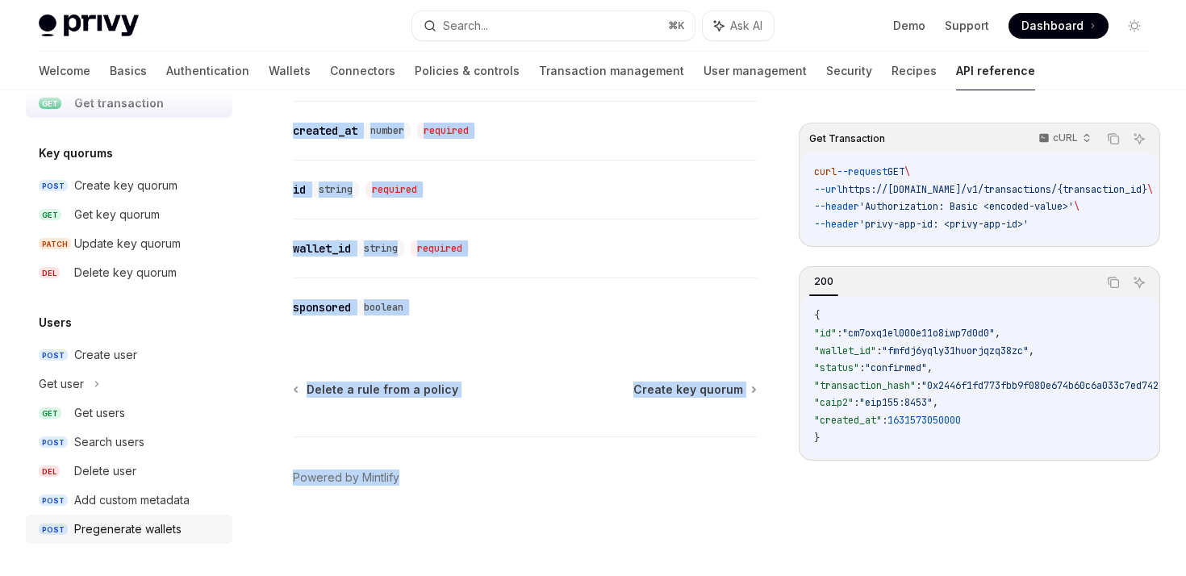
click at [95, 524] on div "Pregenerate wallets" at bounding box center [127, 529] width 107 height 19
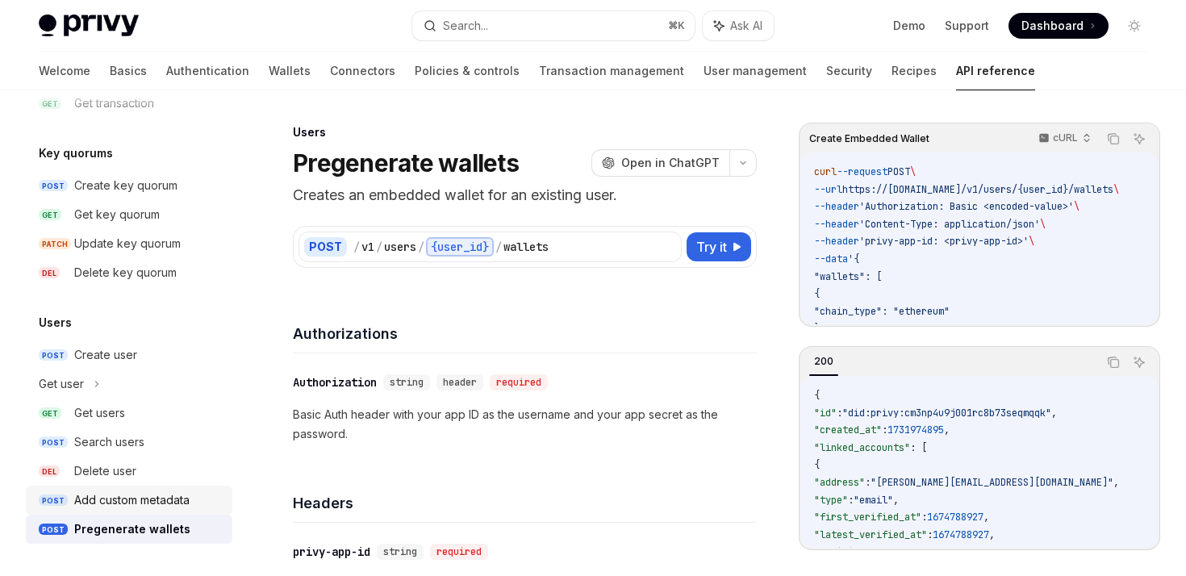
click at [93, 494] on div "Add custom metadata" at bounding box center [131, 500] width 115 height 19
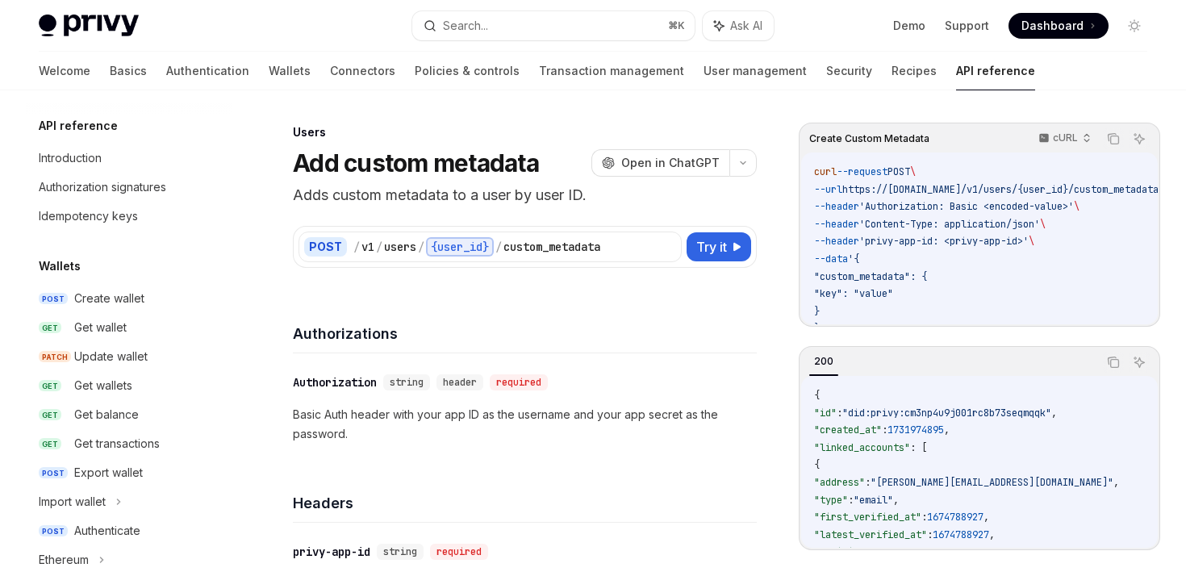
click at [110, 71] on link "Basics" at bounding box center [128, 71] width 37 height 39
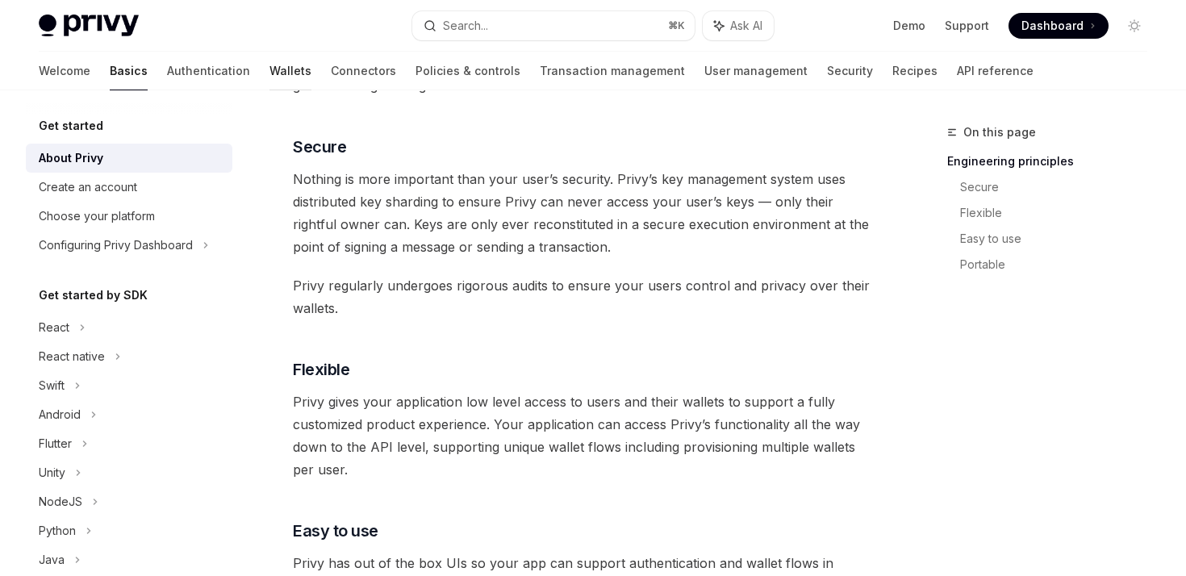
click at [269, 56] on link "Wallets" at bounding box center [290, 71] width 42 height 39
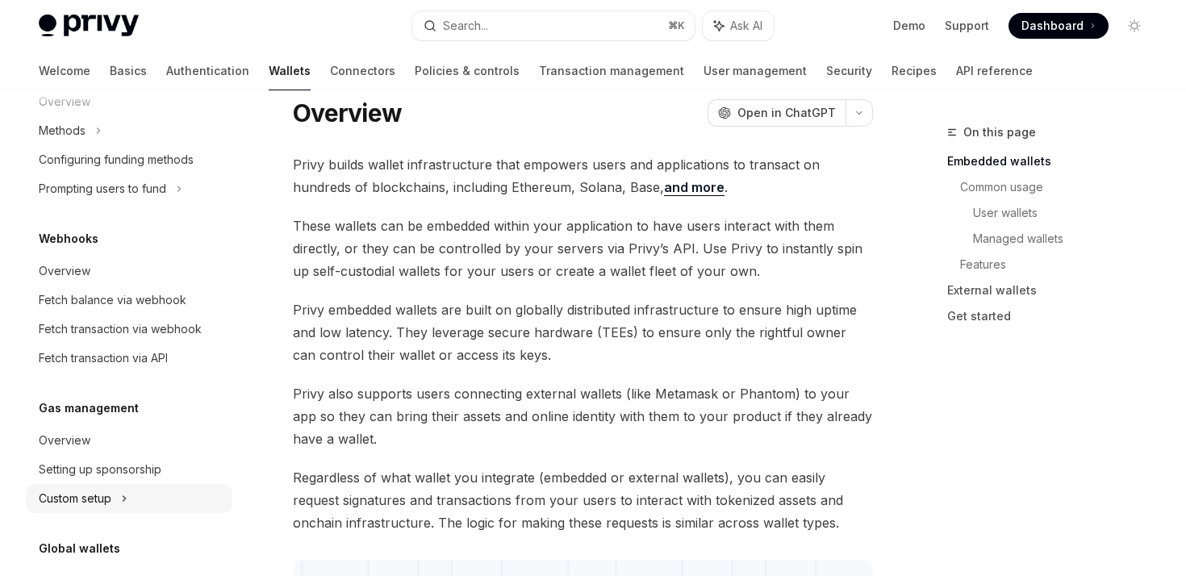
scroll to position [678, 0]
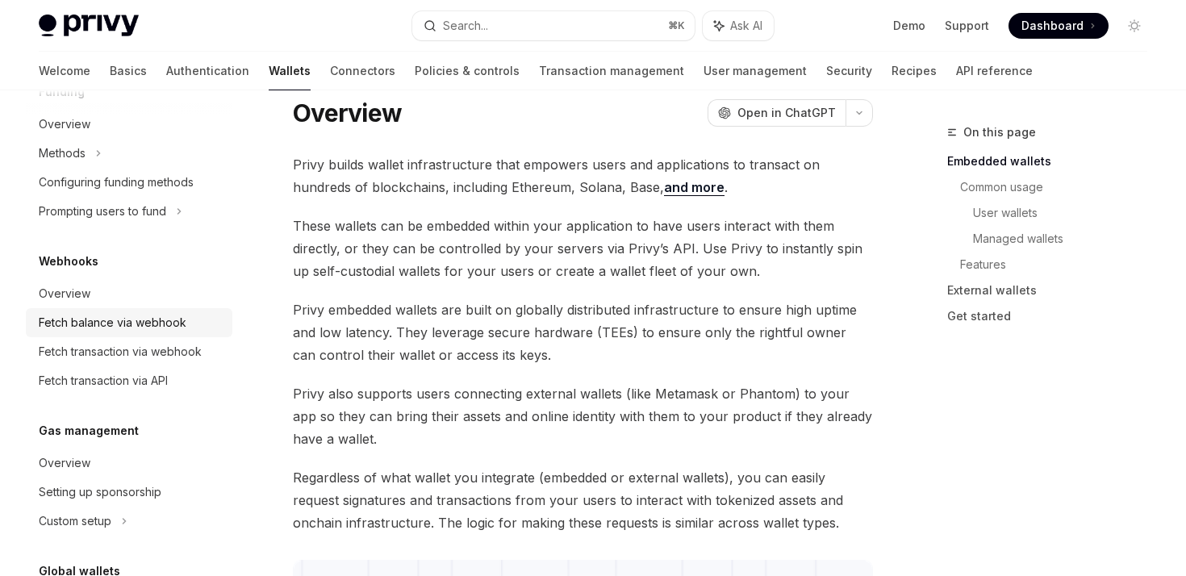
click at [101, 330] on div "Fetch balance via webhook" at bounding box center [113, 322] width 148 height 19
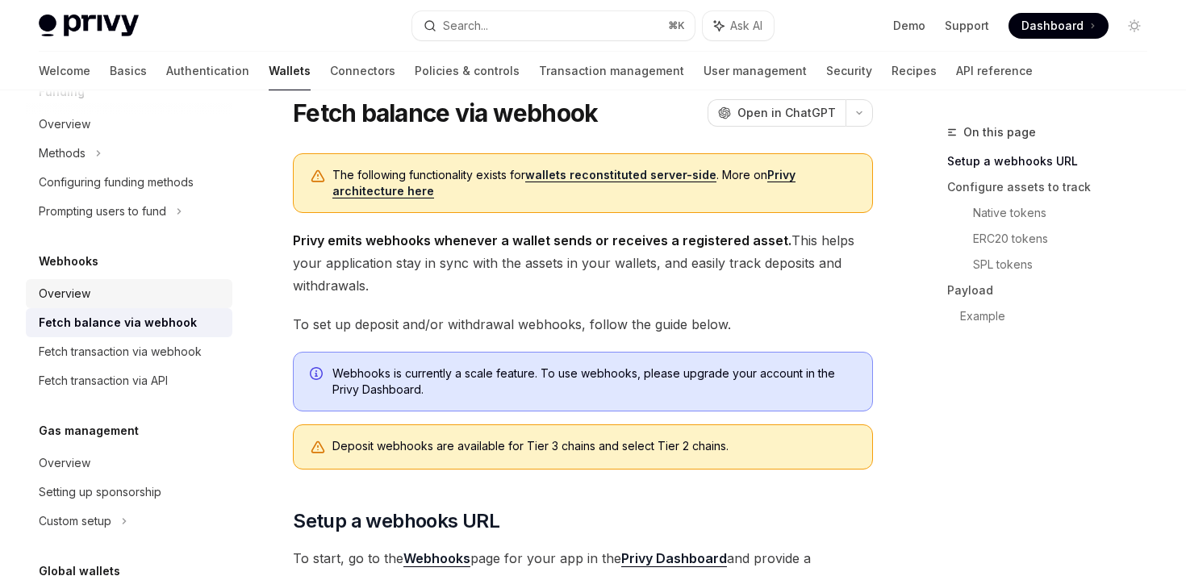
click at [71, 297] on div "Overview" at bounding box center [65, 293] width 52 height 19
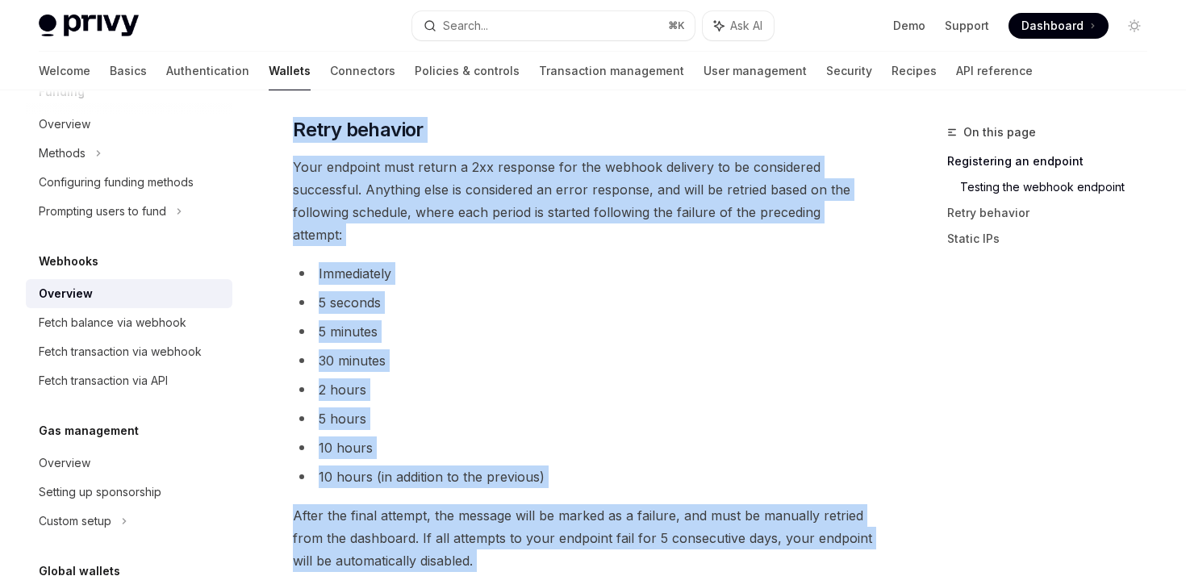
scroll to position [1794, 0]
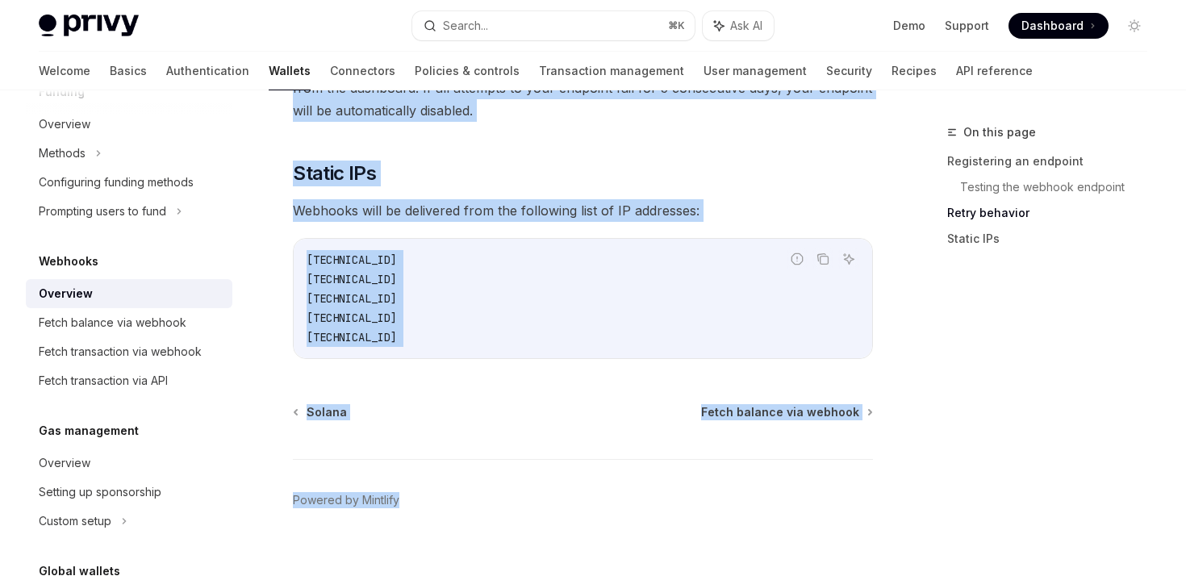
drag, startPoint x: 293, startPoint y: 106, endPoint x: 549, endPoint y: 625, distance: 579.5
copy div "Wallet webhooks OpenAI Open in ChatGPT OpenAI Open in ChatGPT Privy offers powe…"
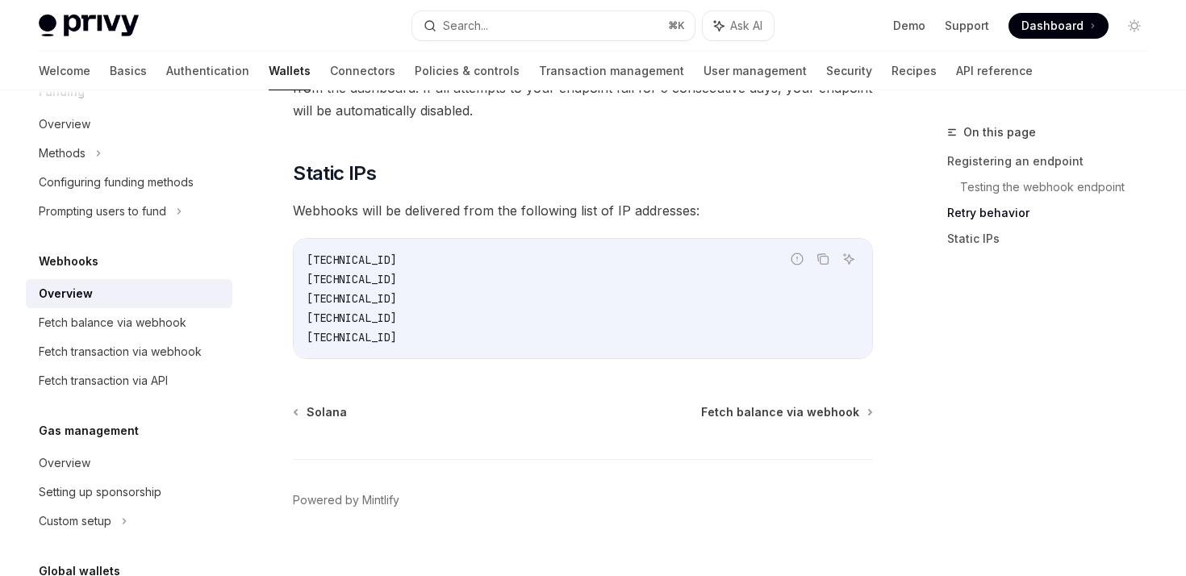
click at [374, 419] on div "Solana Fetch balance via webhook Powered by Mintlify" at bounding box center [583, 501] width 580 height 194
click at [118, 311] on link "Fetch balance via webhook" at bounding box center [129, 322] width 207 height 29
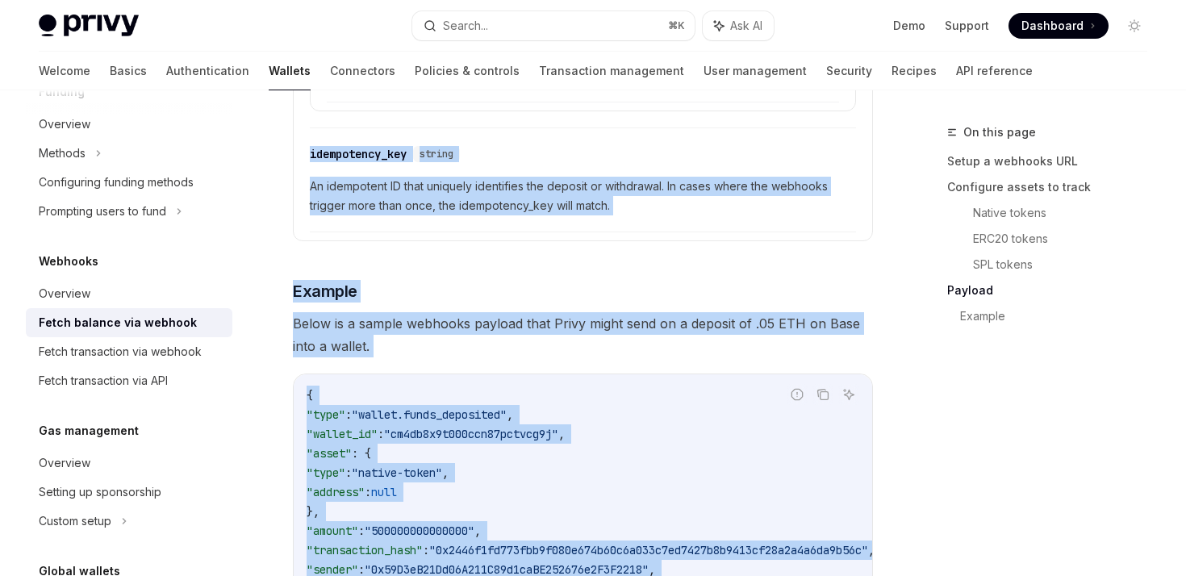
scroll to position [3073, 0]
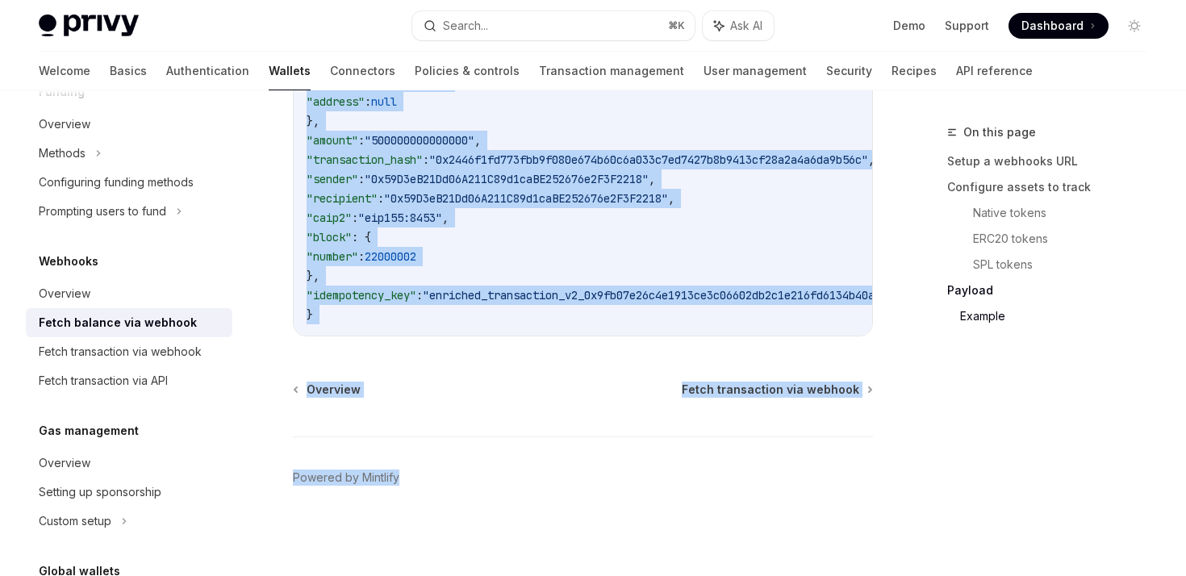
drag, startPoint x: 293, startPoint y: 134, endPoint x: 524, endPoint y: 633, distance: 550.5
copy div "Webhooks Fetch balance via webhook OpenAI Open in ChatGPT OpenAI Open in ChatGP…"
click at [65, 353] on div "Fetch transaction via webhook" at bounding box center [120, 351] width 163 height 19
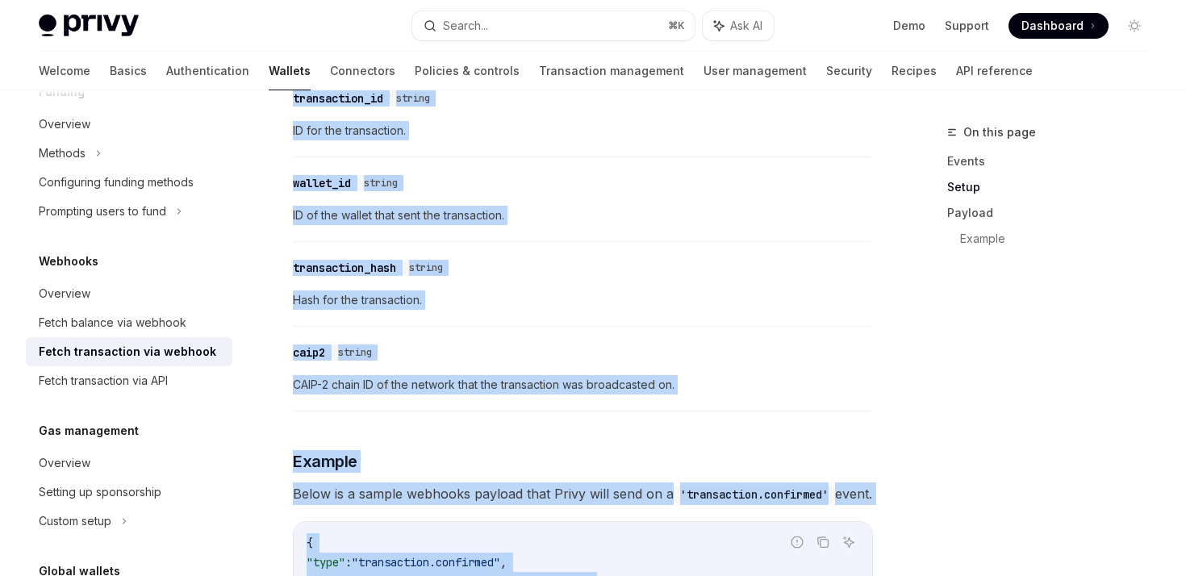
scroll to position [1848, 0]
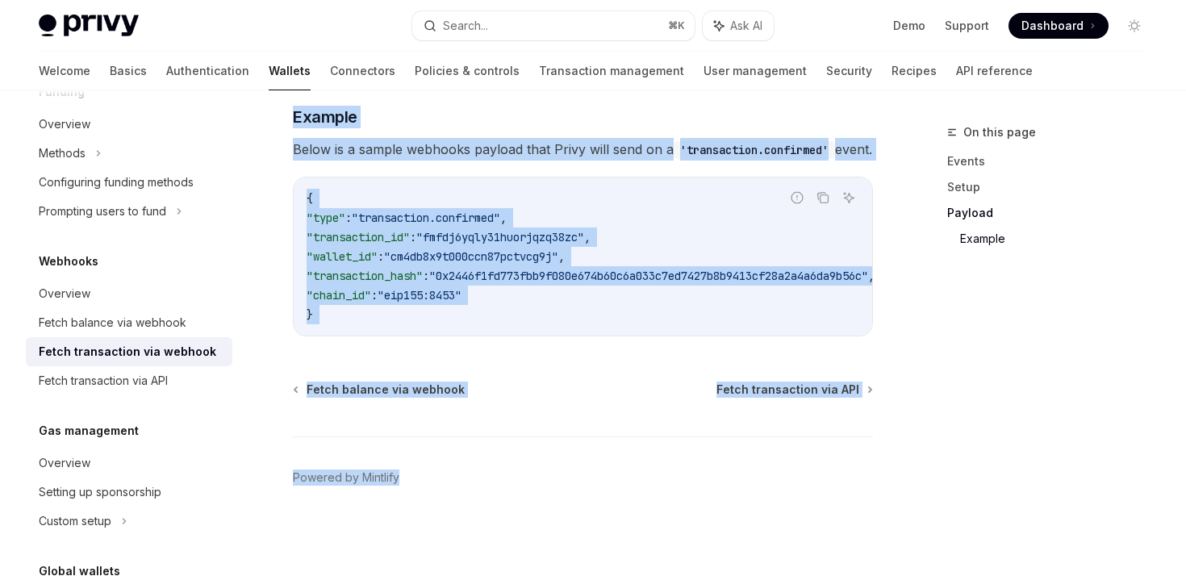
drag, startPoint x: 292, startPoint y: 128, endPoint x: 704, endPoint y: 642, distance: 658.9
copy div "Webhooks Fetch transaction via webhook OpenAI Open in ChatGPT OpenAI Open in Ch…"
click at [135, 378] on div "Fetch transaction via API" at bounding box center [103, 380] width 129 height 19
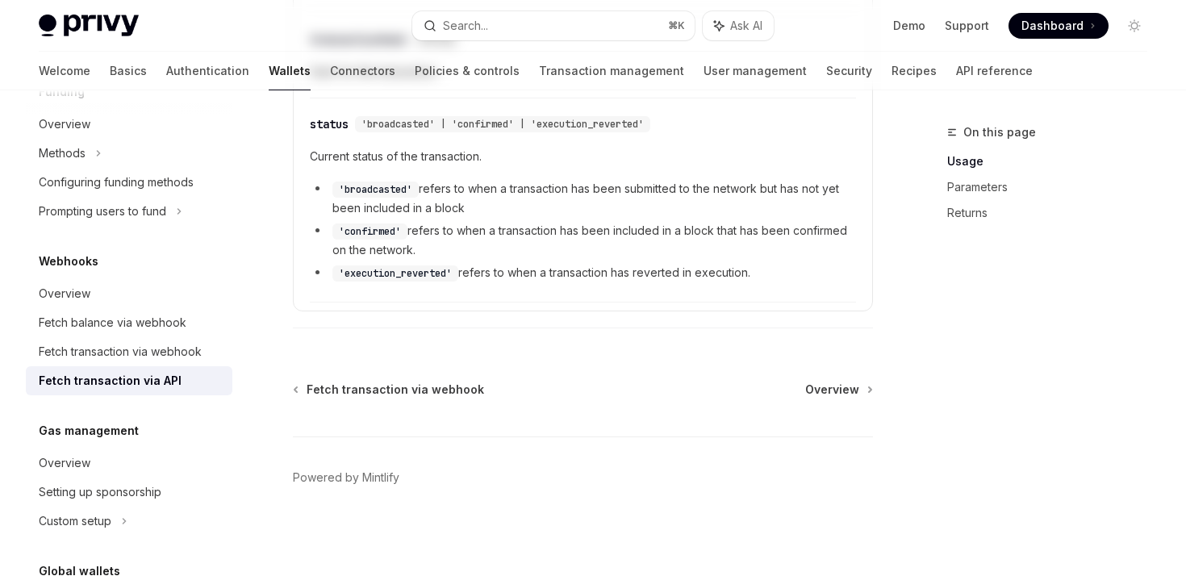
click at [135, 378] on div "Fetch transaction via API" at bounding box center [110, 380] width 143 height 19
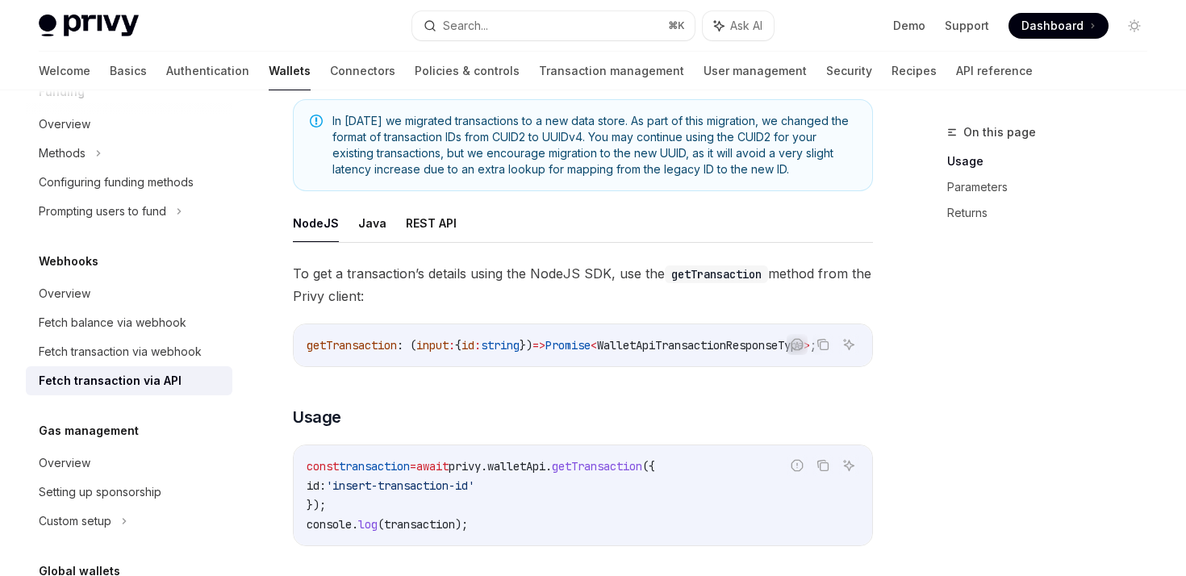
scroll to position [182, 0]
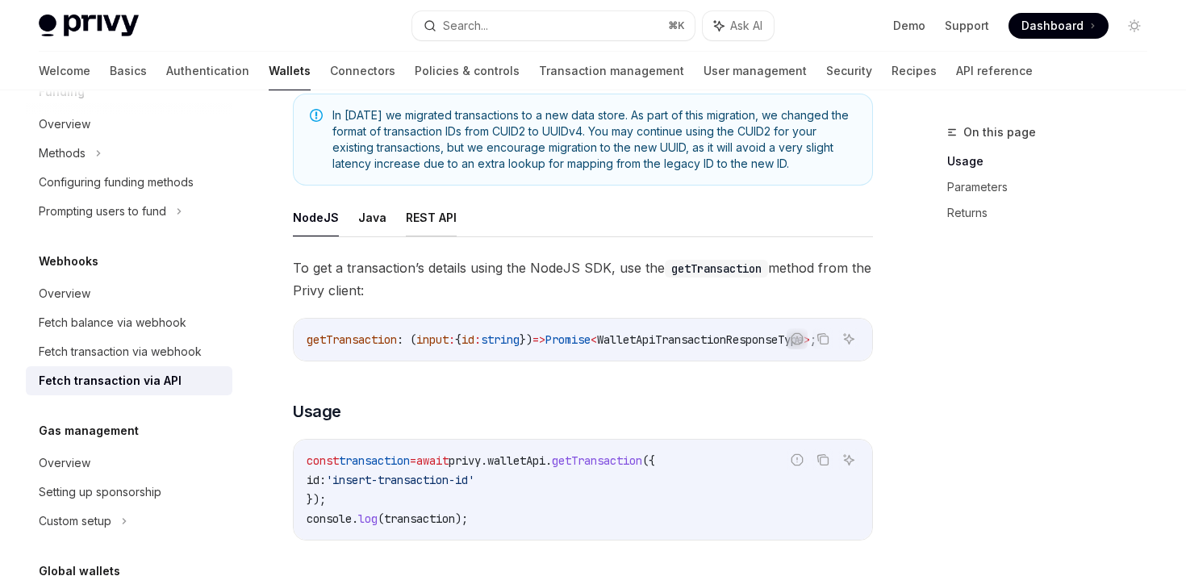
click at [416, 218] on button "REST API" at bounding box center [431, 217] width 51 height 38
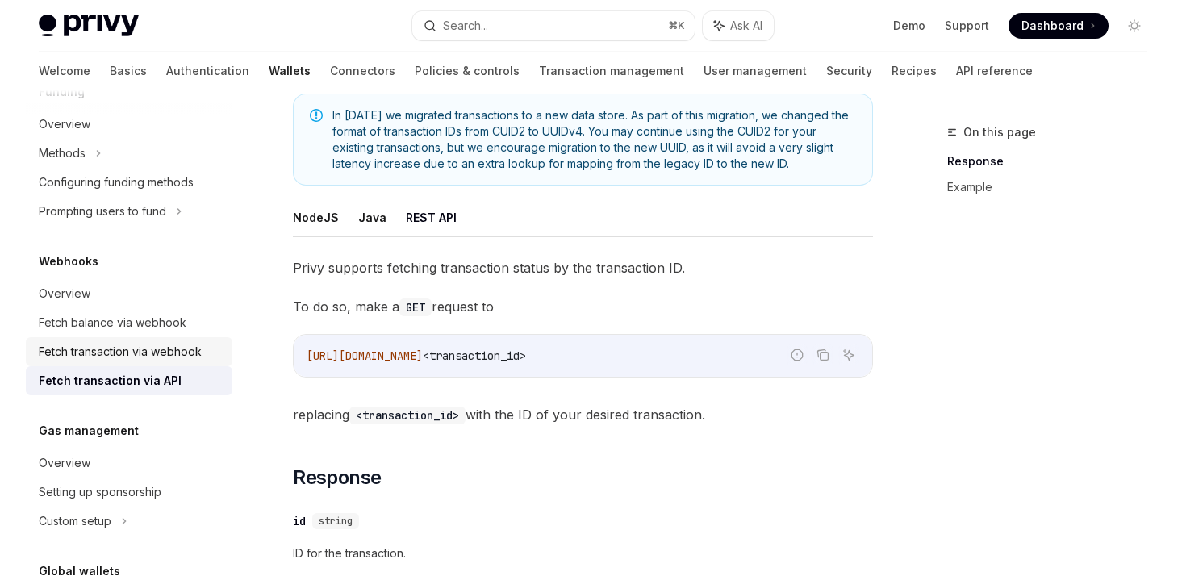
click at [185, 347] on div "Fetch transaction via webhook" at bounding box center [120, 351] width 163 height 19
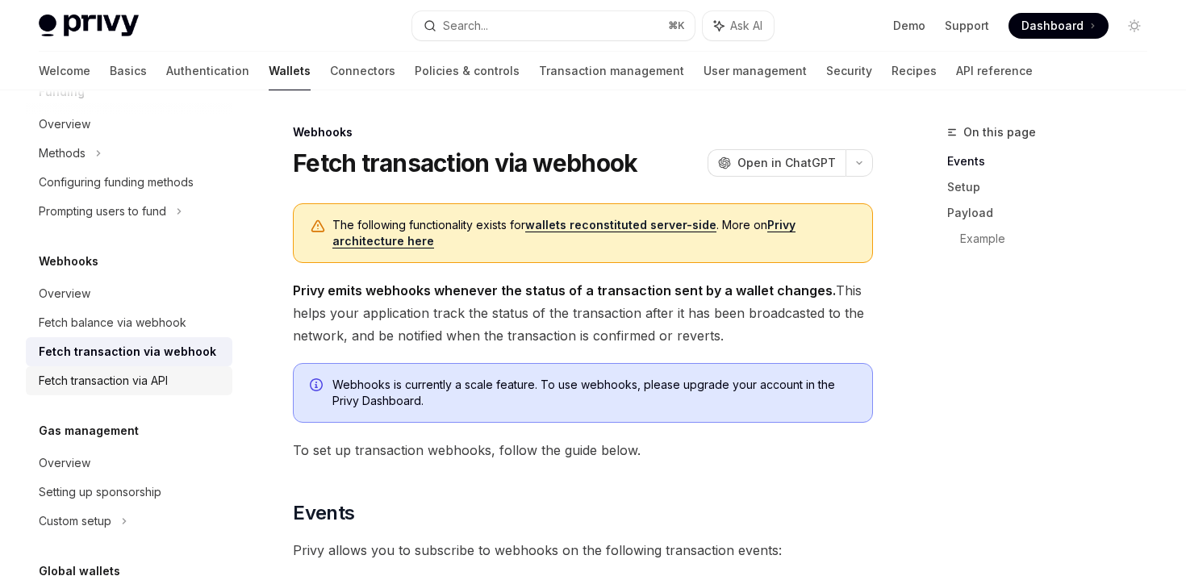
click at [162, 382] on div "Fetch transaction via API" at bounding box center [103, 380] width 129 height 19
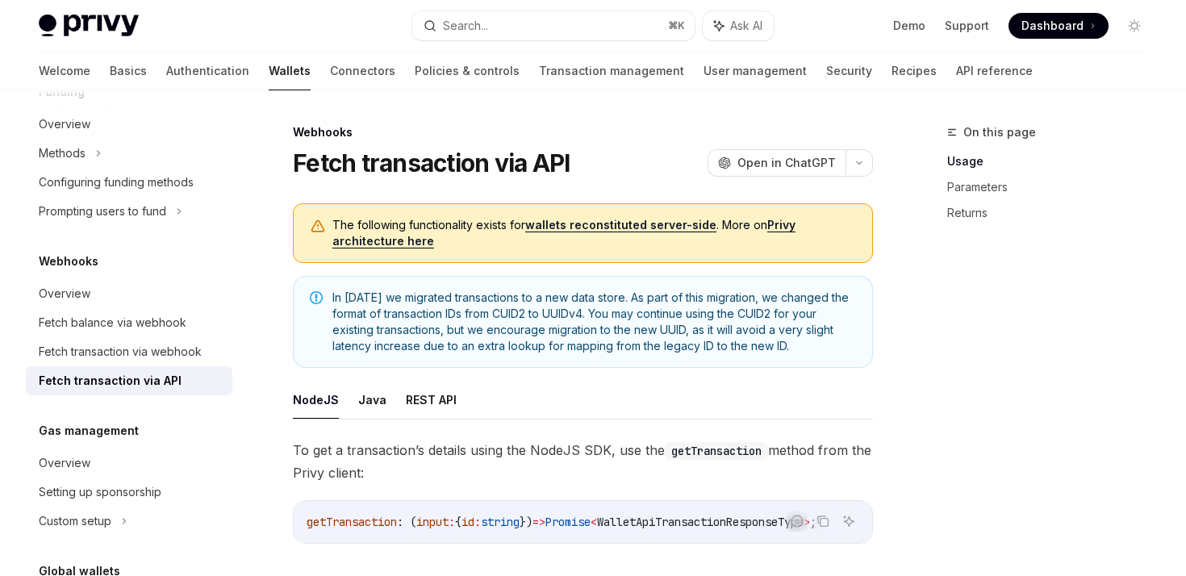
scroll to position [115, 0]
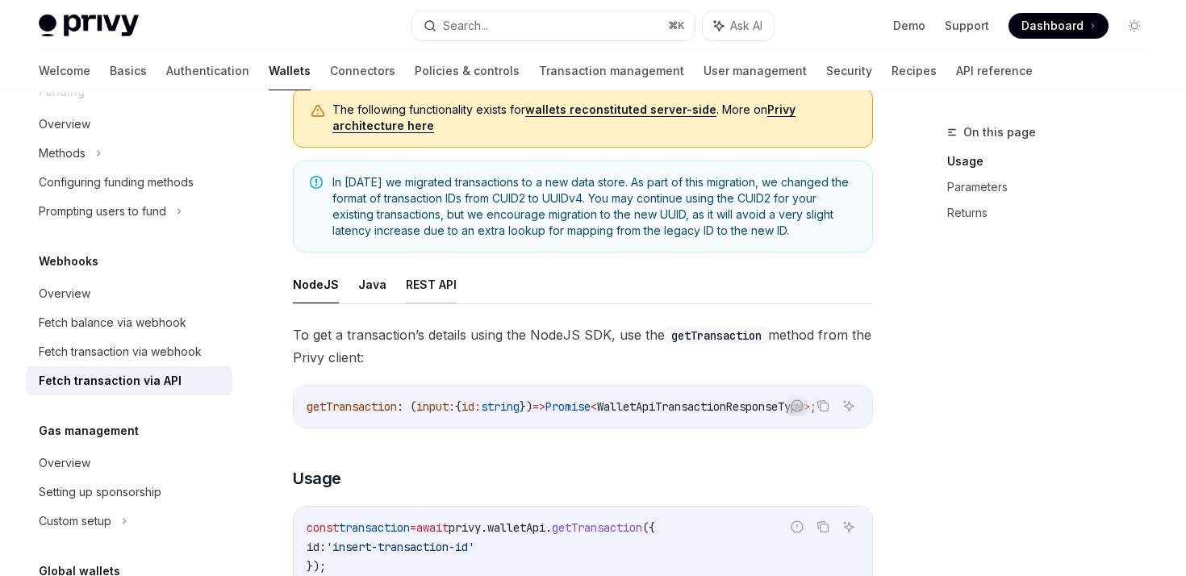
click at [422, 278] on button "REST API" at bounding box center [431, 284] width 51 height 38
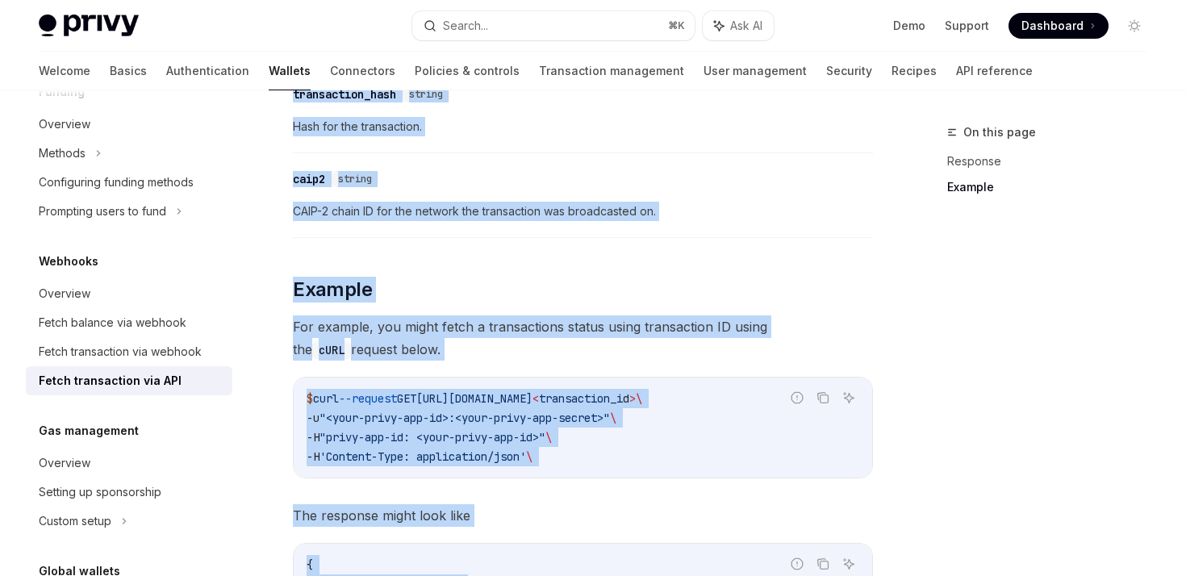
scroll to position [1320, 0]
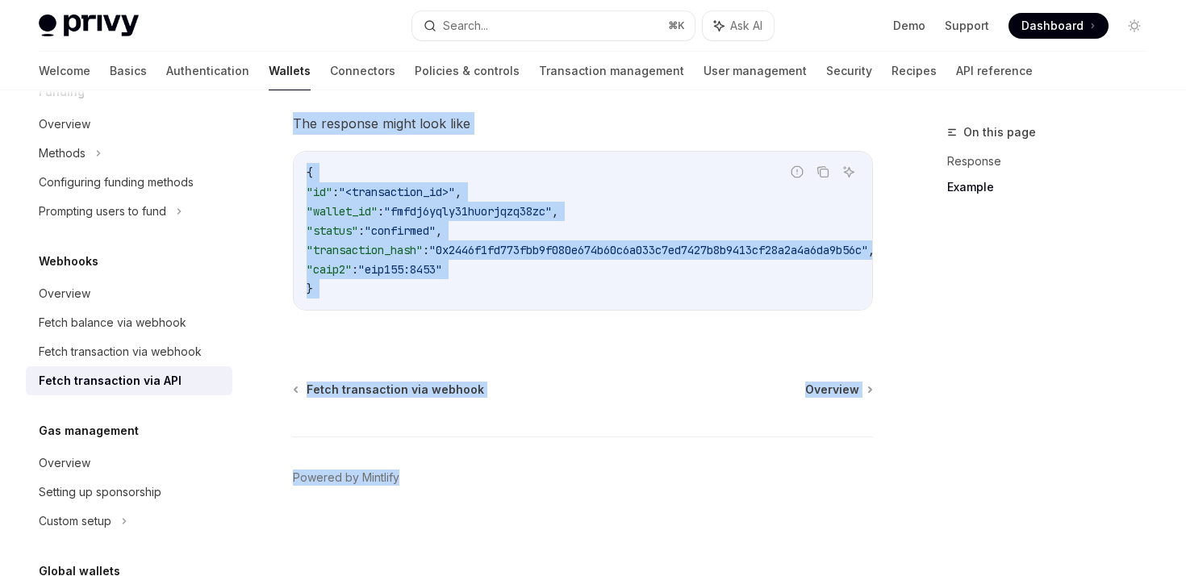
drag, startPoint x: 294, startPoint y: 121, endPoint x: 549, endPoint y: 637, distance: 575.9
click at [585, 269] on code "{ "id" : "<transaction_id>" , "wallet_id" : "fmfdj6yqly31huorjqzq38zc" , "statu…" at bounding box center [610, 231] width 607 height 136
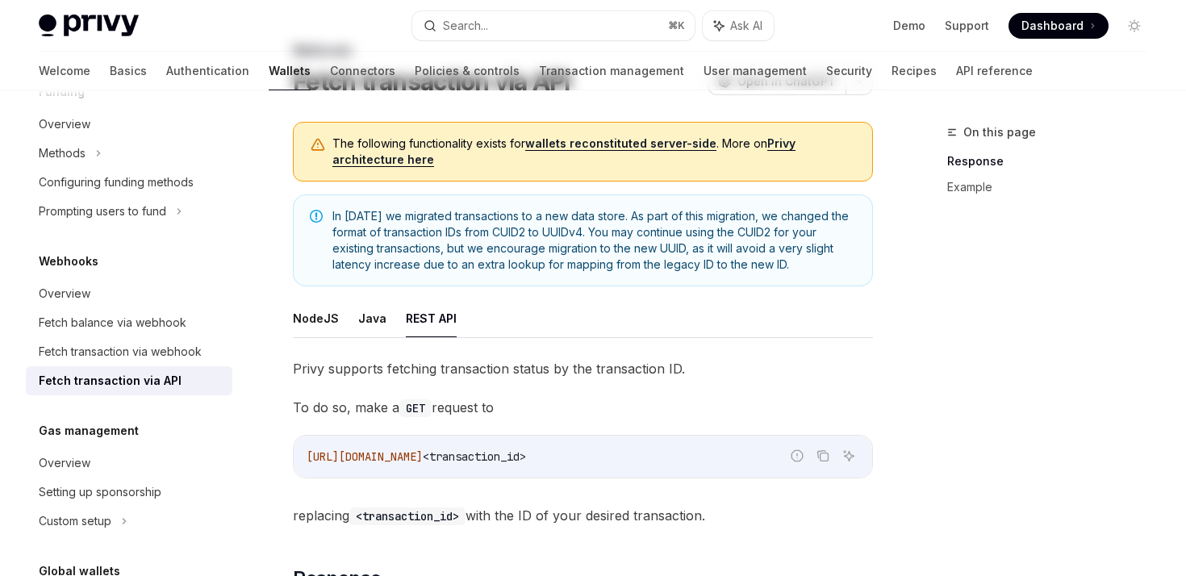
scroll to position [0, 0]
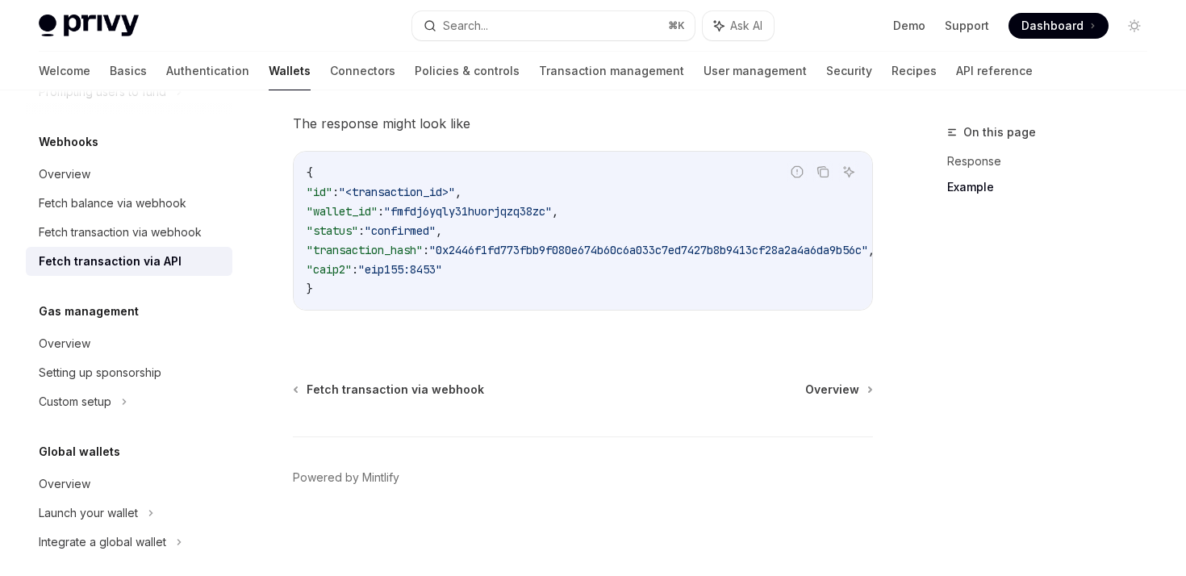
scroll to position [810, 0]
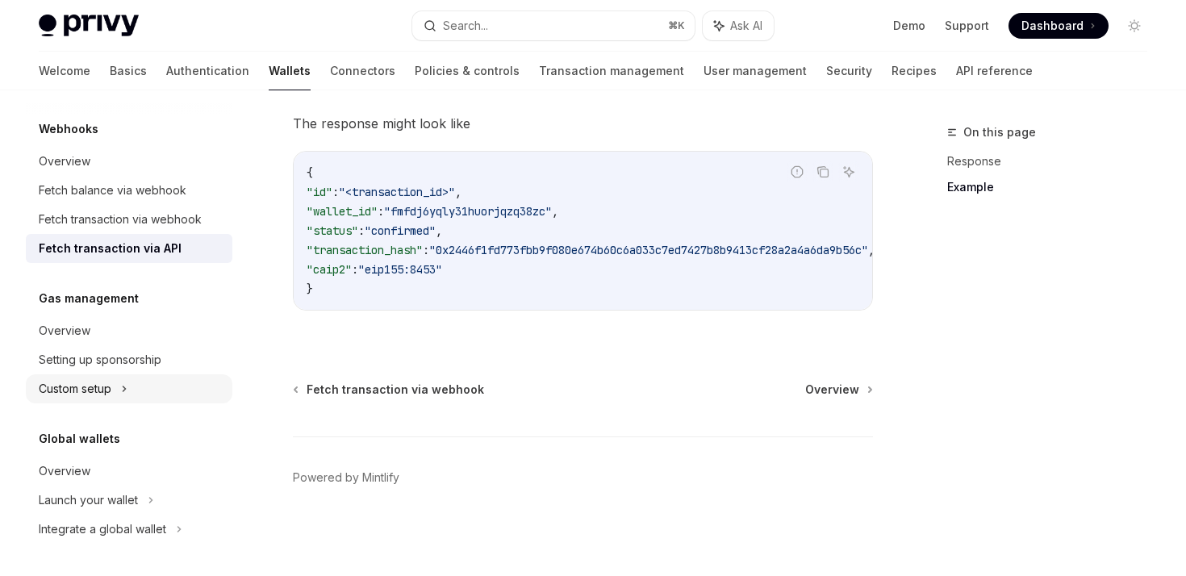
click at [131, 382] on div "Custom setup" at bounding box center [129, 388] width 207 height 29
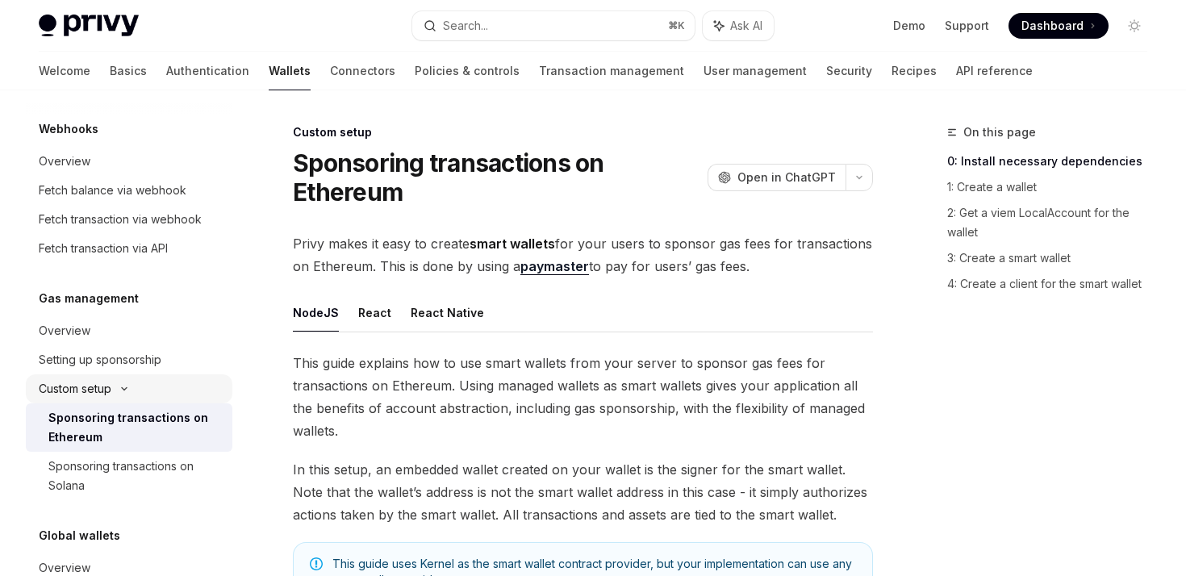
click at [123, 388] on icon at bounding box center [124, 389] width 19 height 6
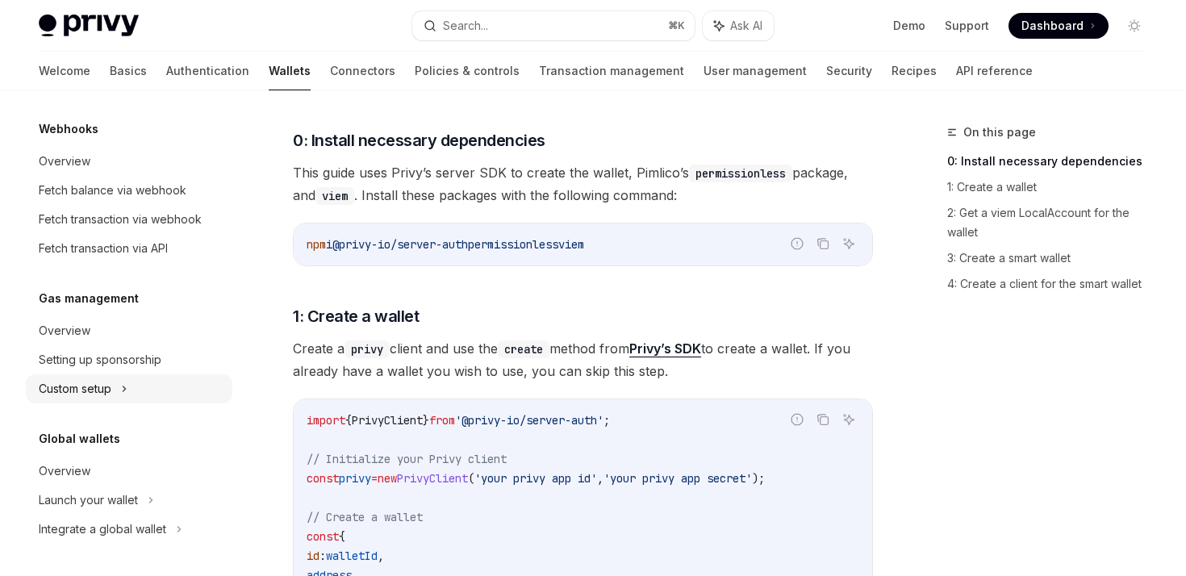
scroll to position [635, 0]
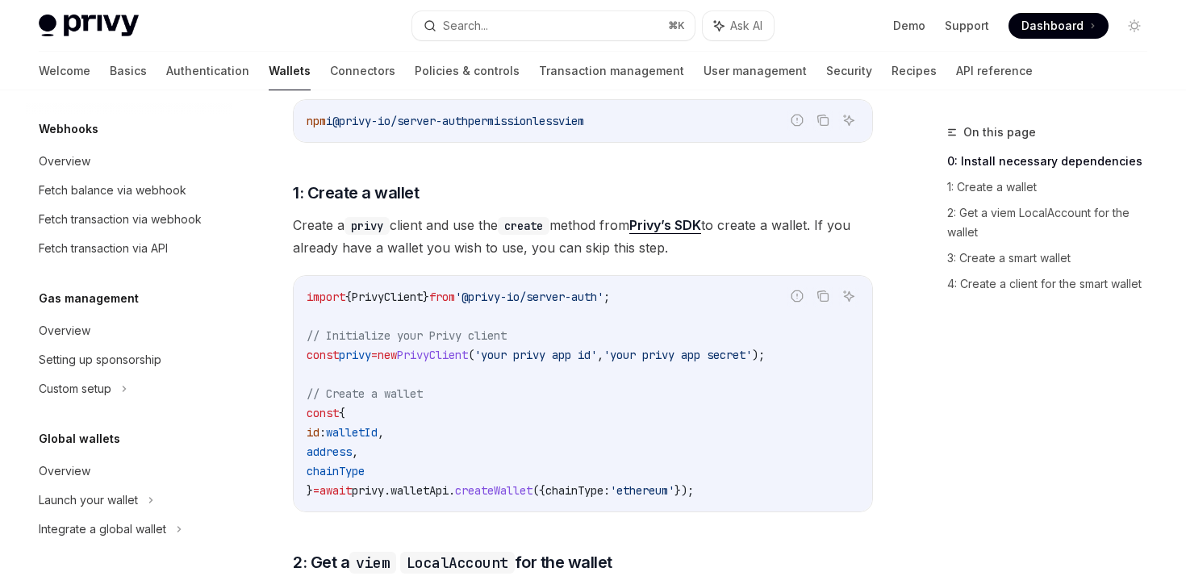
click at [269, 75] on link "Wallets" at bounding box center [290, 71] width 42 height 39
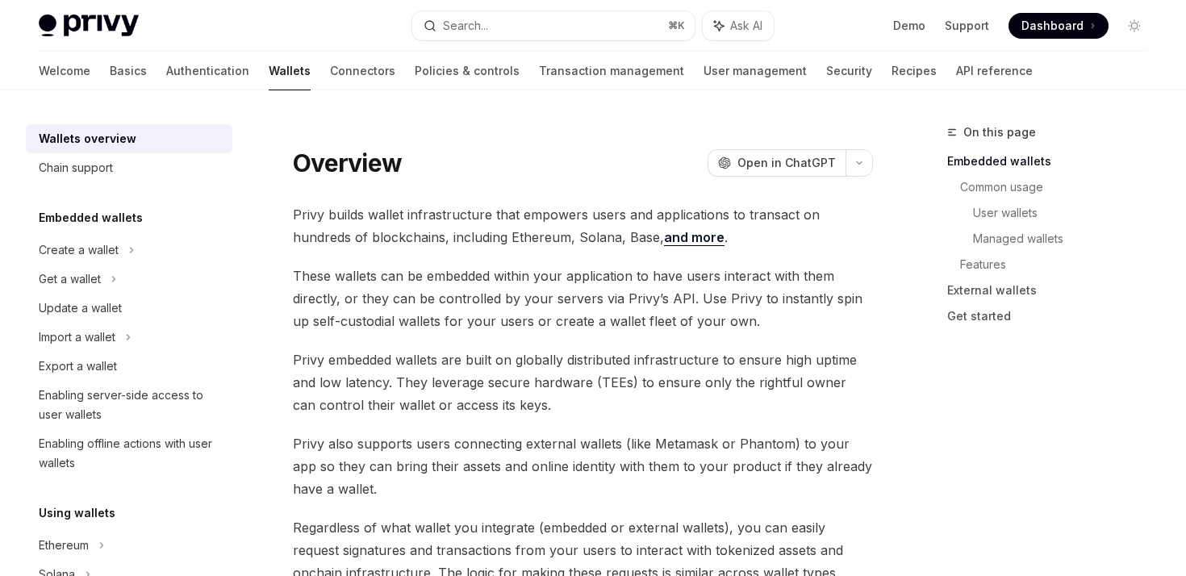
click at [100, 17] on img at bounding box center [89, 26] width 100 height 23
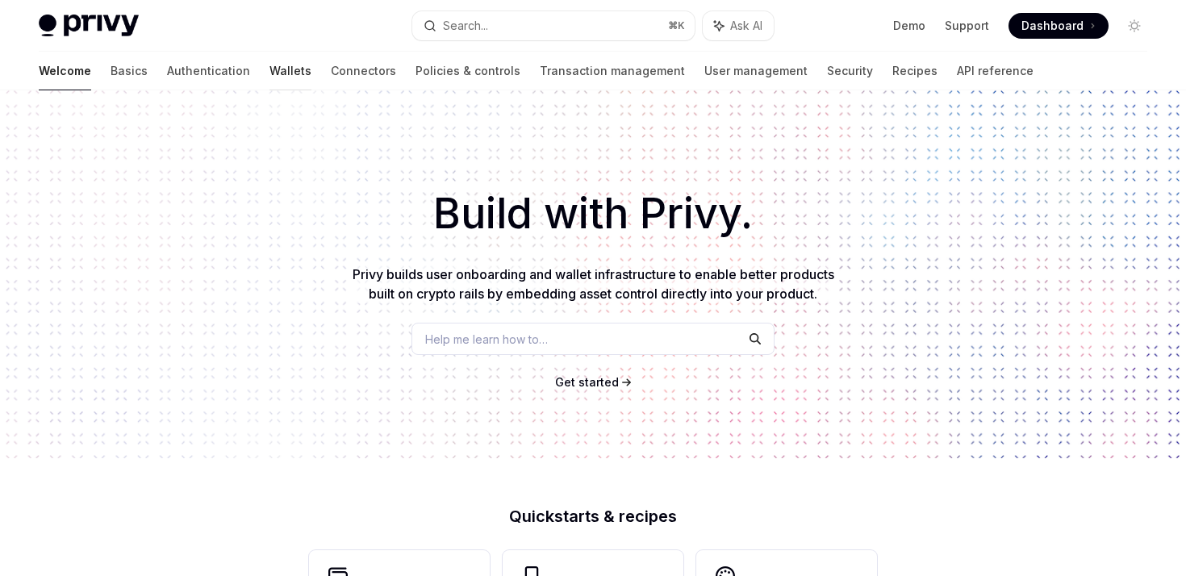
click at [269, 65] on link "Wallets" at bounding box center [290, 71] width 42 height 39
type textarea "*"
